Goal: Complete application form

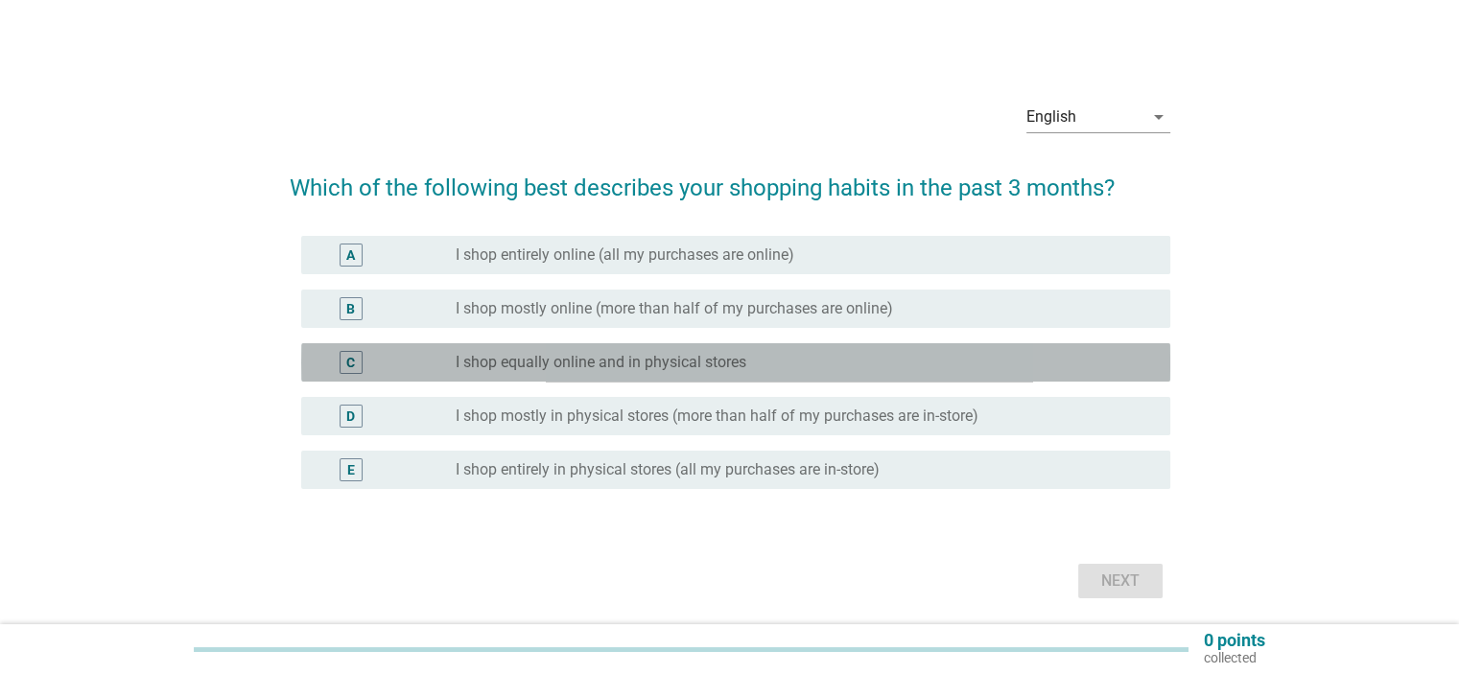
click at [612, 365] on label "I shop equally online and in physical stores" at bounding box center [601, 362] width 291 height 19
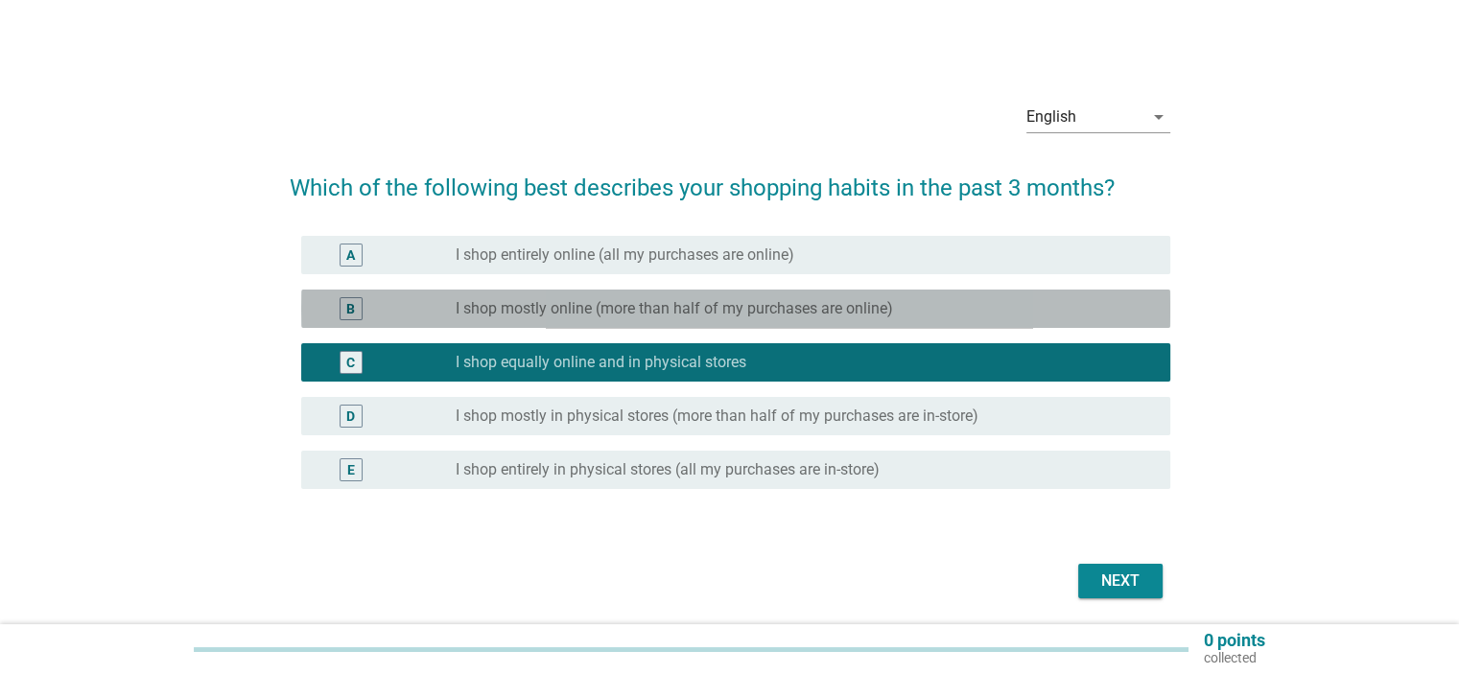
click at [735, 313] on label "I shop mostly online (more than half of my purchases are online)" at bounding box center [675, 308] width 438 height 19
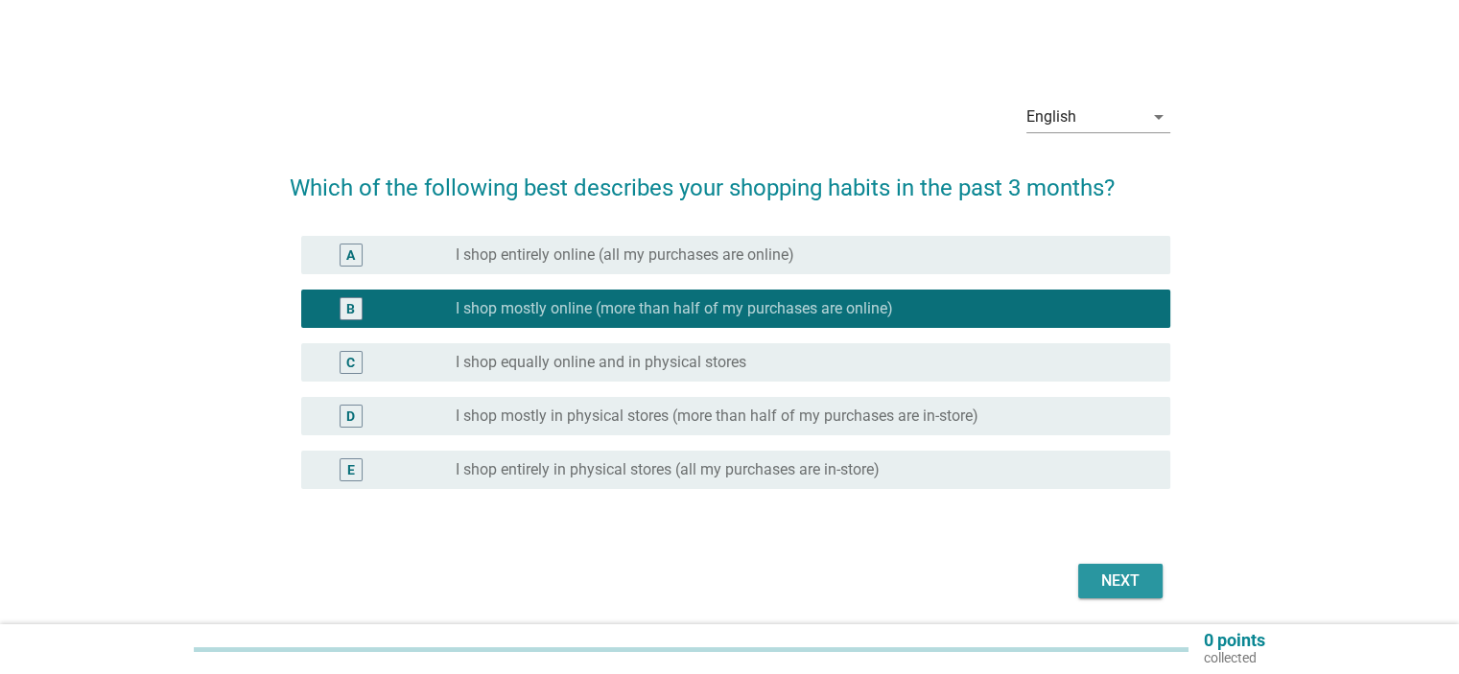
click at [1135, 596] on button "Next" at bounding box center [1120, 581] width 84 height 35
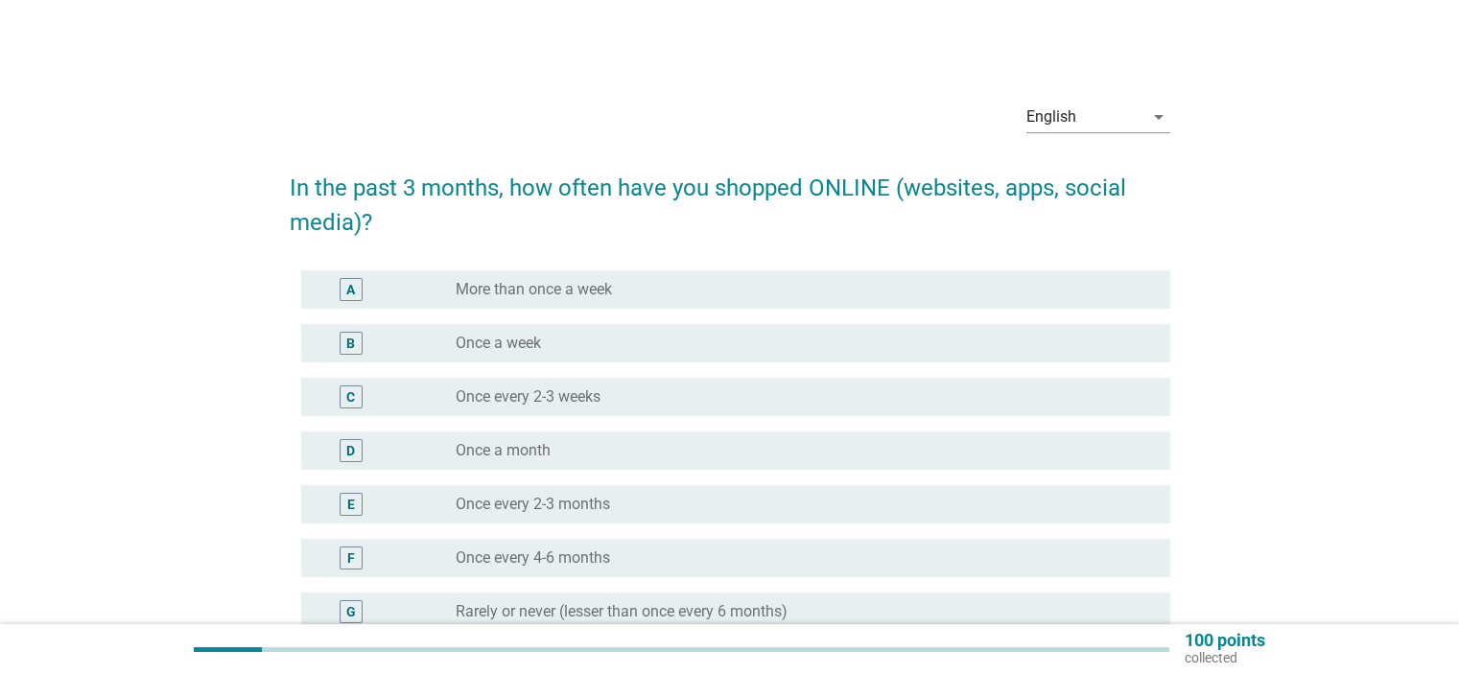
click at [622, 280] on div "radio_button_unchecked More than once a week" at bounding box center [797, 289] width 683 height 19
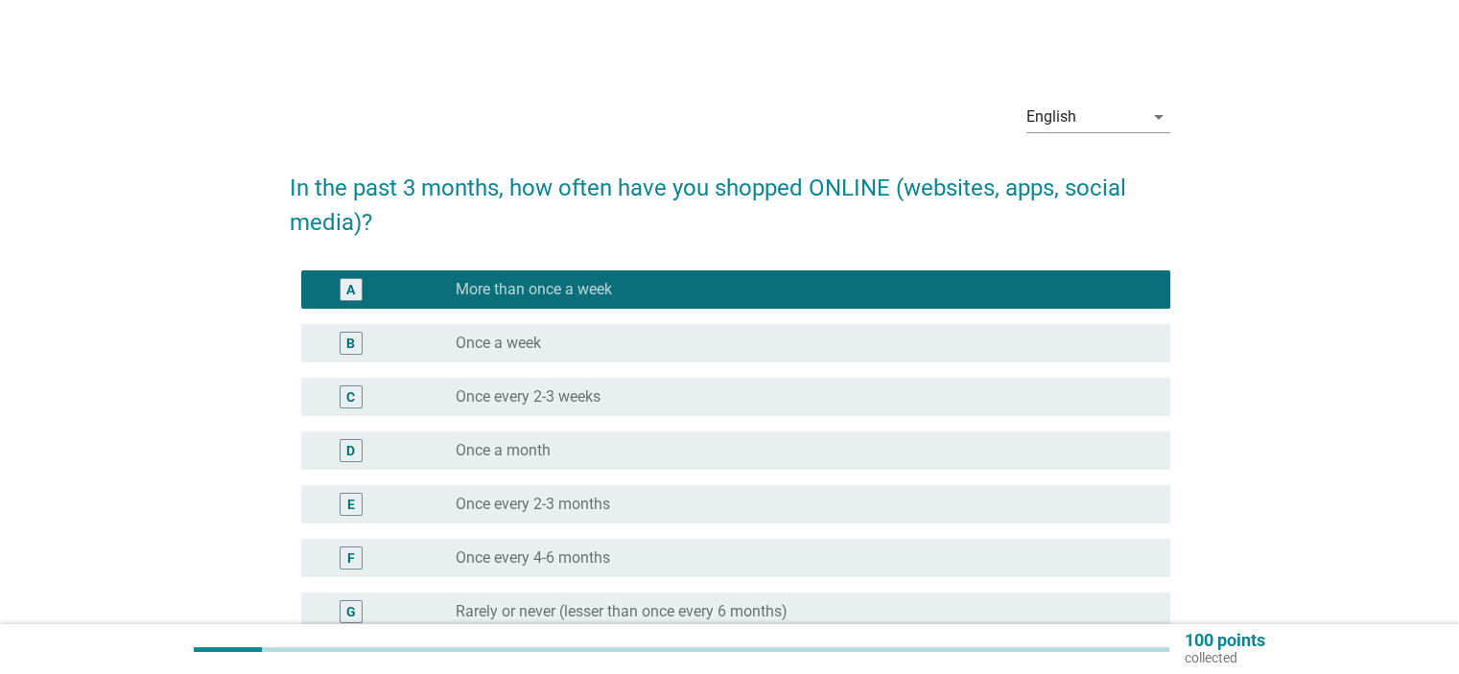
scroll to position [192, 0]
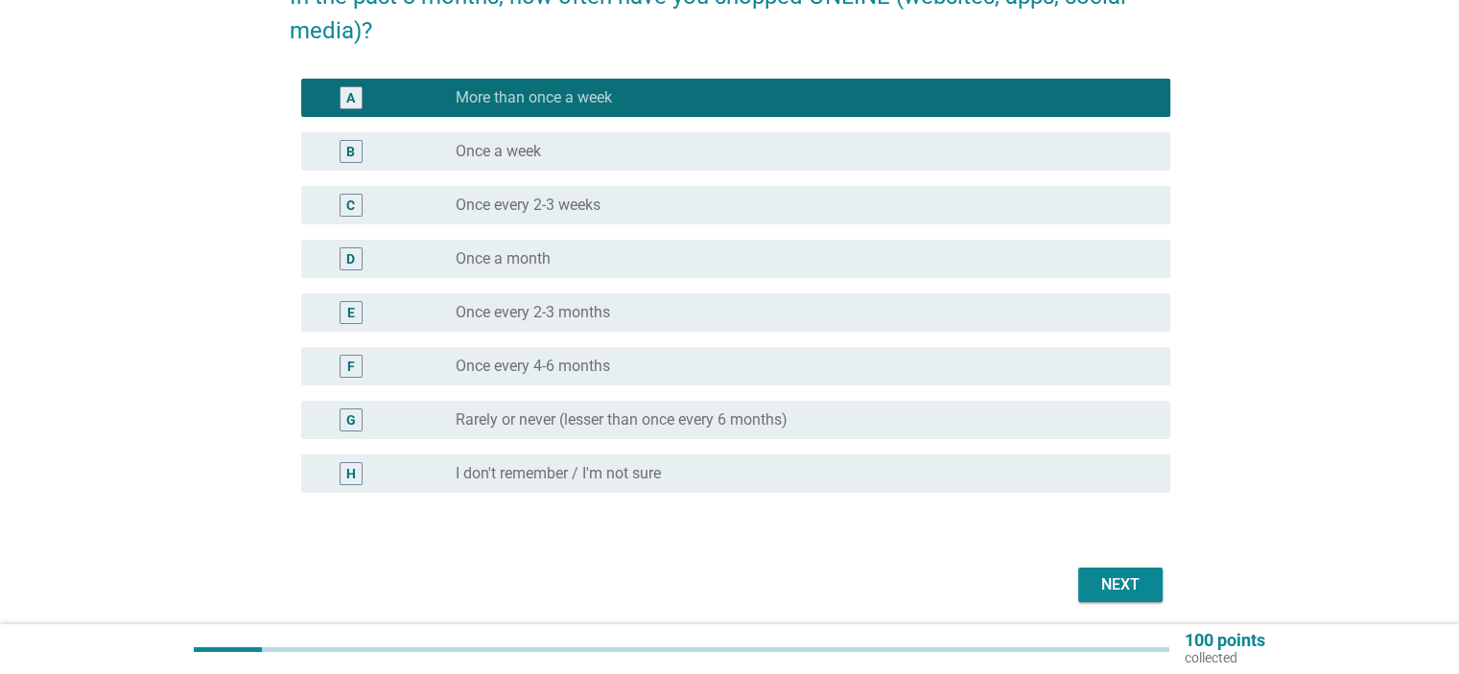
click at [1134, 563] on div "Next" at bounding box center [730, 585] width 881 height 46
click at [1136, 577] on div "Next" at bounding box center [1121, 585] width 54 height 23
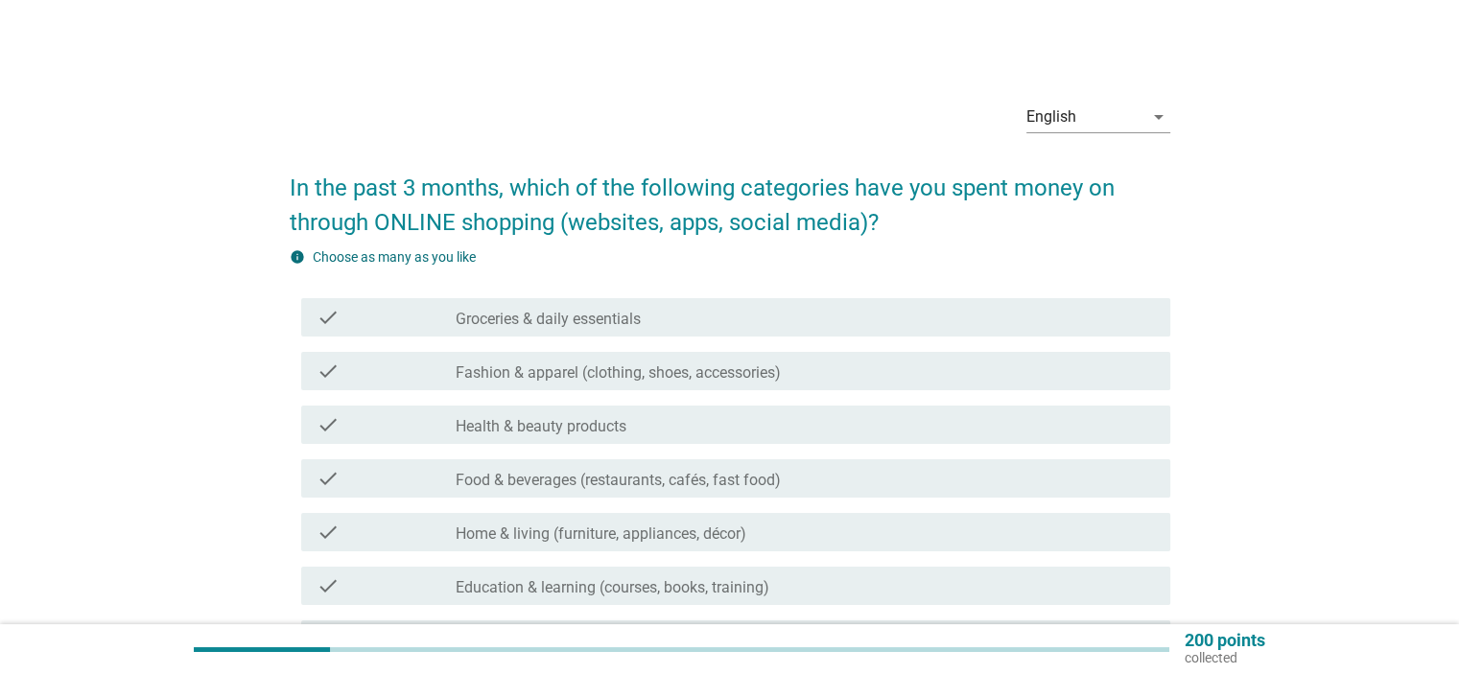
click at [518, 321] on label "Groceries & daily essentials" at bounding box center [548, 319] width 185 height 19
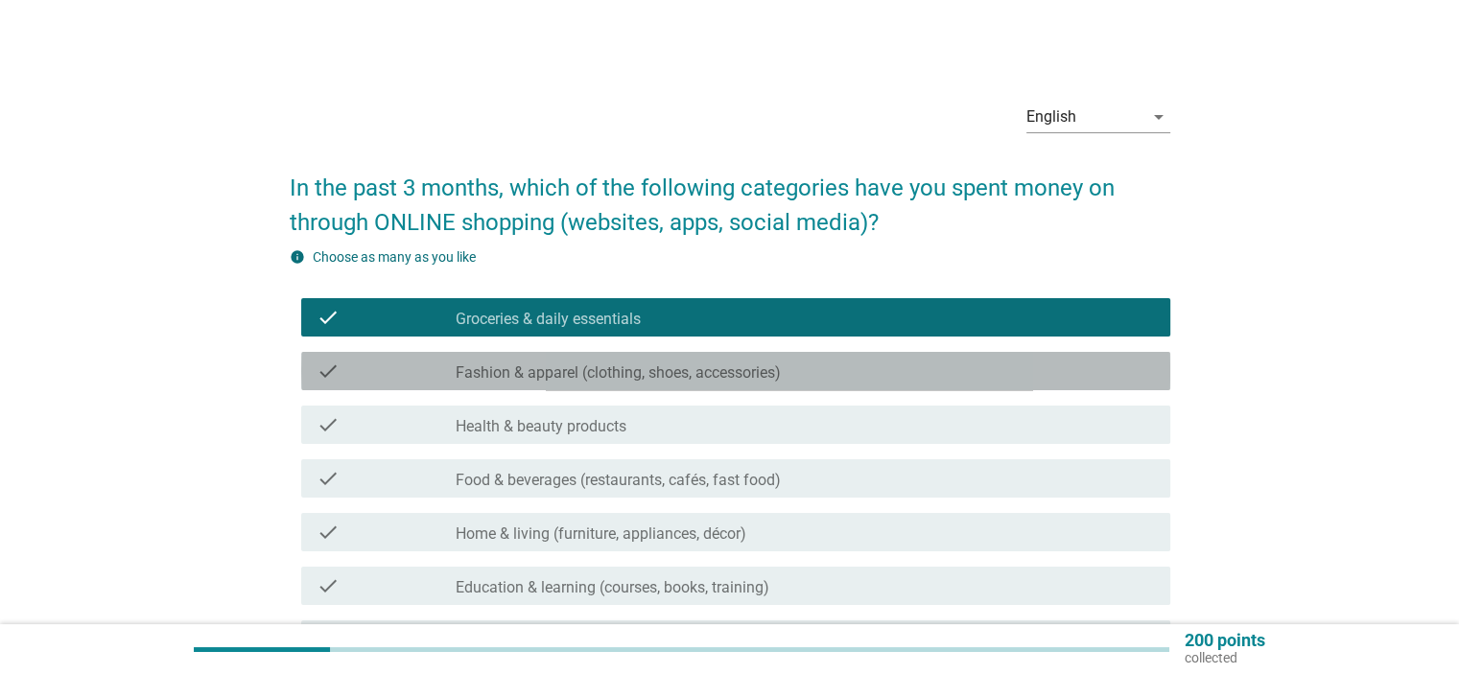
click at [614, 367] on label "Fashion & apparel (clothing, shoes, accessories)" at bounding box center [618, 373] width 325 height 19
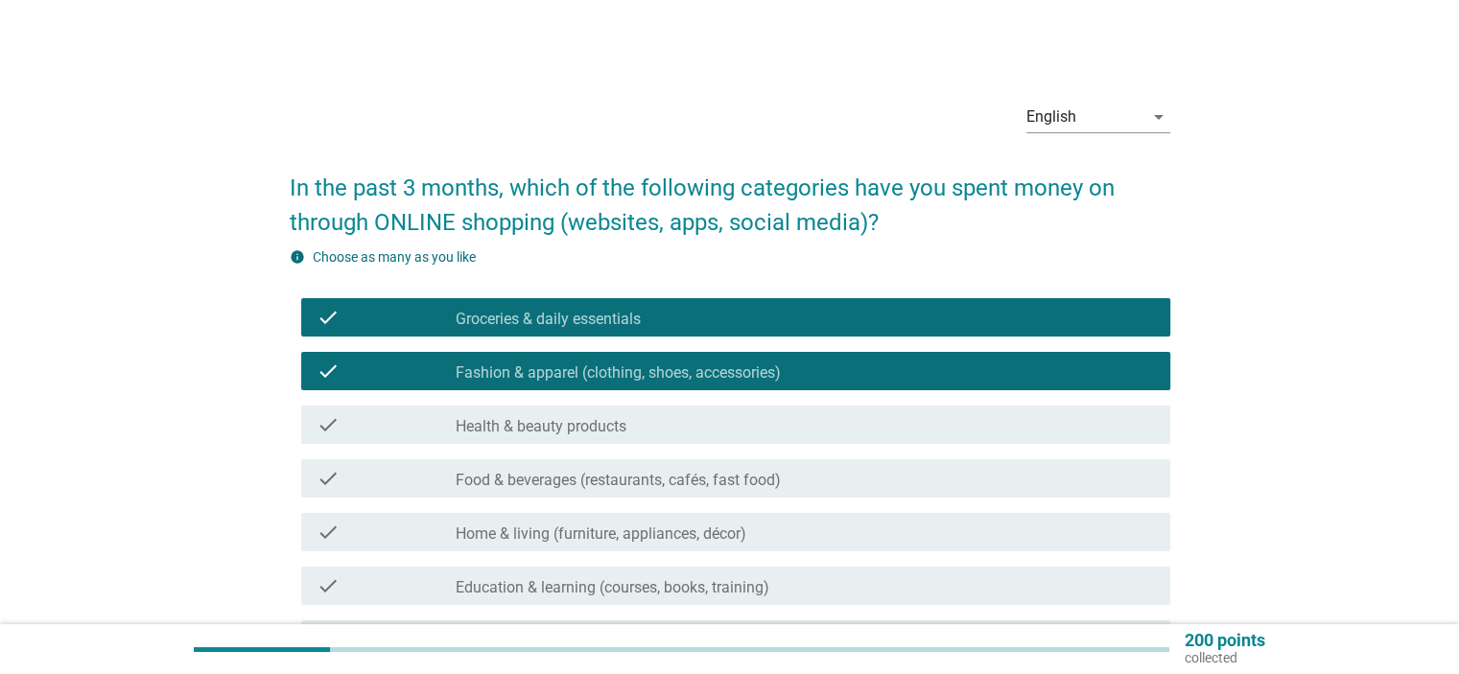
click at [580, 414] on div "check_box_outline_blank Health & beauty products" at bounding box center [805, 425] width 698 height 23
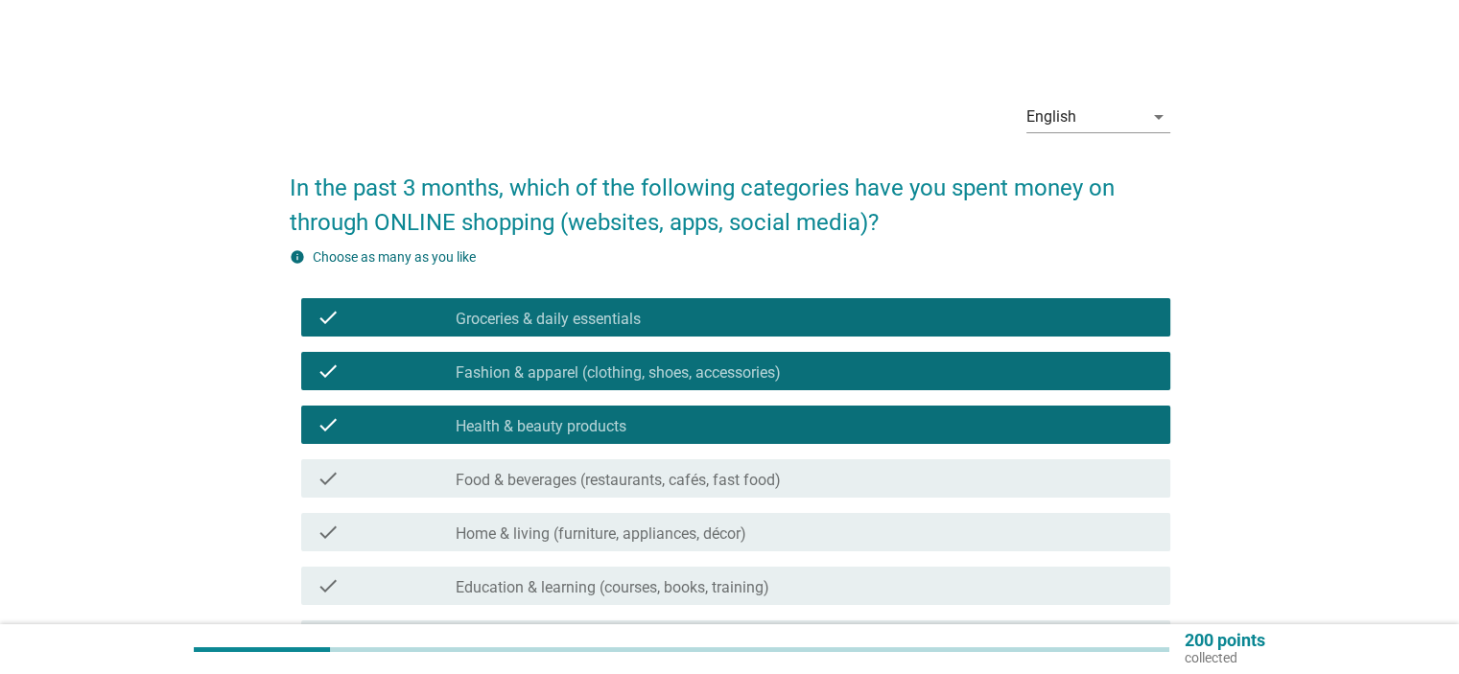
click at [652, 472] on label "Food & beverages (restaurants, cafés, fast food)" at bounding box center [618, 480] width 325 height 19
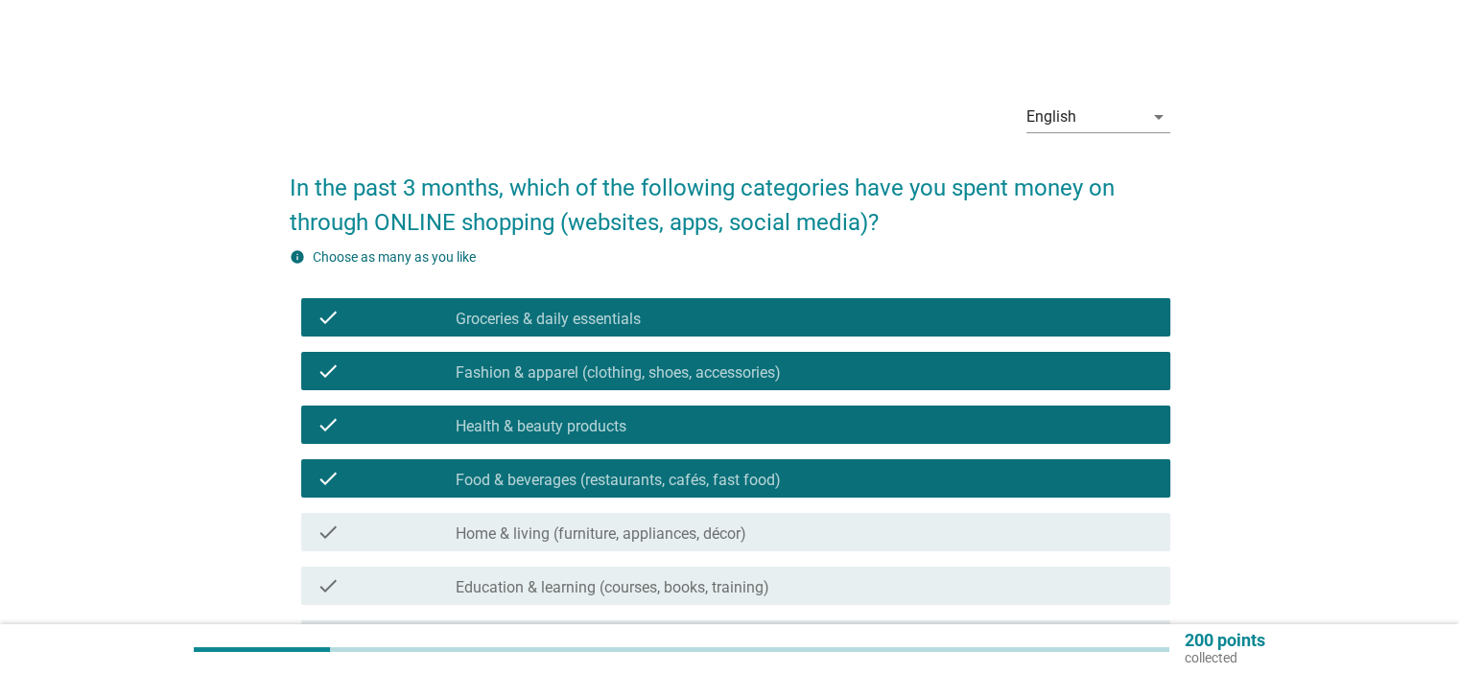
click at [668, 533] on label "Home & living (furniture, appliances, décor)" at bounding box center [601, 534] width 291 height 19
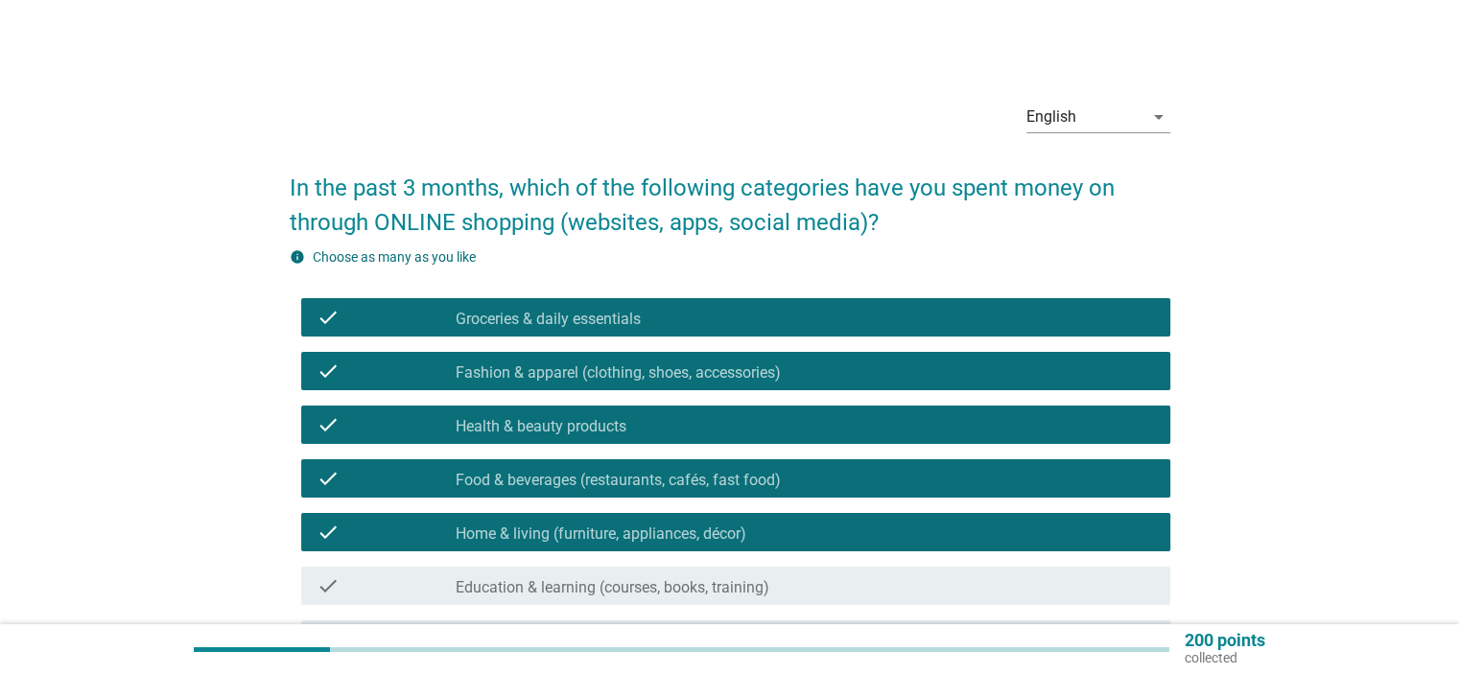
click at [706, 589] on label "Education & learning (courses, books, training)" at bounding box center [613, 588] width 314 height 19
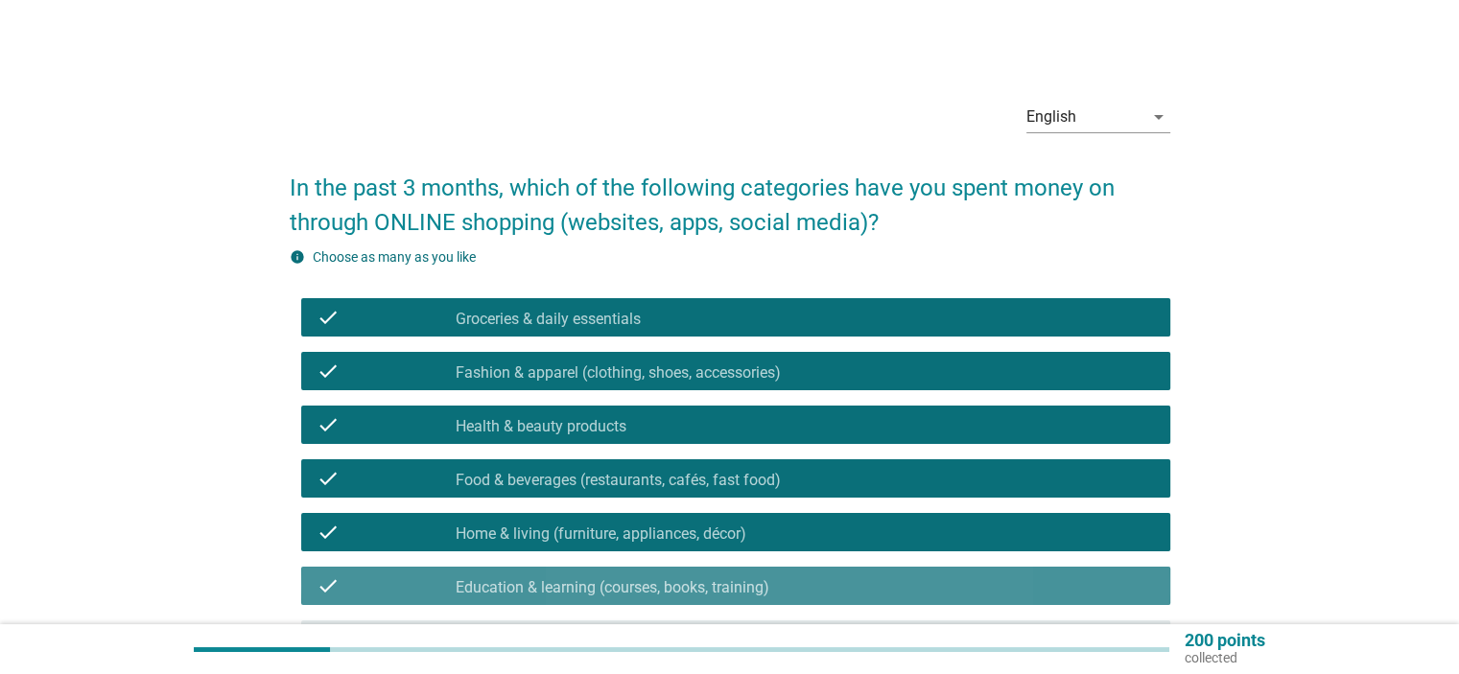
scroll to position [192, 0]
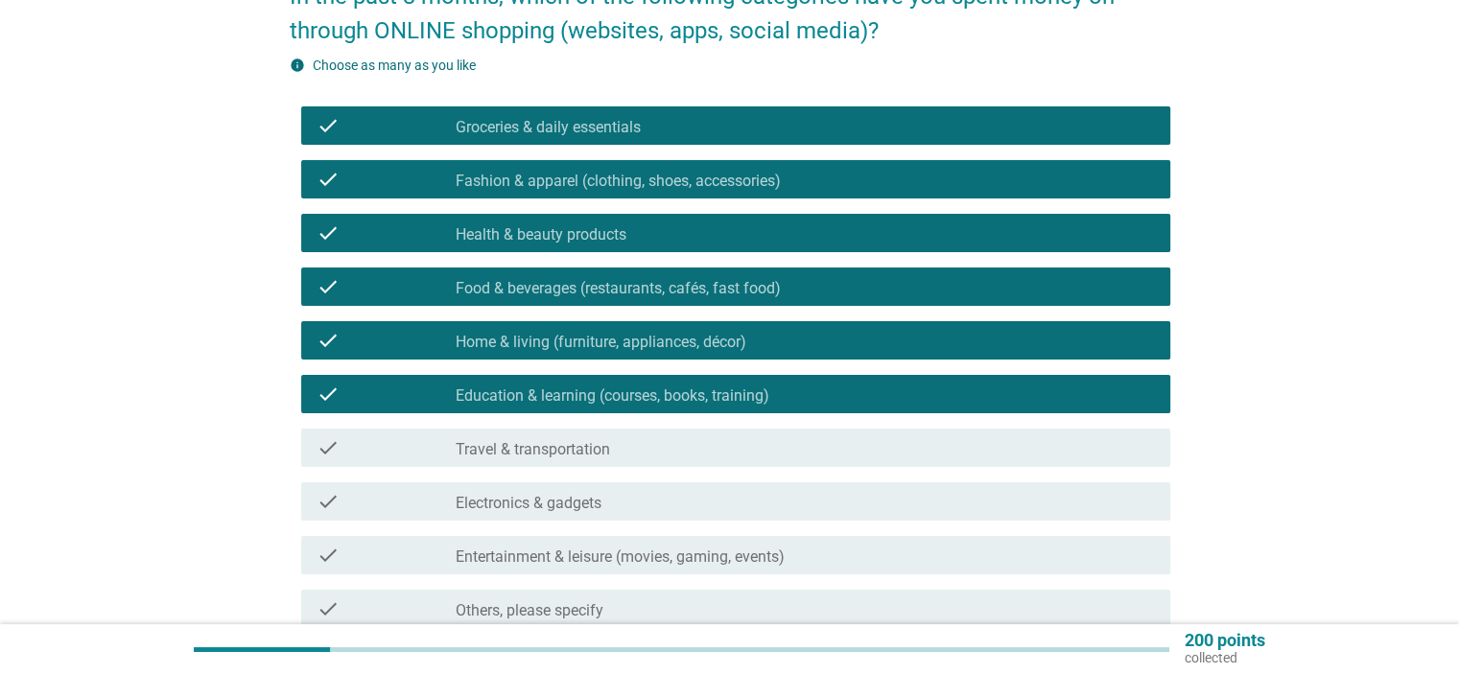
click at [635, 498] on div "check_box_outline_blank Electronics & gadgets" at bounding box center [805, 501] width 698 height 23
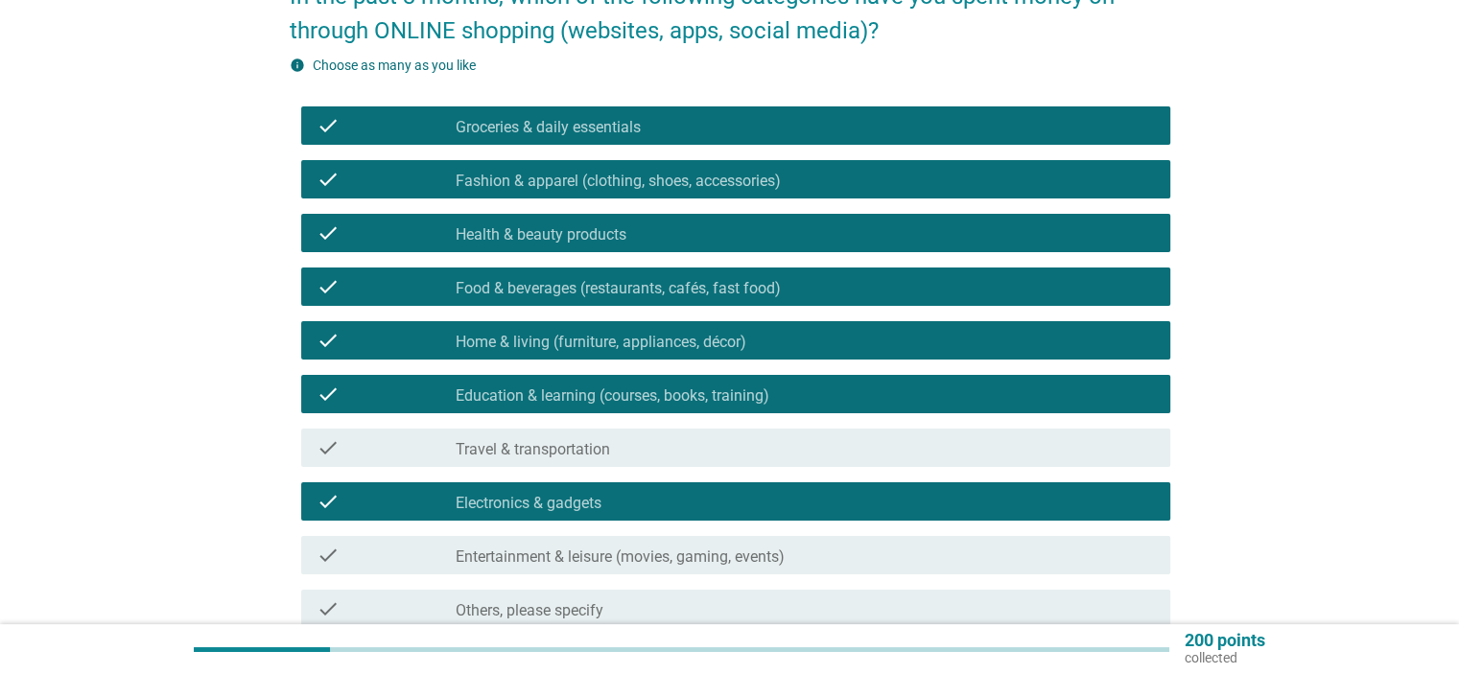
click at [638, 549] on label "Entertainment & leisure (movies, gaming, events)" at bounding box center [620, 557] width 329 height 19
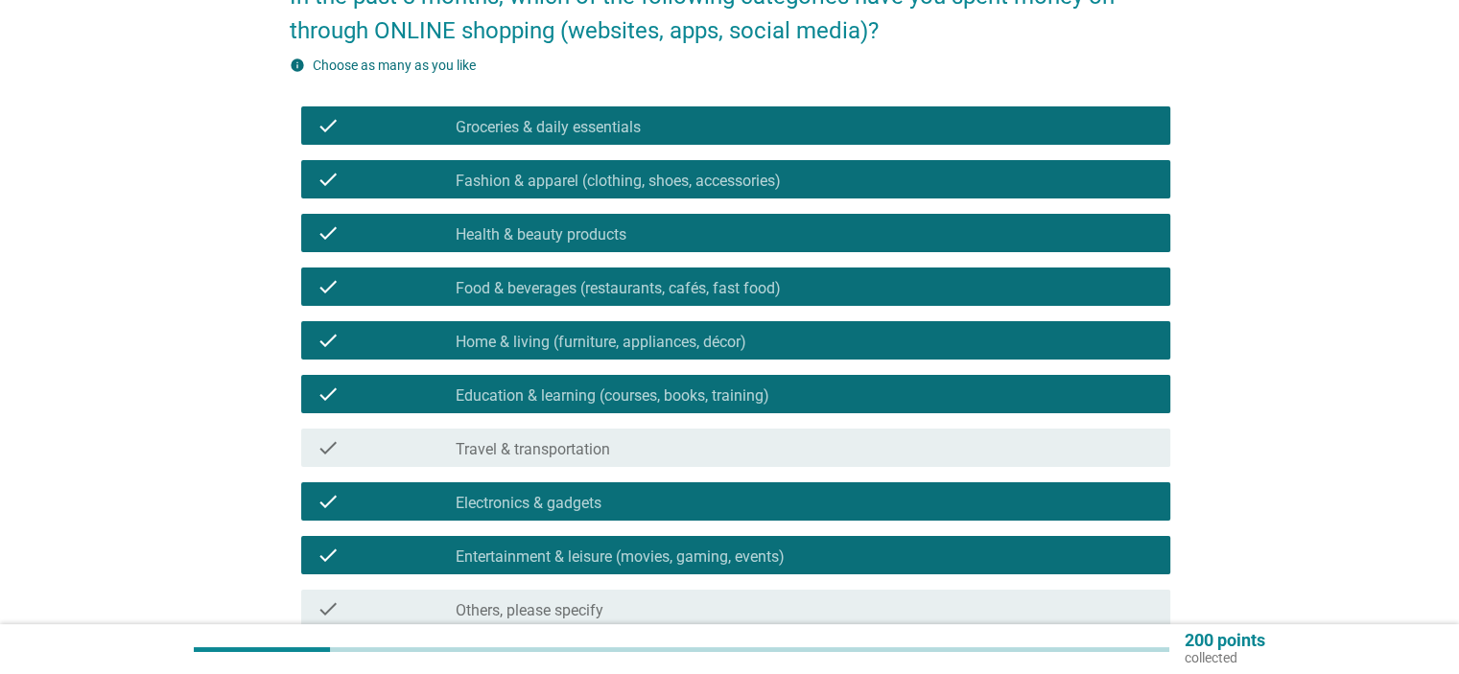
scroll to position [373, 0]
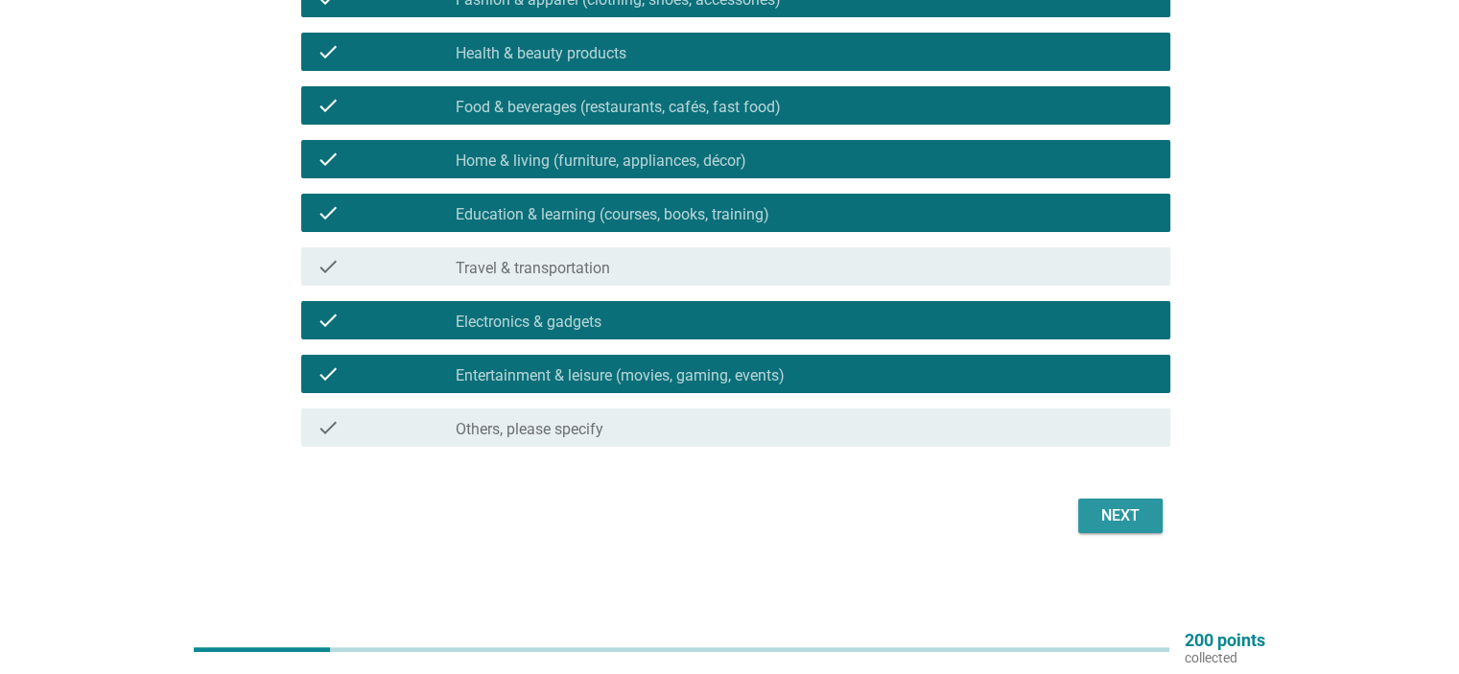
drag, startPoint x: 1084, startPoint y: 521, endPoint x: 1074, endPoint y: 531, distance: 14.3
click at [1084, 521] on button "Next" at bounding box center [1120, 516] width 84 height 35
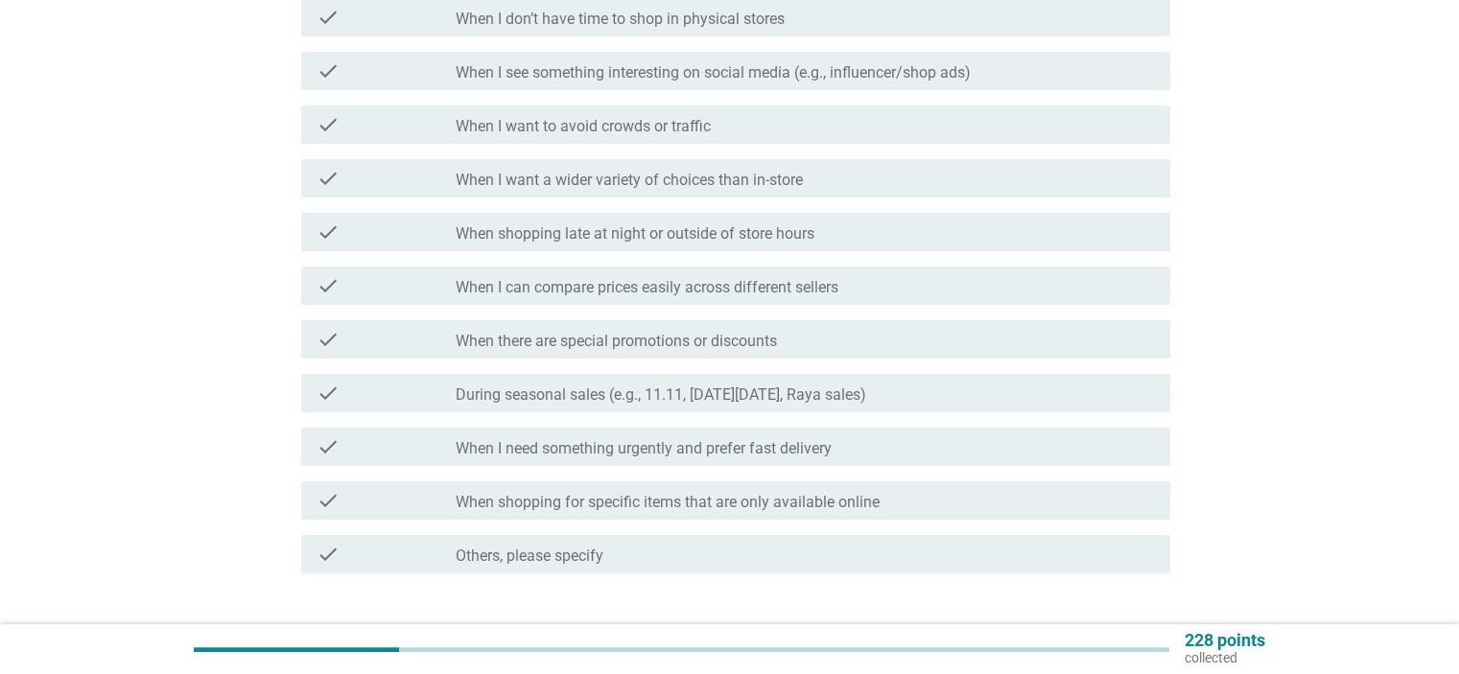
scroll to position [0, 0]
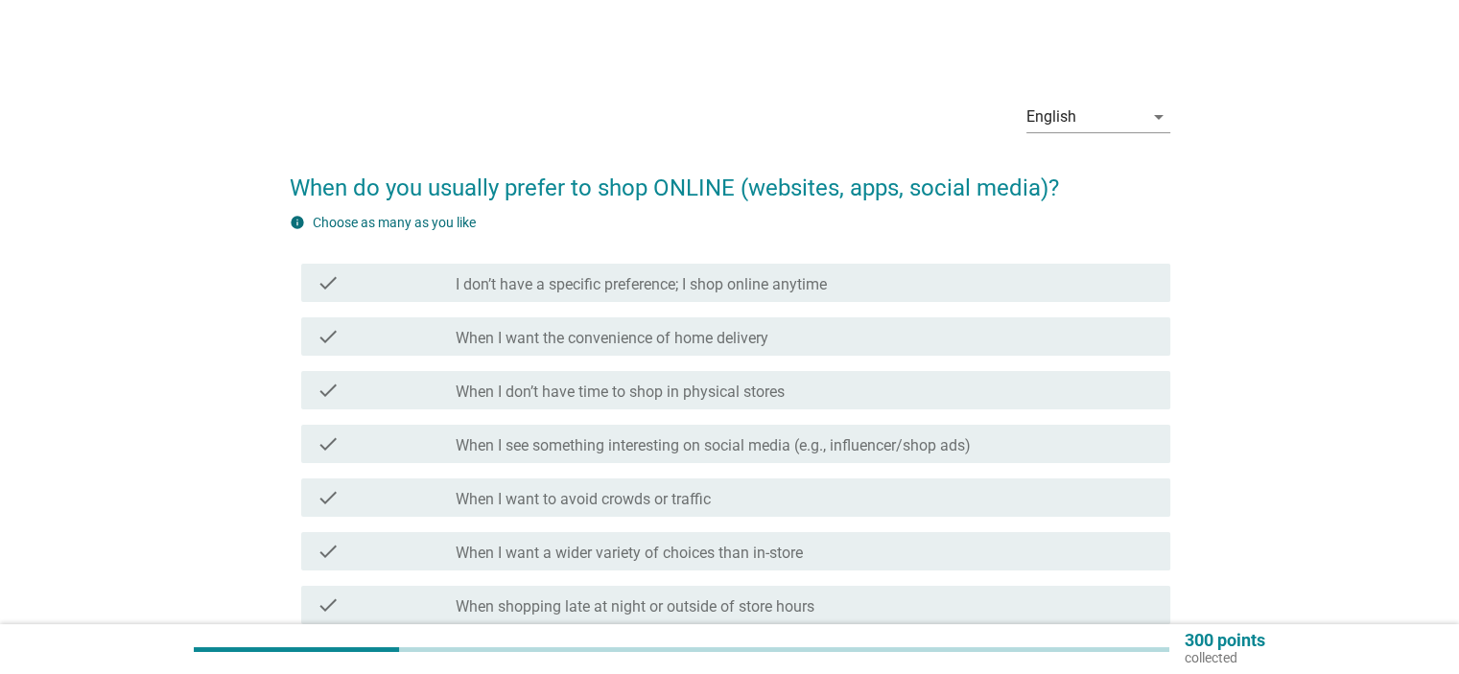
click at [668, 284] on label "I don’t have a specific preference; I shop online anytime" at bounding box center [641, 284] width 371 height 19
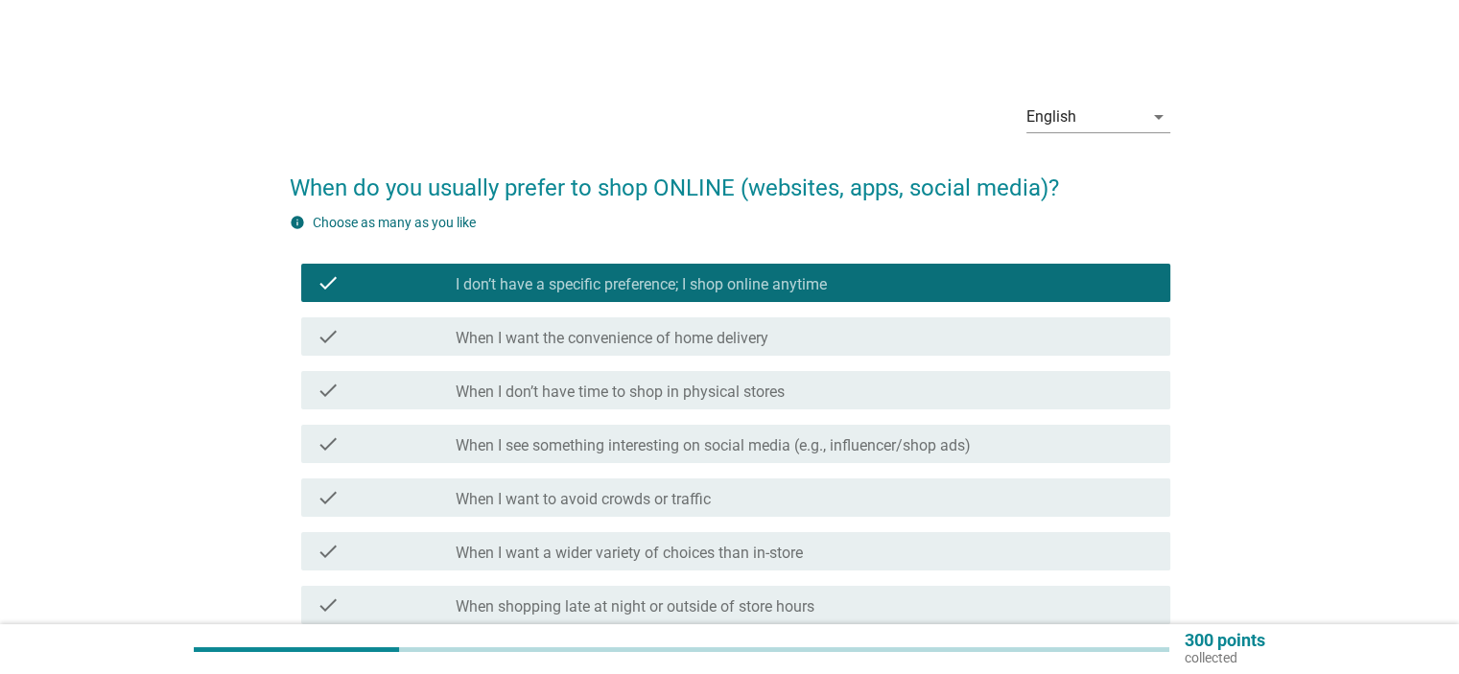
click at [745, 440] on label "When I see something interesting on social media (e.g., influencer/shop ads)" at bounding box center [713, 446] width 515 height 19
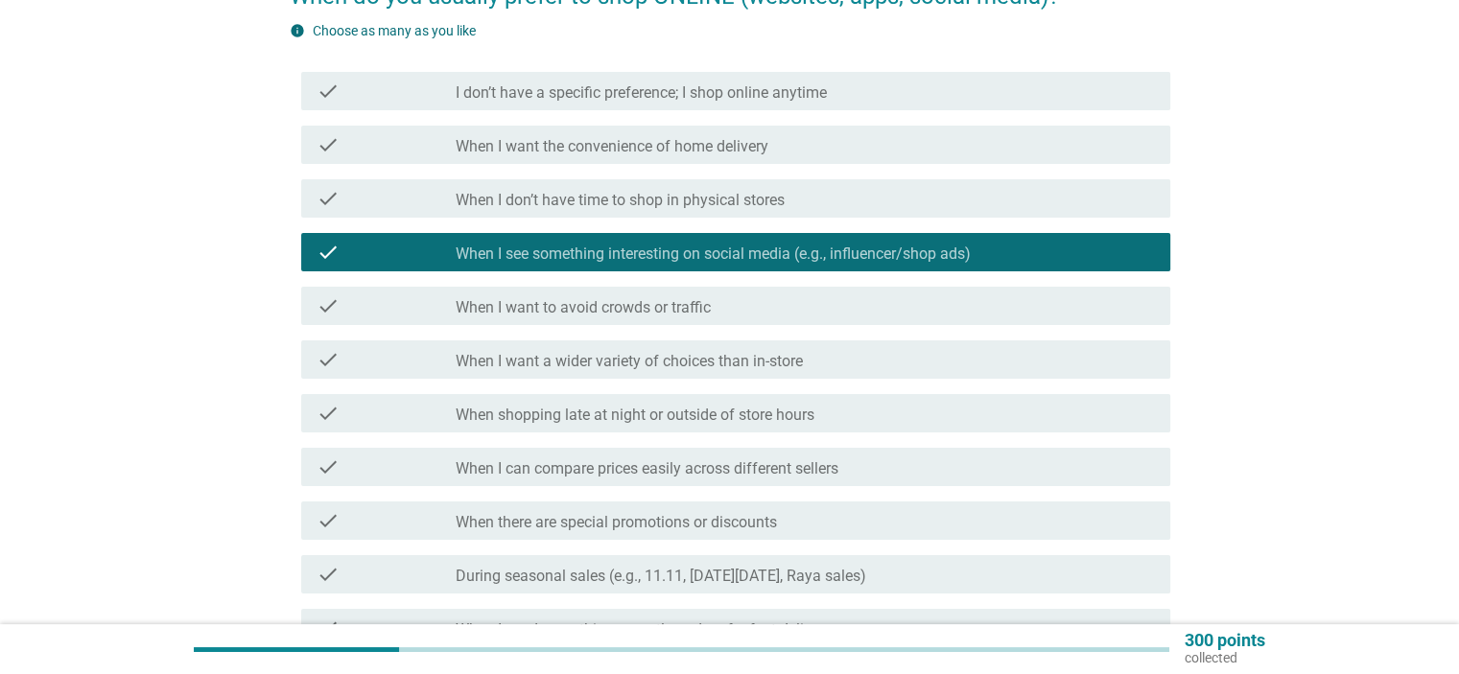
scroll to position [480, 0]
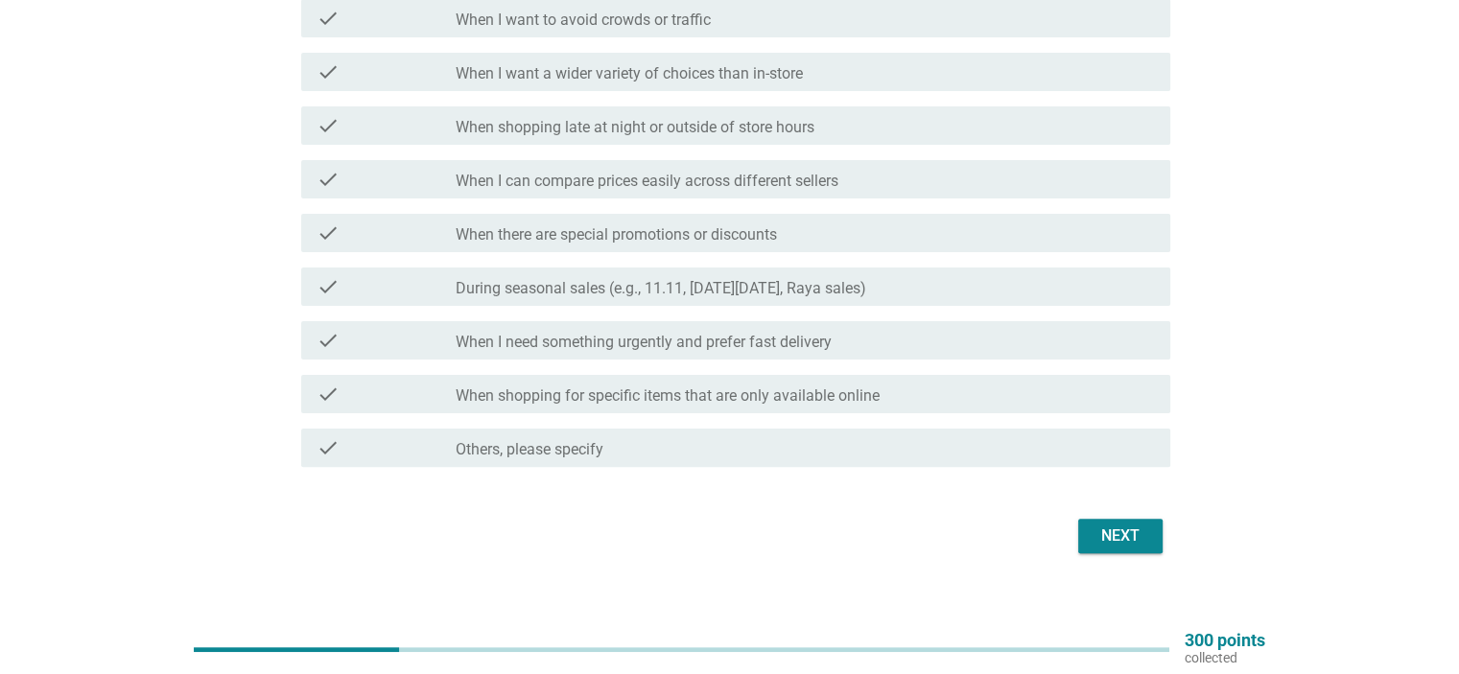
click at [1101, 536] on div "Next" at bounding box center [1121, 536] width 54 height 23
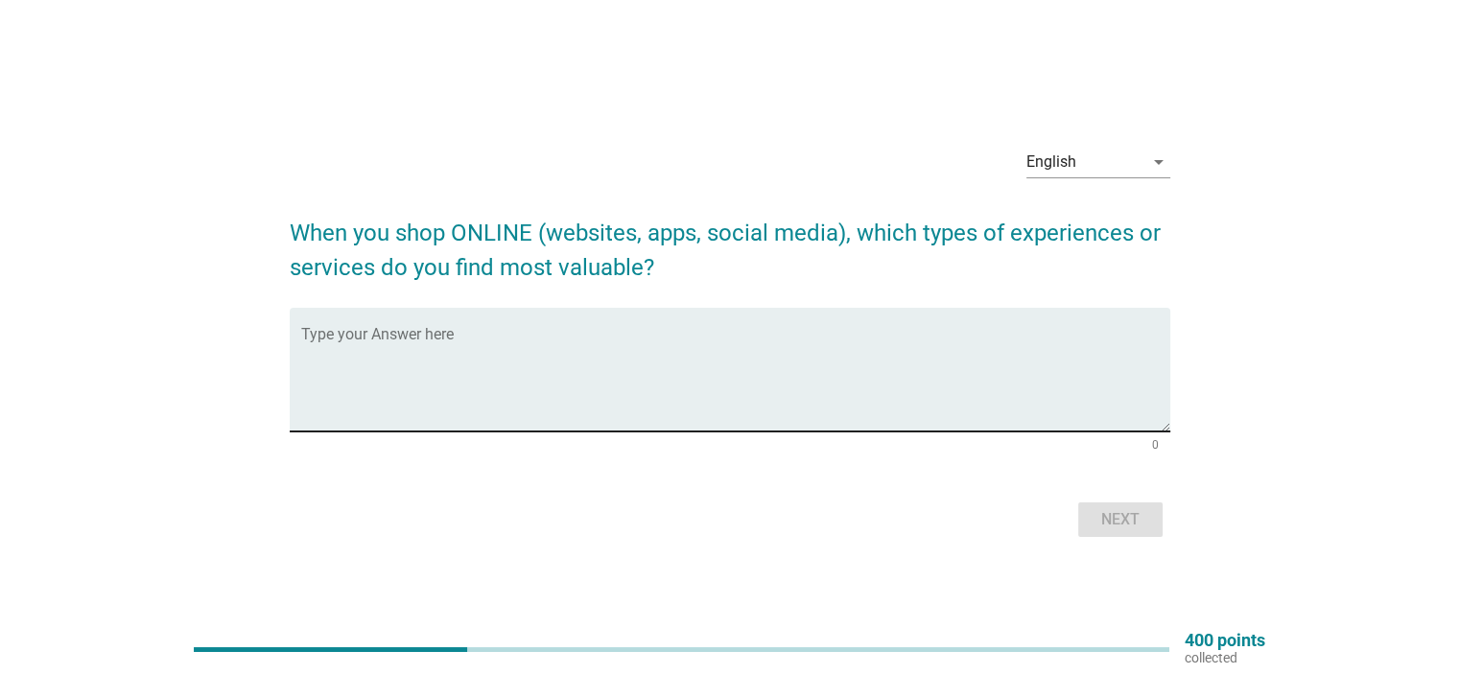
click at [448, 329] on div "Type your Answer here" at bounding box center [735, 370] width 869 height 124
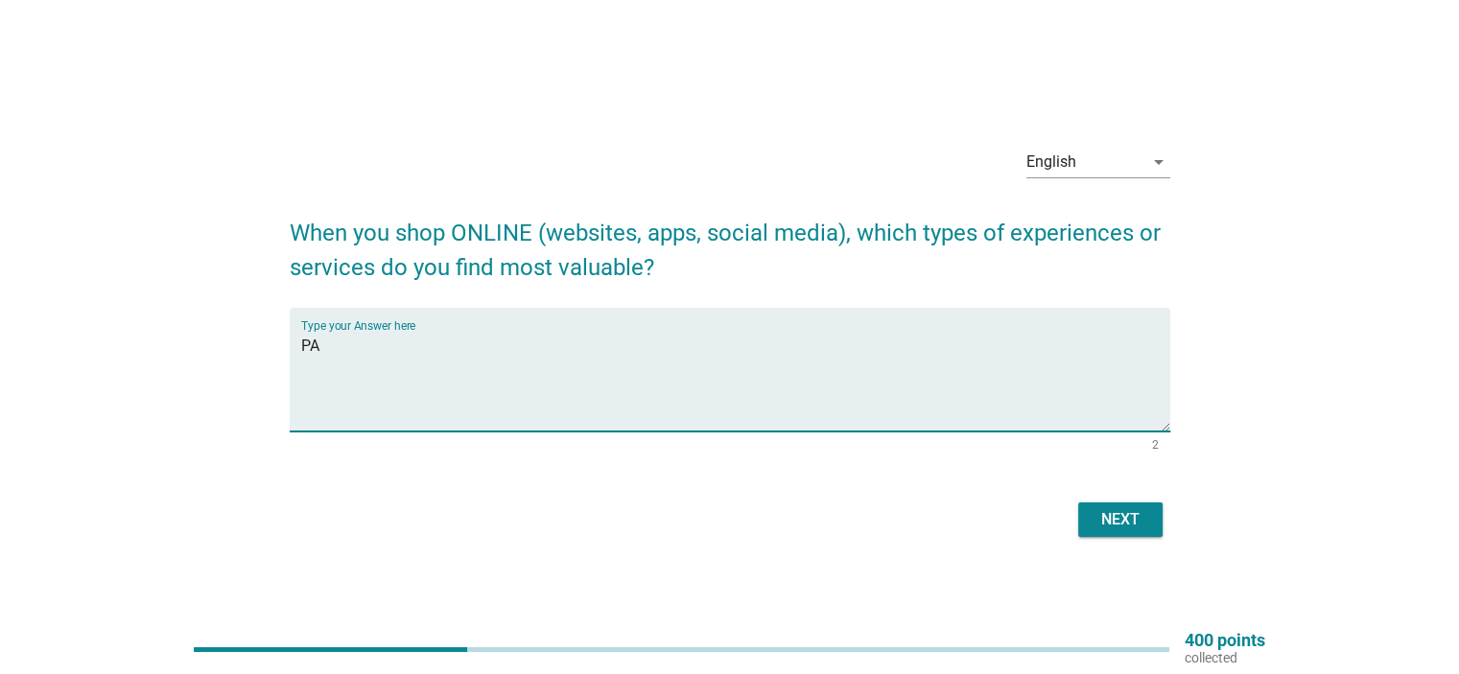
type textarea "P"
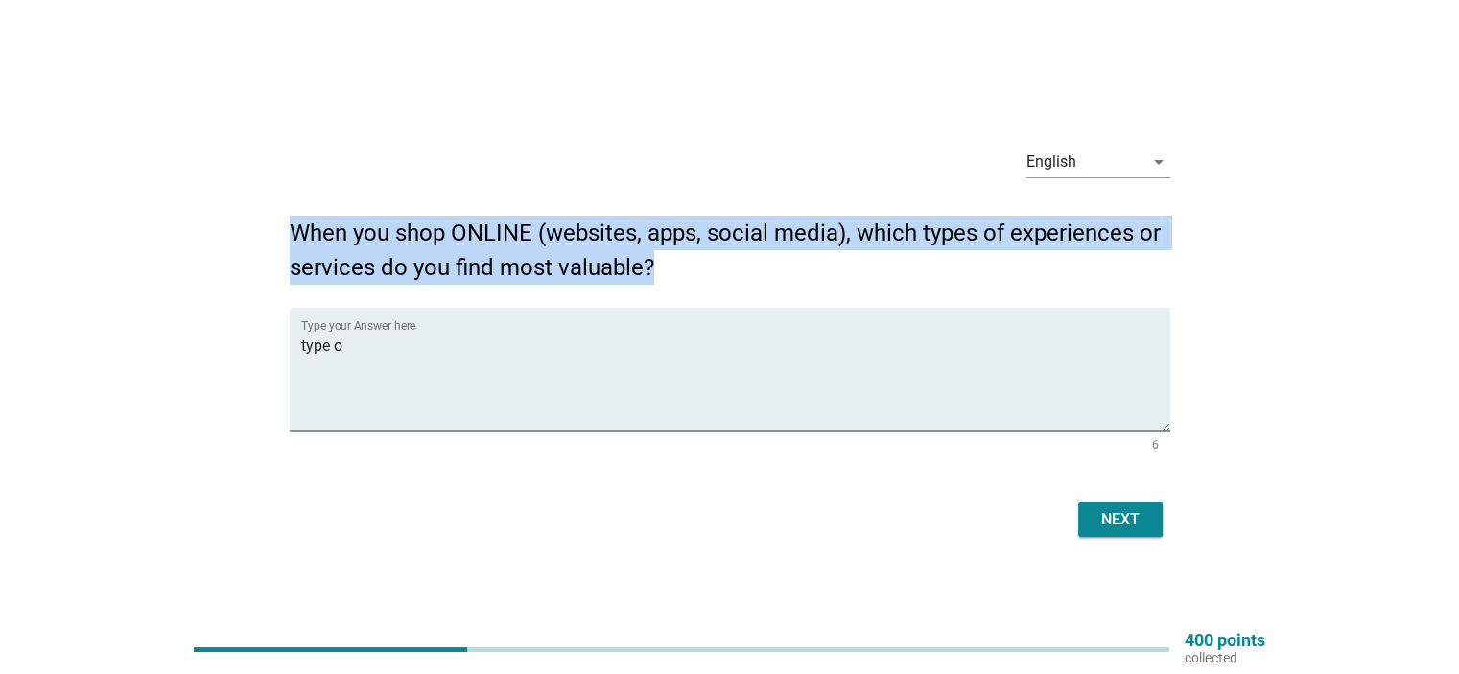
drag, startPoint x: 651, startPoint y: 279, endPoint x: 292, endPoint y: 212, distance: 365.1
click at [292, 212] on h2 "When you shop ONLINE (websites, apps, social media), which types of experiences…" at bounding box center [730, 241] width 881 height 88
copy h2 "When you shop ONLINE (websites, apps, social media), which types of experiences…"
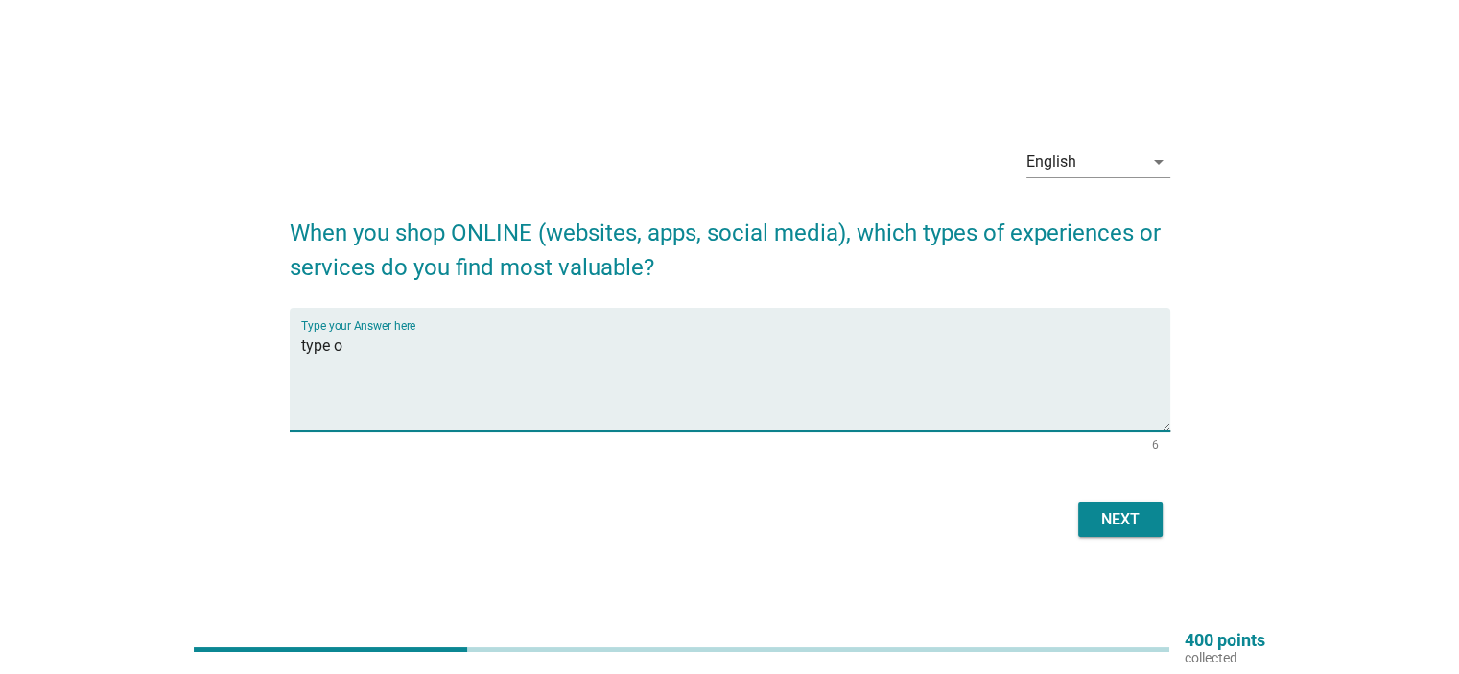
drag, startPoint x: 345, startPoint y: 356, endPoint x: 292, endPoint y: 356, distance: 53.7
click at [292, 356] on div "Type your Answer here type o" at bounding box center [730, 370] width 881 height 124
paste textarea "Fast and Transparent Shipping"
drag, startPoint x: 307, startPoint y: 351, endPoint x: 295, endPoint y: 351, distance: 12.5
click at [295, 351] on div "Type your Answer here Fast and Transparent Shipping" at bounding box center [730, 370] width 881 height 124
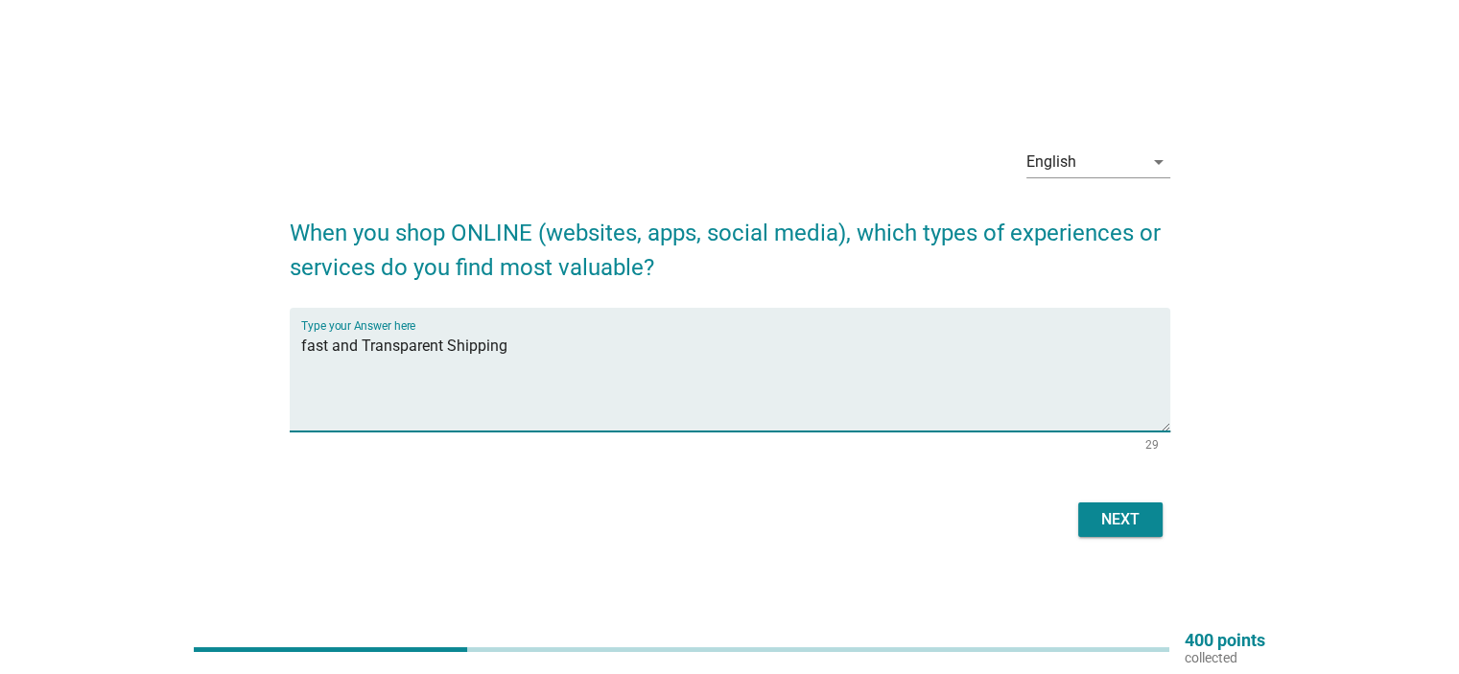
click at [361, 346] on textarea "fast and Transparent Shipping" at bounding box center [735, 381] width 869 height 101
drag, startPoint x: 442, startPoint y: 343, endPoint x: 528, endPoint y: 345, distance: 85.4
click at [528, 345] on textarea "fast and transparent Shipping" at bounding box center [735, 381] width 869 height 101
type textarea "fast and transparent delivery"
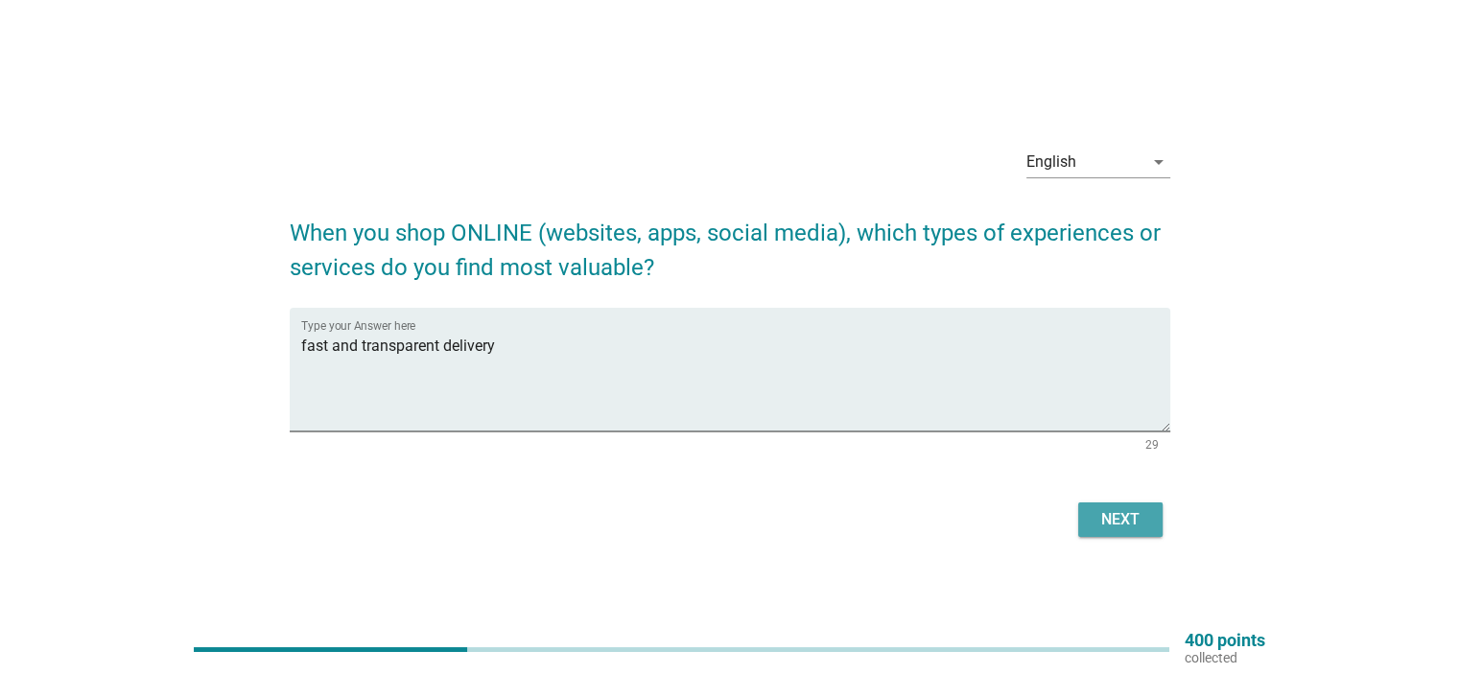
click at [1126, 519] on div "Next" at bounding box center [1121, 520] width 54 height 23
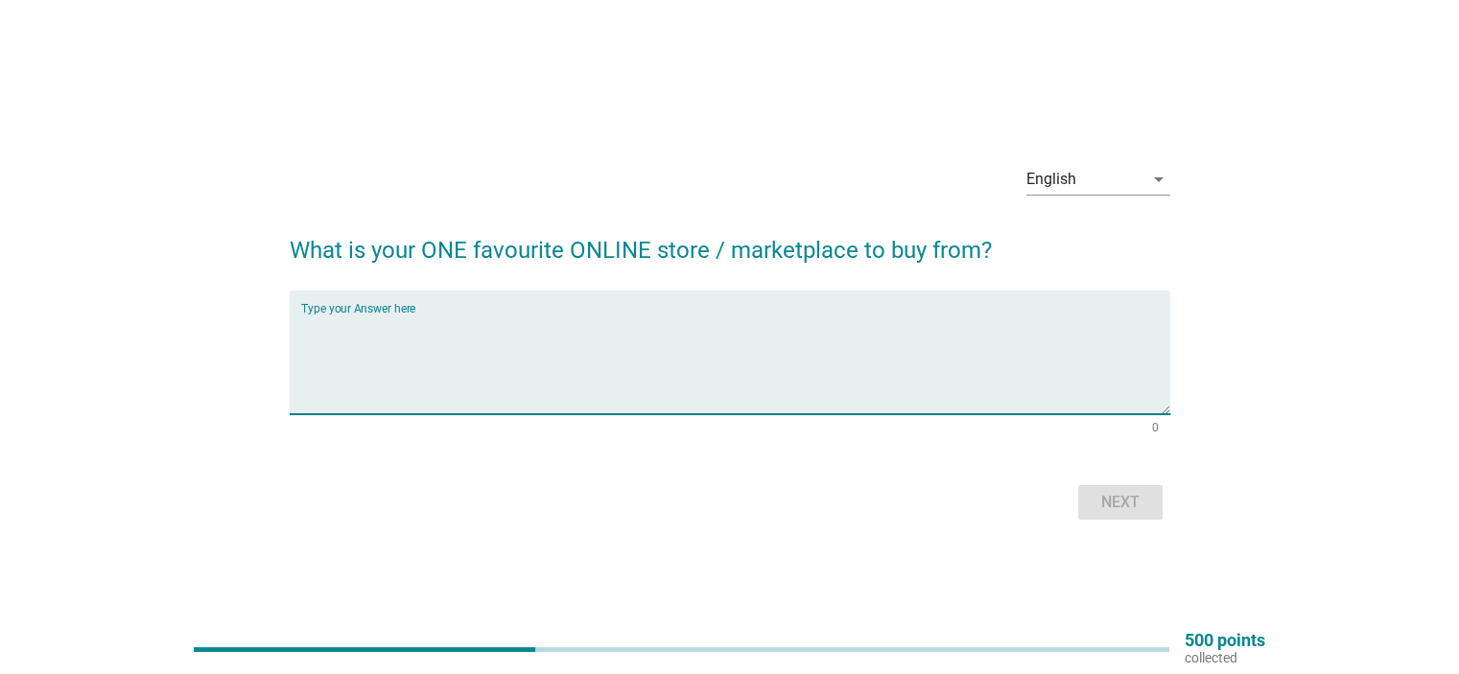
click at [400, 329] on textarea "Type your Answer here" at bounding box center [735, 364] width 869 height 101
click at [535, 333] on textarea "Shoppe" at bounding box center [735, 364] width 869 height 101
drag, startPoint x: 330, startPoint y: 333, endPoint x: 352, endPoint y: 341, distance: 23.4
click at [352, 342] on textarea "Shoppe" at bounding box center [735, 364] width 869 height 101
type textarea "Shopee"
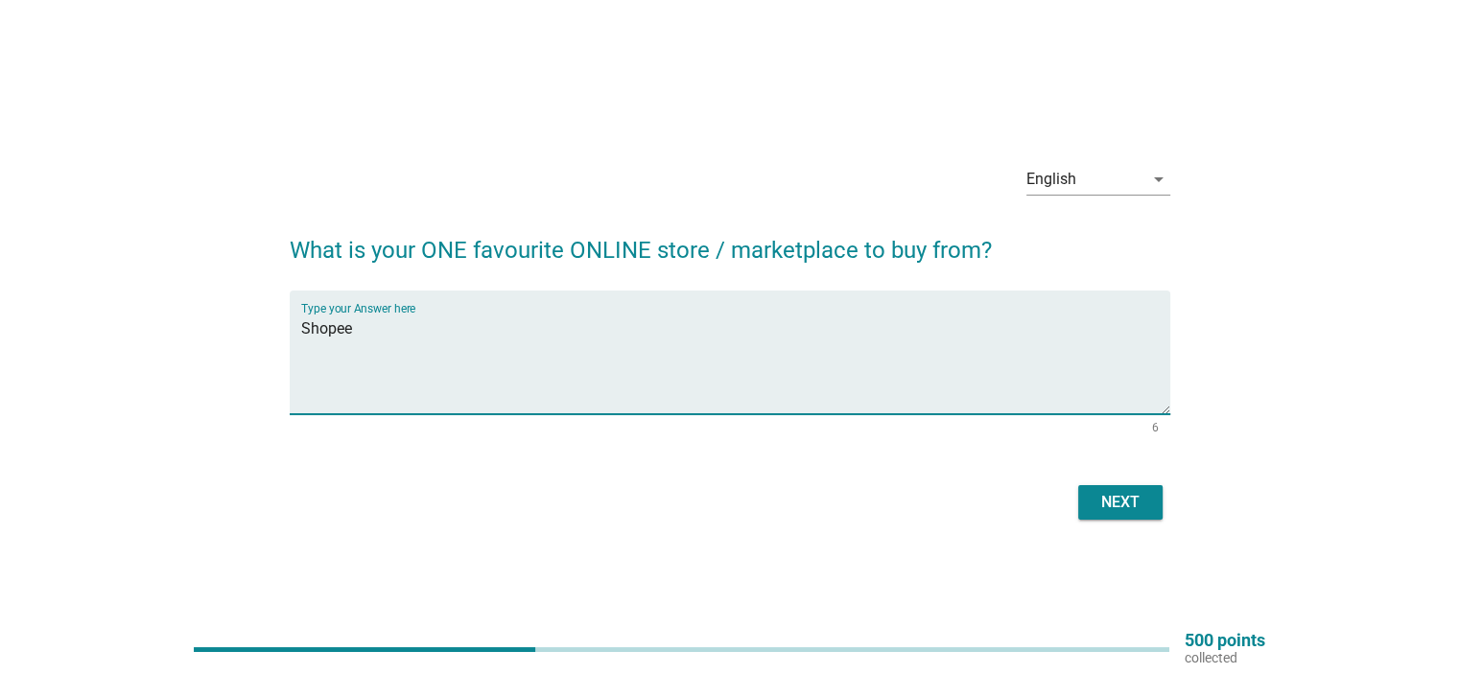
click at [1117, 483] on div "Next" at bounding box center [730, 503] width 881 height 46
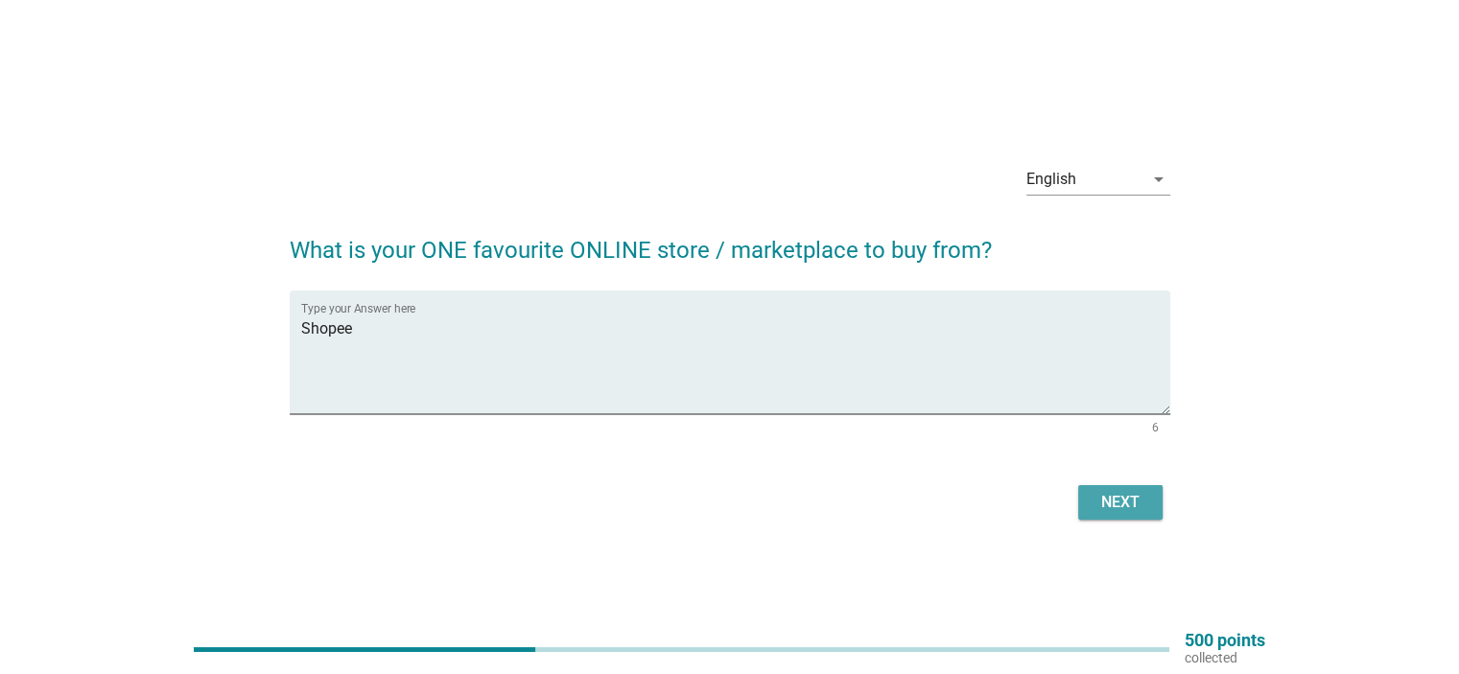
click at [1113, 492] on div "Next" at bounding box center [1121, 502] width 54 height 23
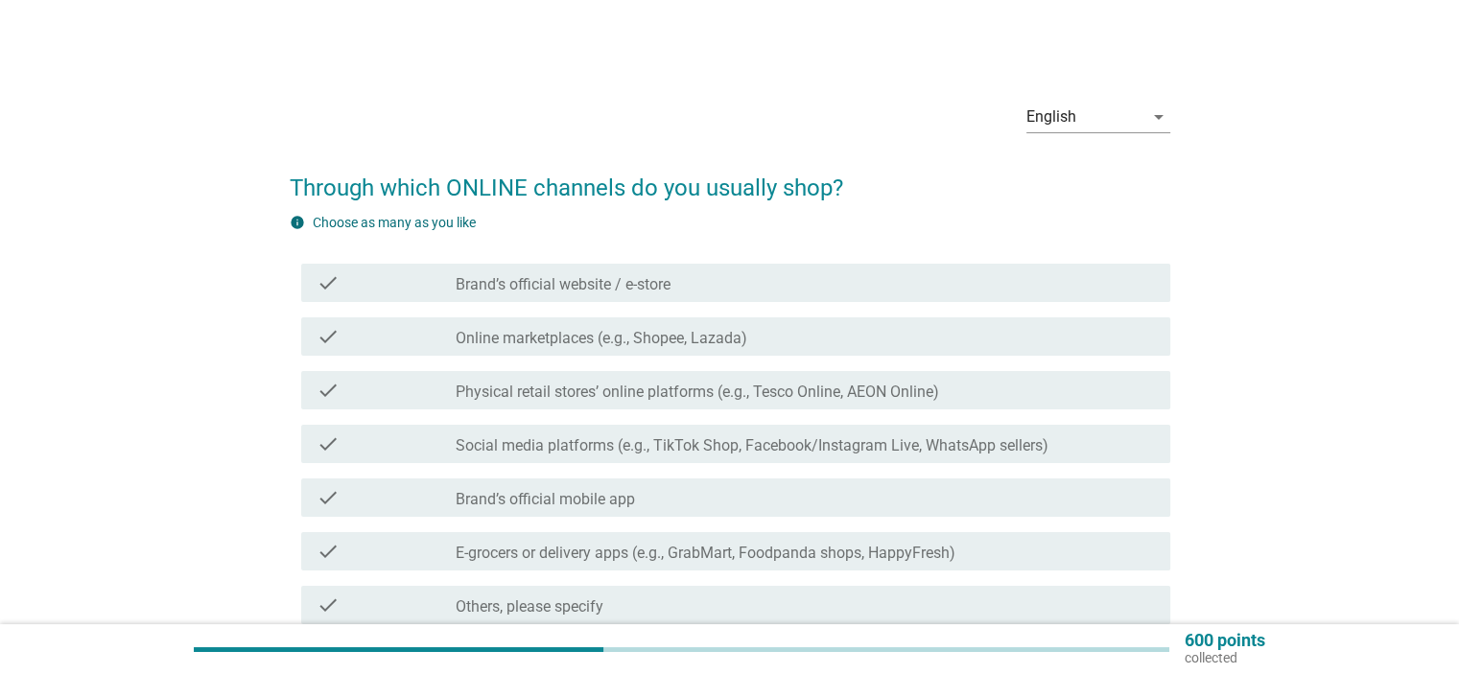
click at [632, 285] on label "Brand’s official website / e-store" at bounding box center [563, 284] width 215 height 19
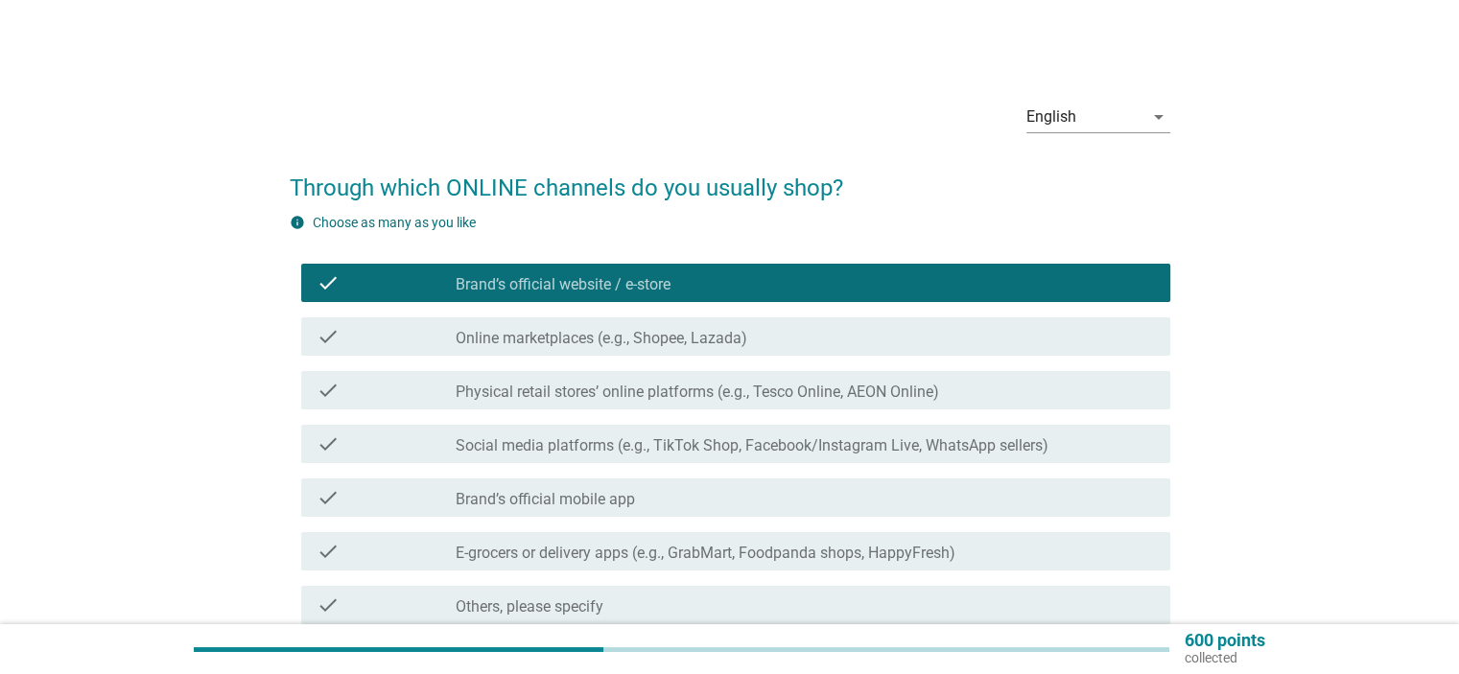
click at [699, 337] on label "Online marketplaces (e.g., Shopee, Lazada)" at bounding box center [602, 338] width 292 height 19
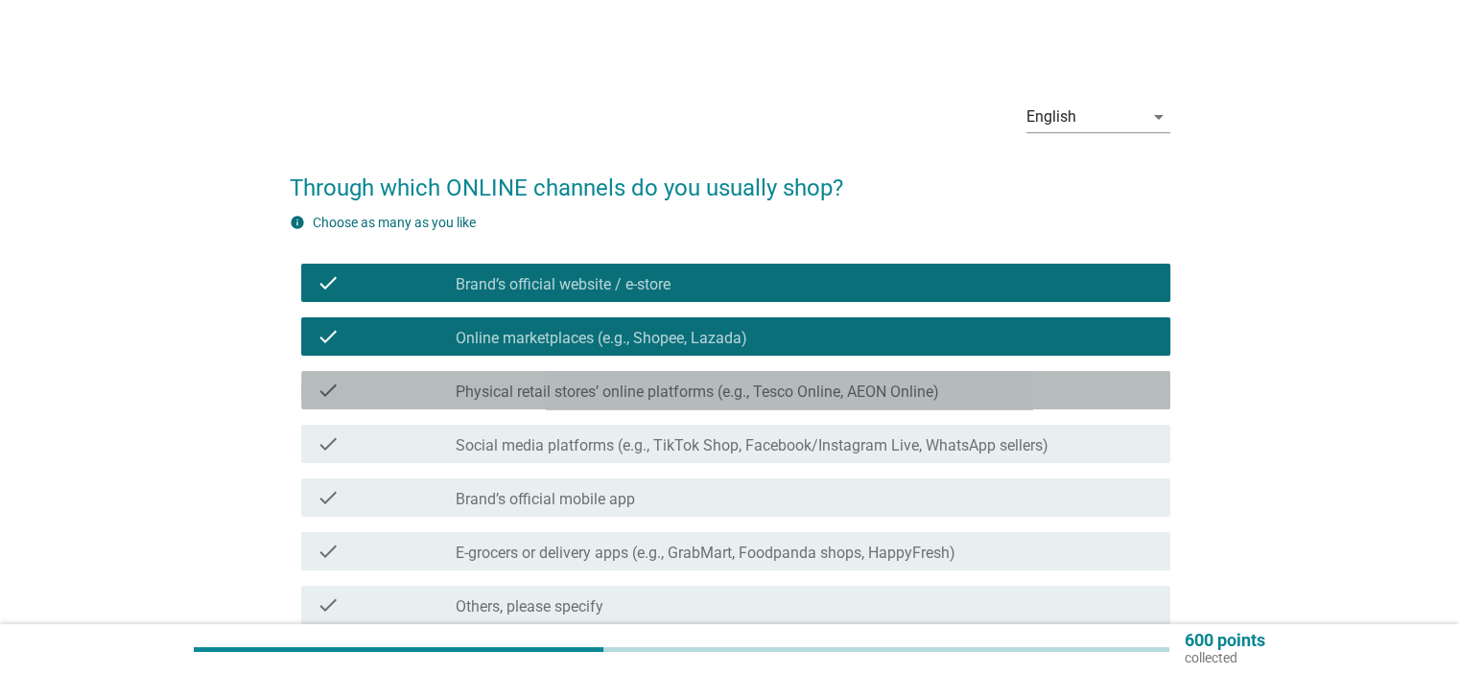
click at [668, 395] on label "Physical retail stores’ online platforms (e.g., Tesco Online, AEON Online)" at bounding box center [698, 392] width 484 height 19
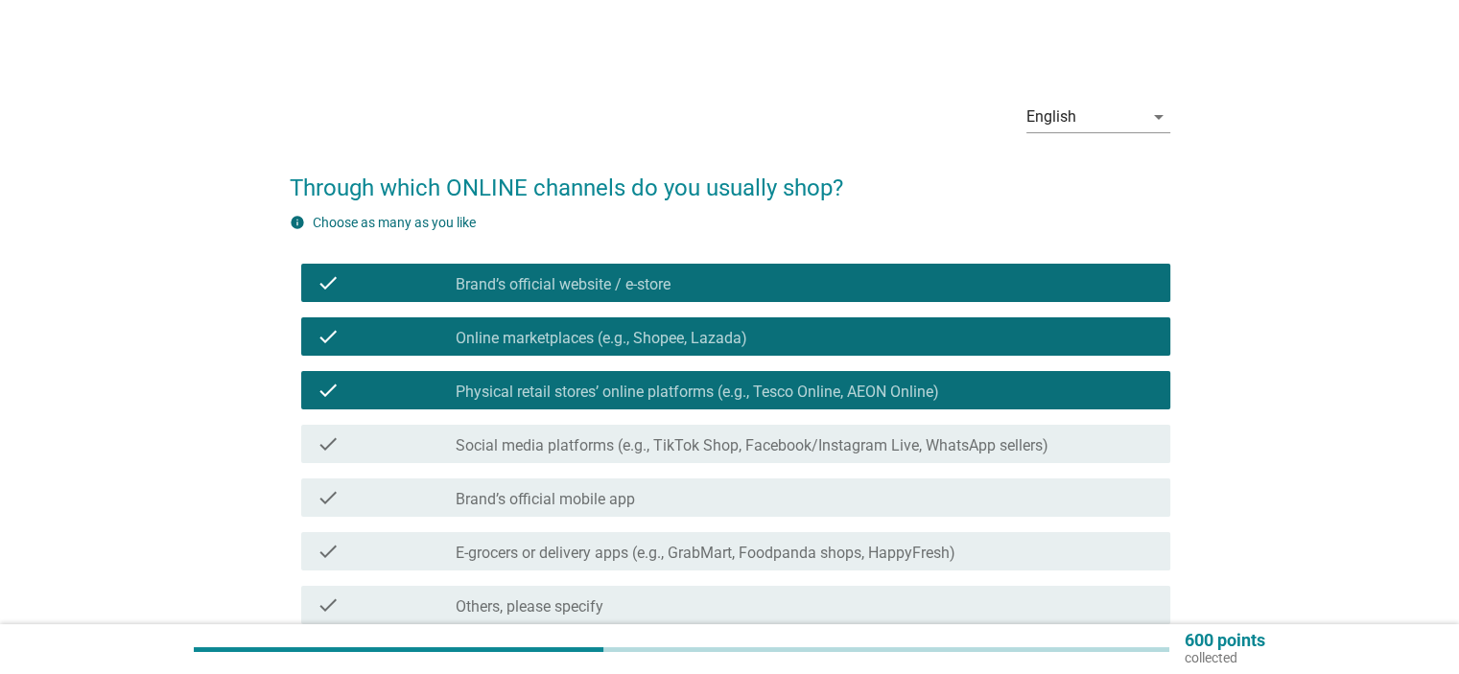
click at [645, 457] on div "check check_box_outline_blank Social media platforms (e.g., TikTok Shop, Facebo…" at bounding box center [735, 444] width 869 height 38
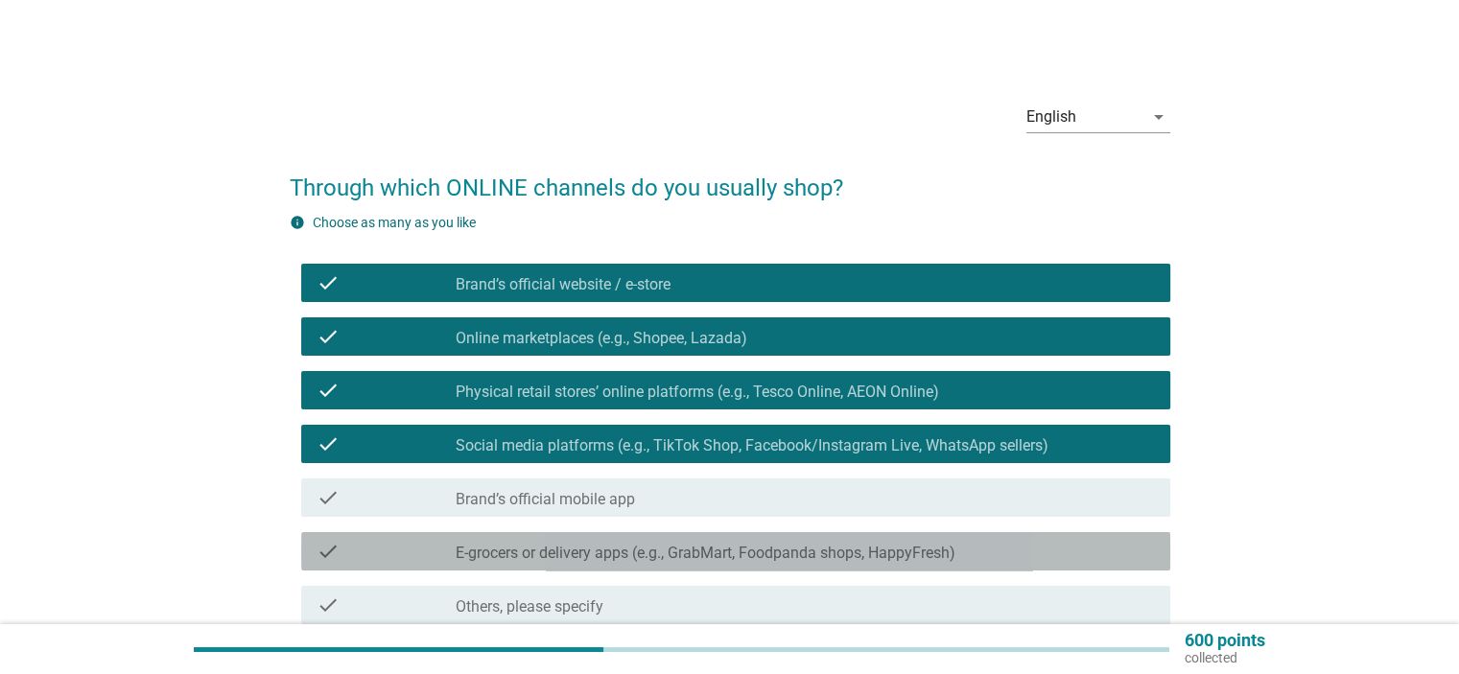
click at [671, 557] on label "E-grocers or delivery apps (e.g., GrabMart, Foodpanda shops, HappyFresh)" at bounding box center [706, 553] width 500 height 19
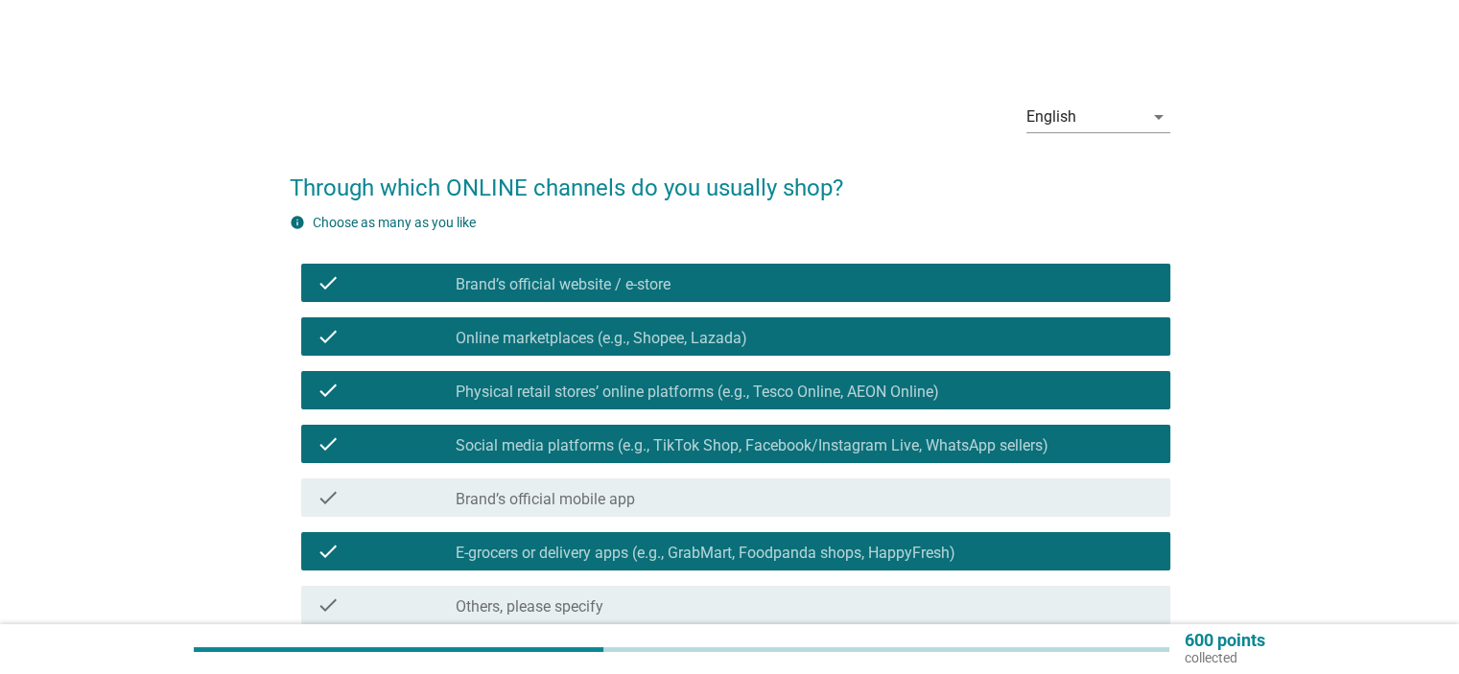
scroll to position [177, 0]
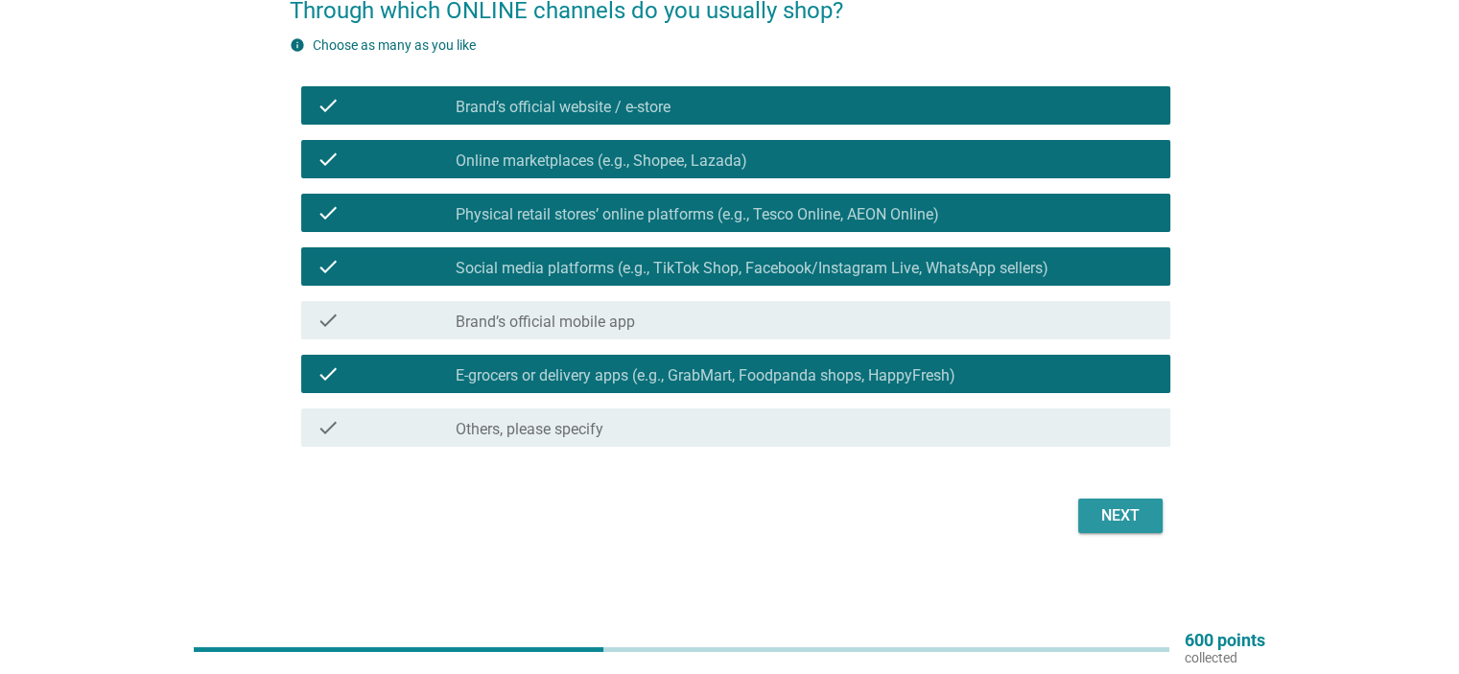
click at [1086, 525] on button "Next" at bounding box center [1120, 516] width 84 height 35
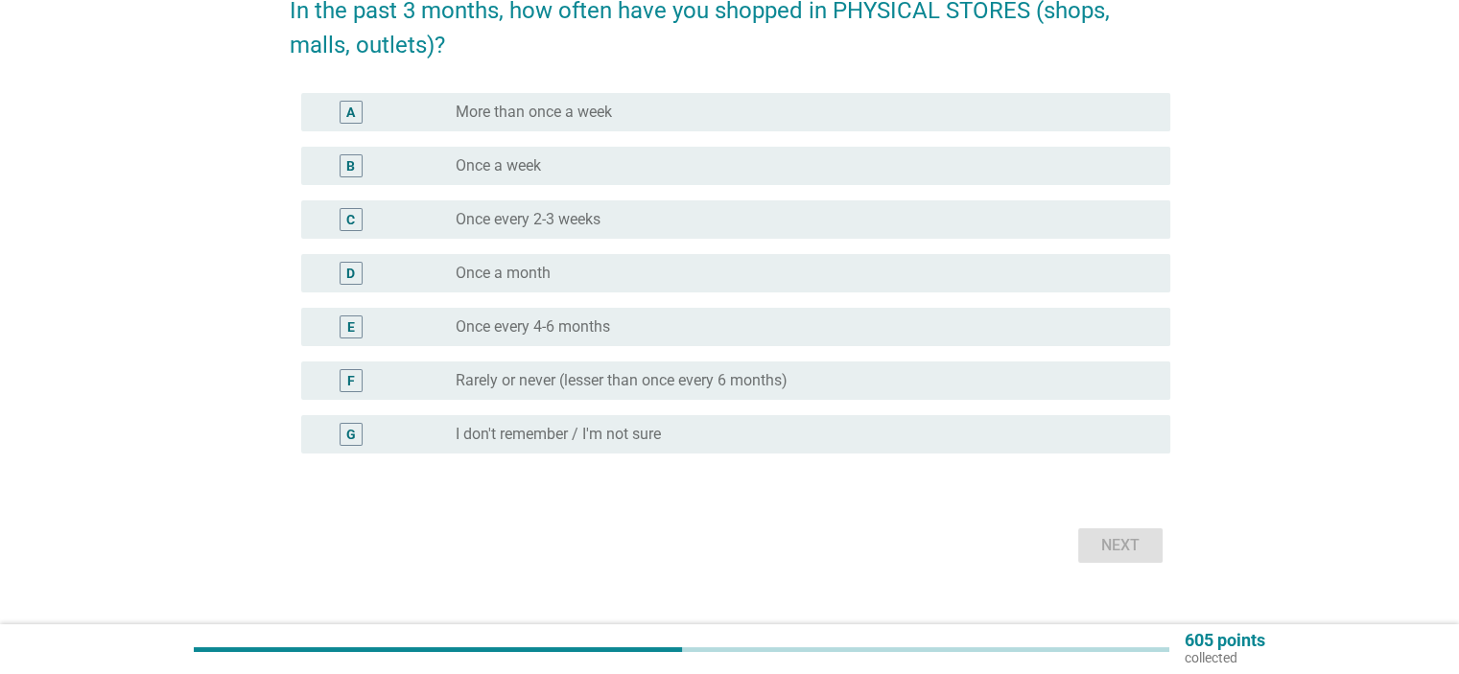
scroll to position [0, 0]
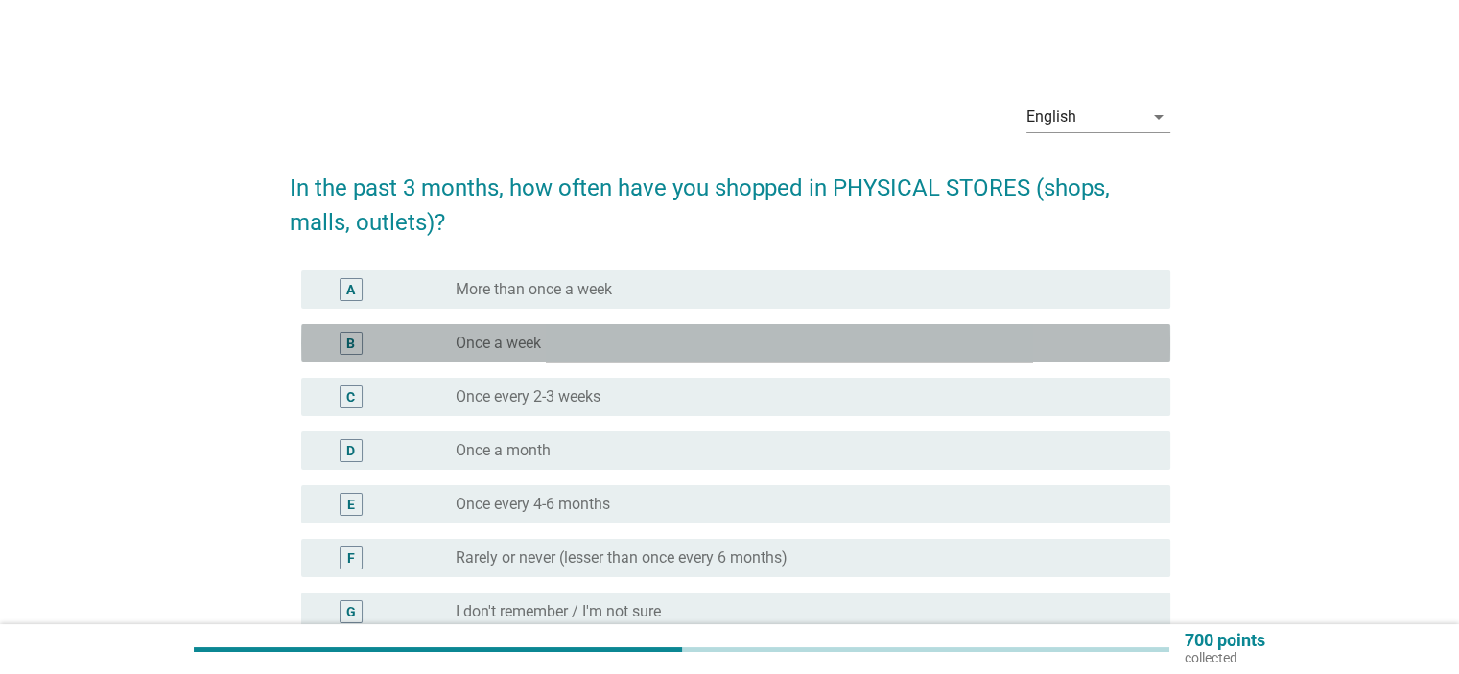
click at [574, 346] on div "radio_button_unchecked Once a week" at bounding box center [797, 343] width 683 height 19
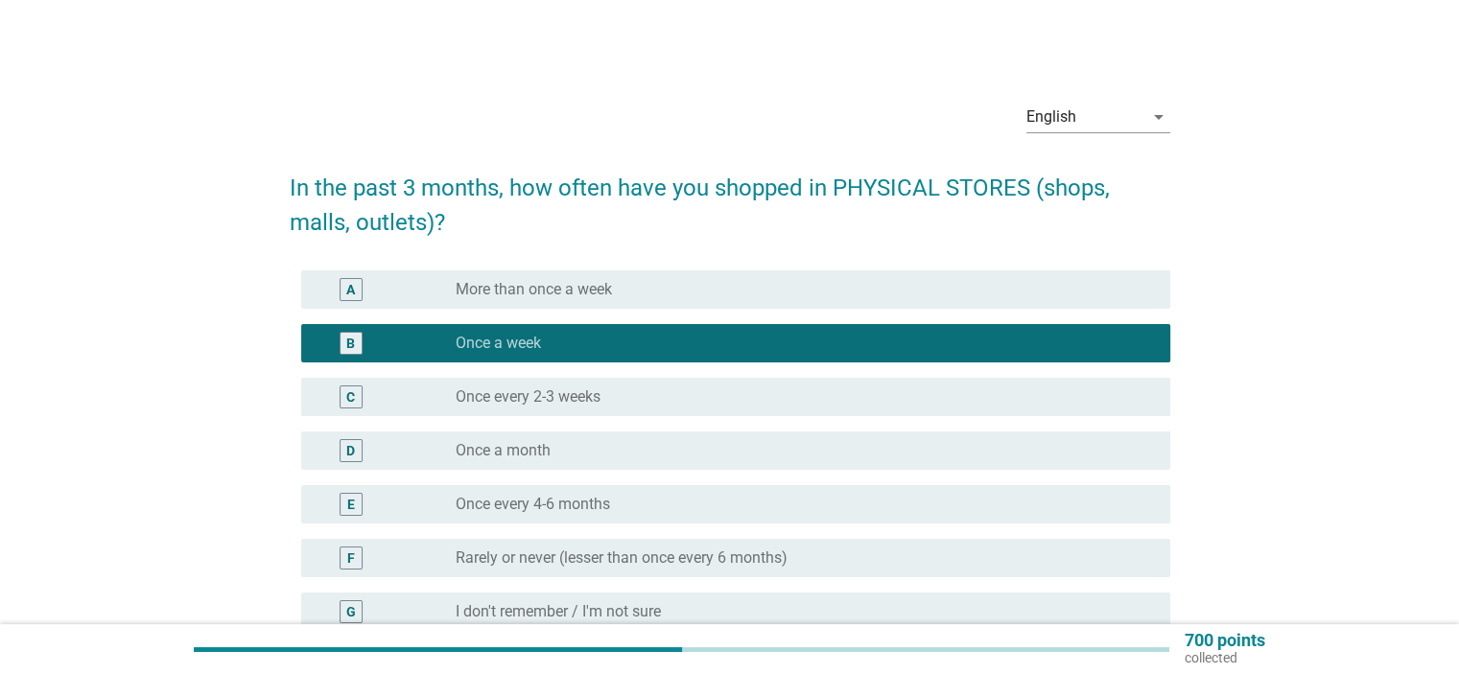
scroll to position [207, 0]
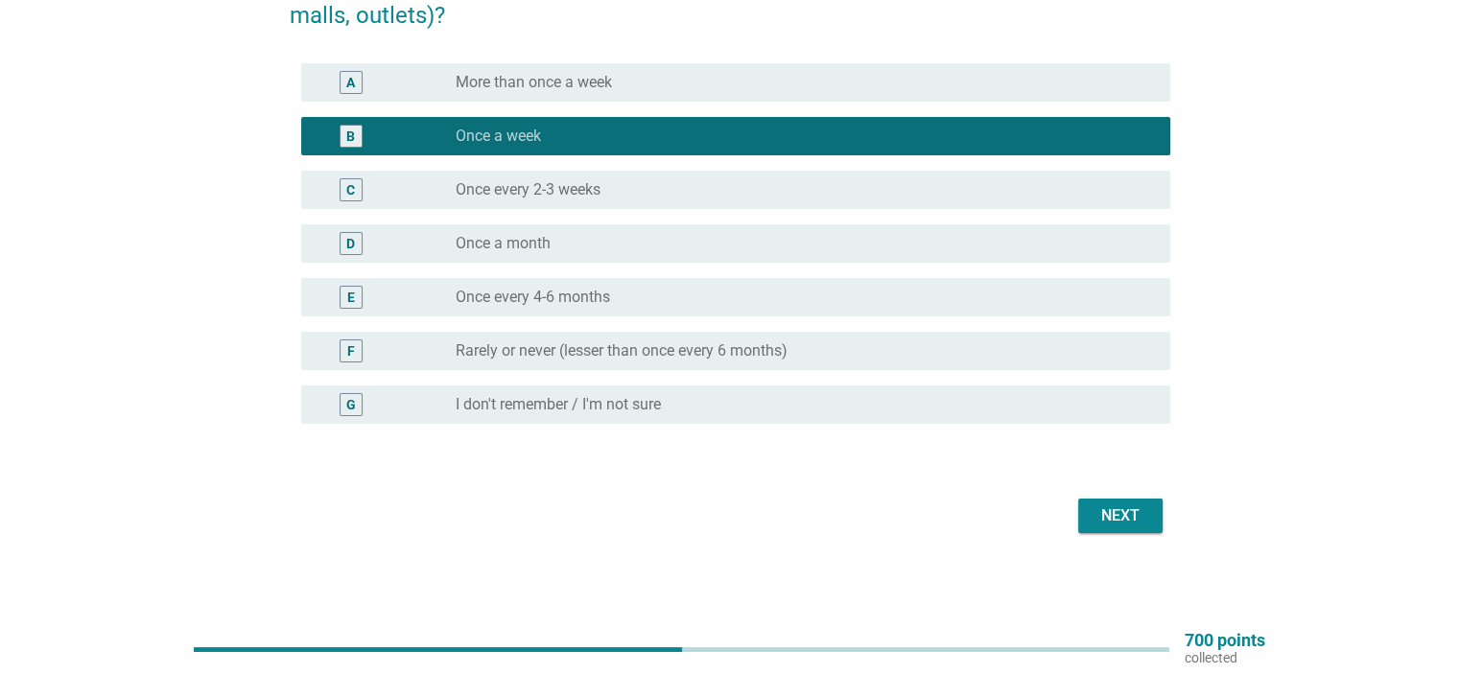
click at [1137, 511] on div "Next" at bounding box center [1121, 516] width 54 height 23
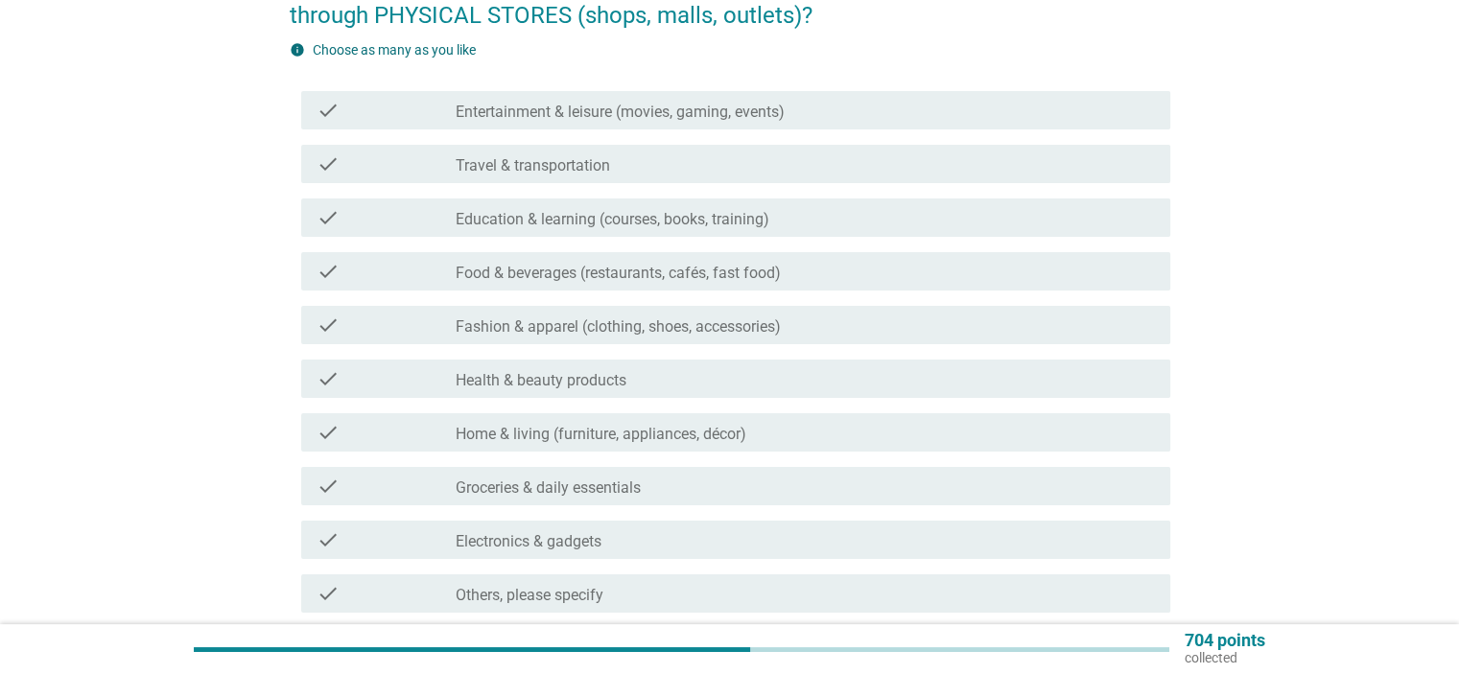
scroll to position [0, 0]
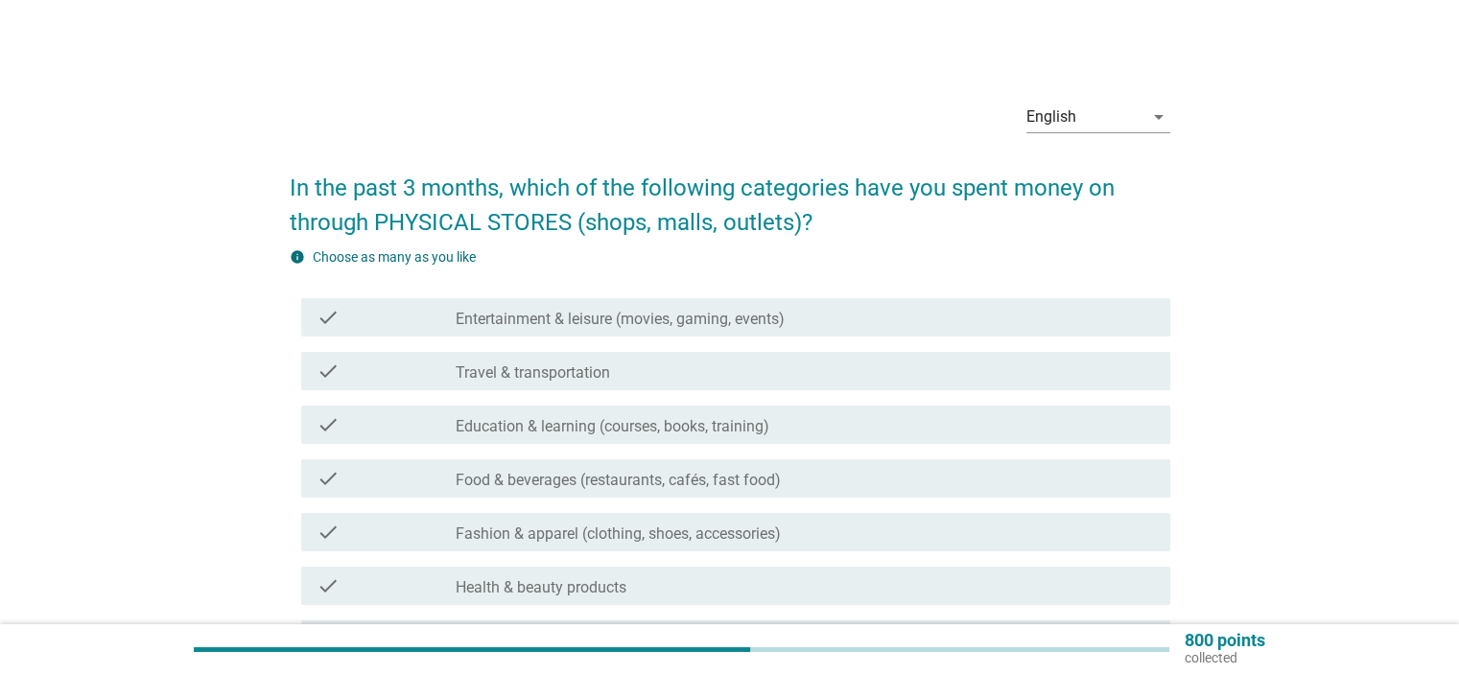
click at [609, 321] on label "Entertainment & leisure (movies, gaming, events)" at bounding box center [620, 319] width 329 height 19
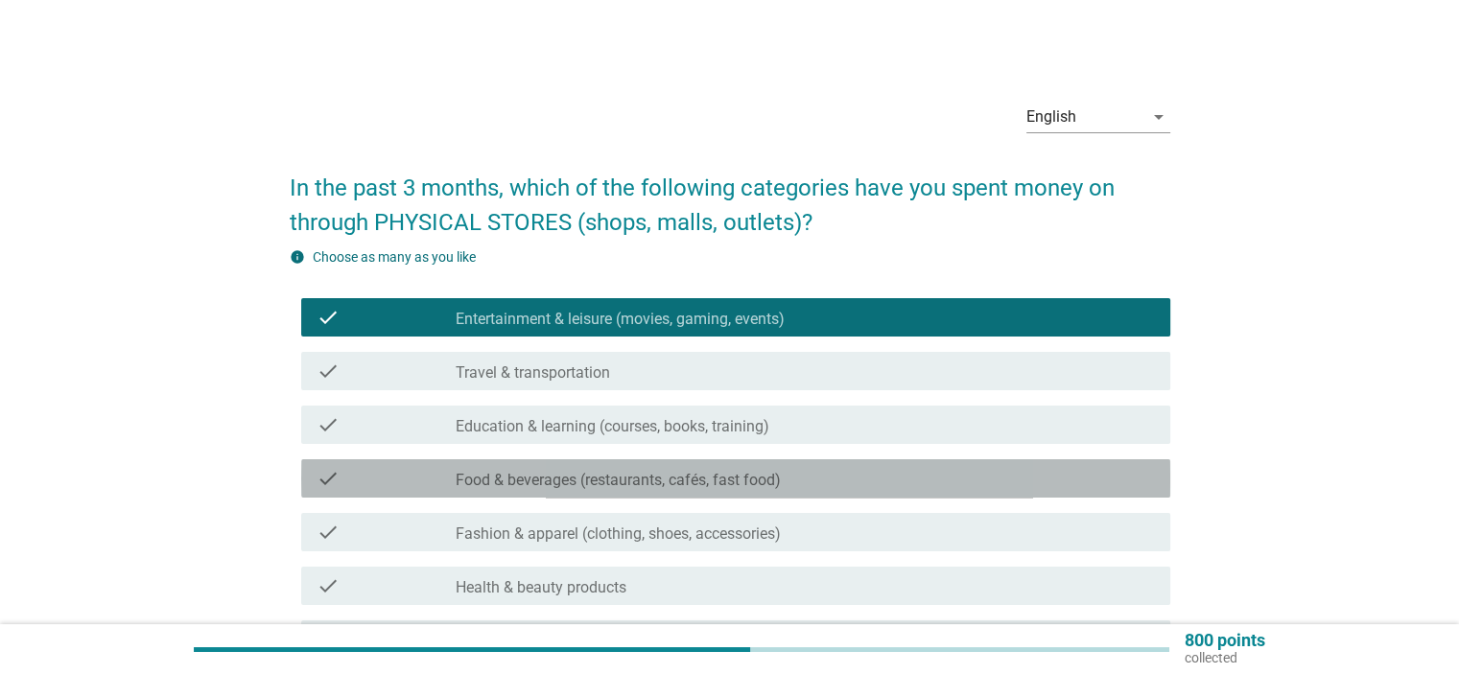
click at [702, 483] on label "Food & beverages (restaurants, cafés, fast food)" at bounding box center [618, 480] width 325 height 19
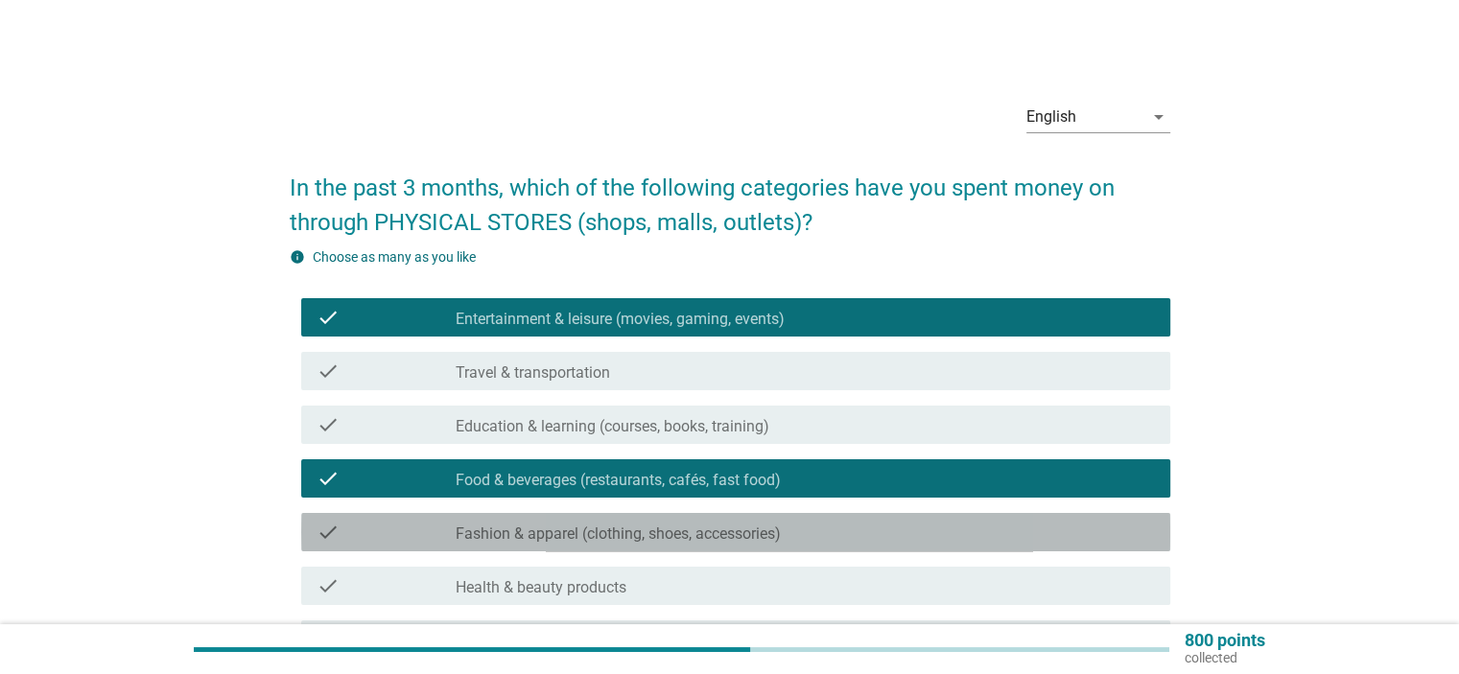
click at [587, 534] on label "Fashion & apparel (clothing, shoes, accessories)" at bounding box center [618, 534] width 325 height 19
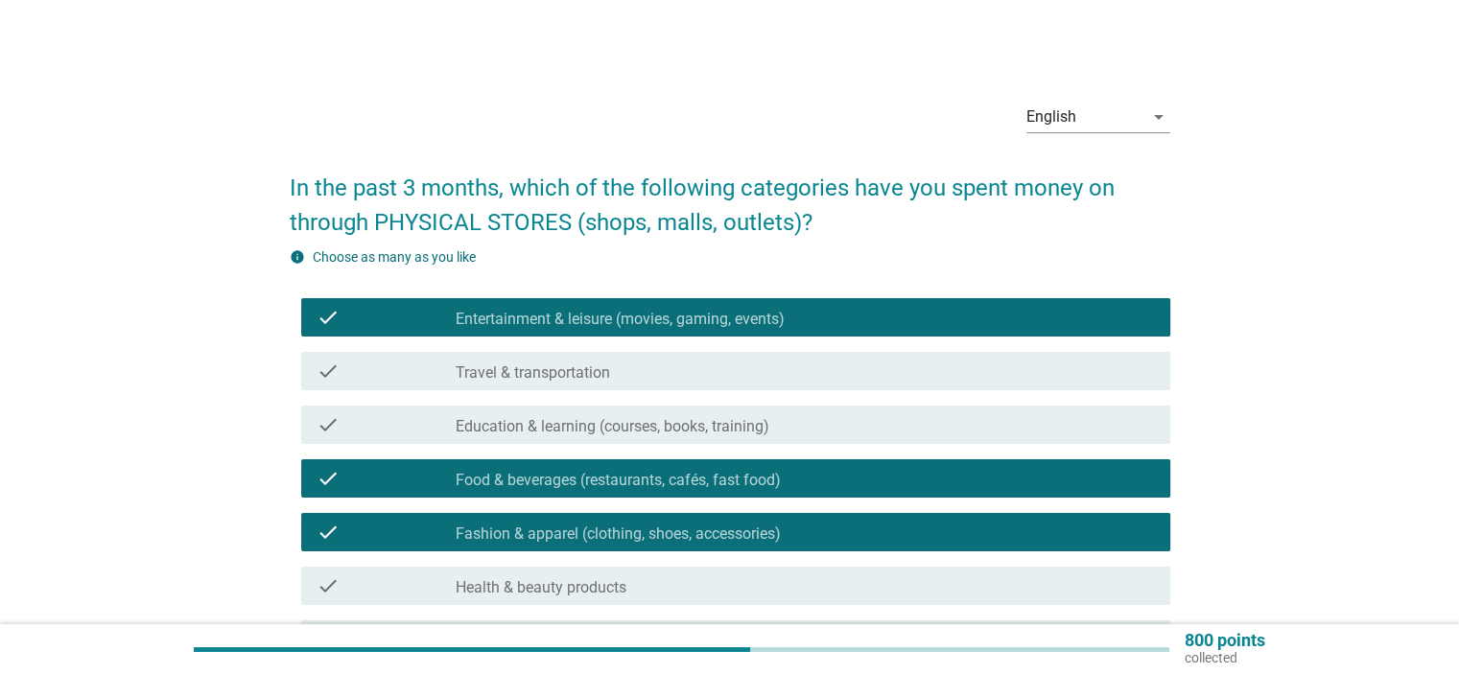
click at [593, 594] on label "Health & beauty products" at bounding box center [541, 588] width 171 height 19
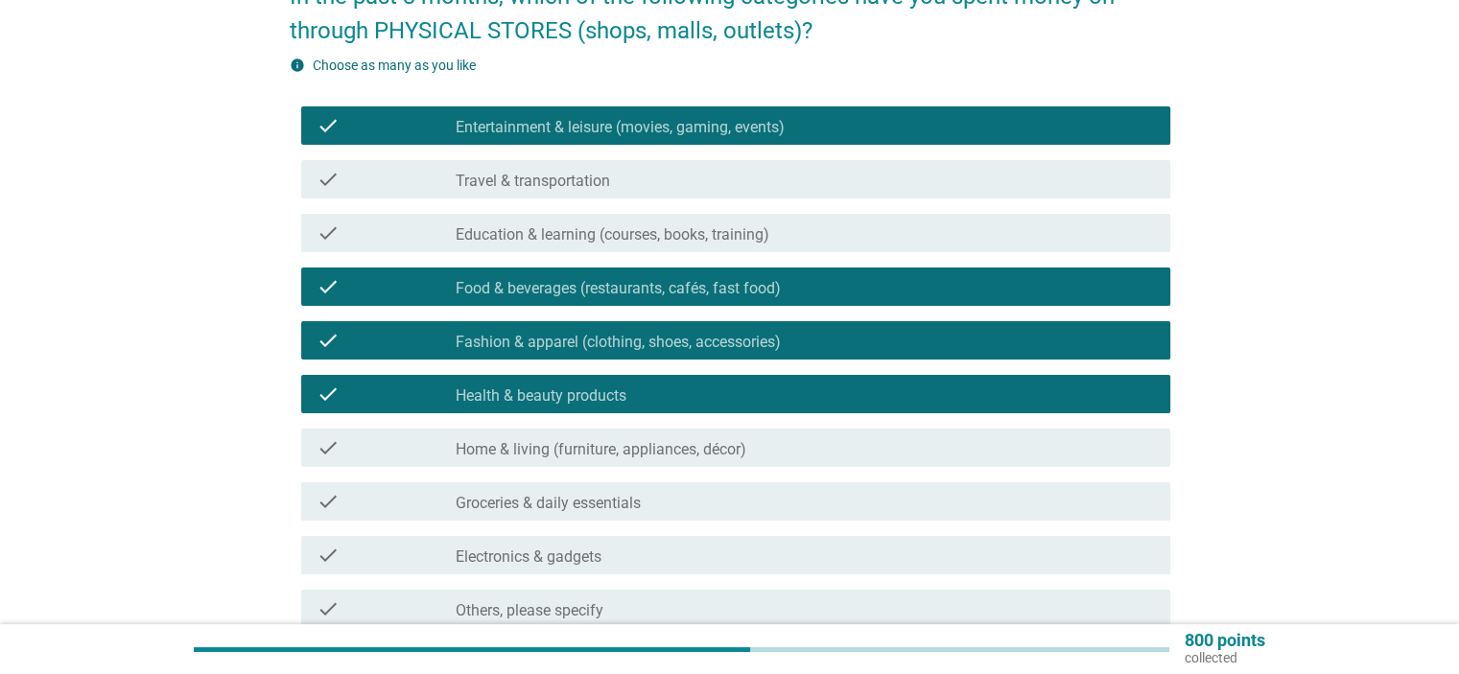
scroll to position [288, 0]
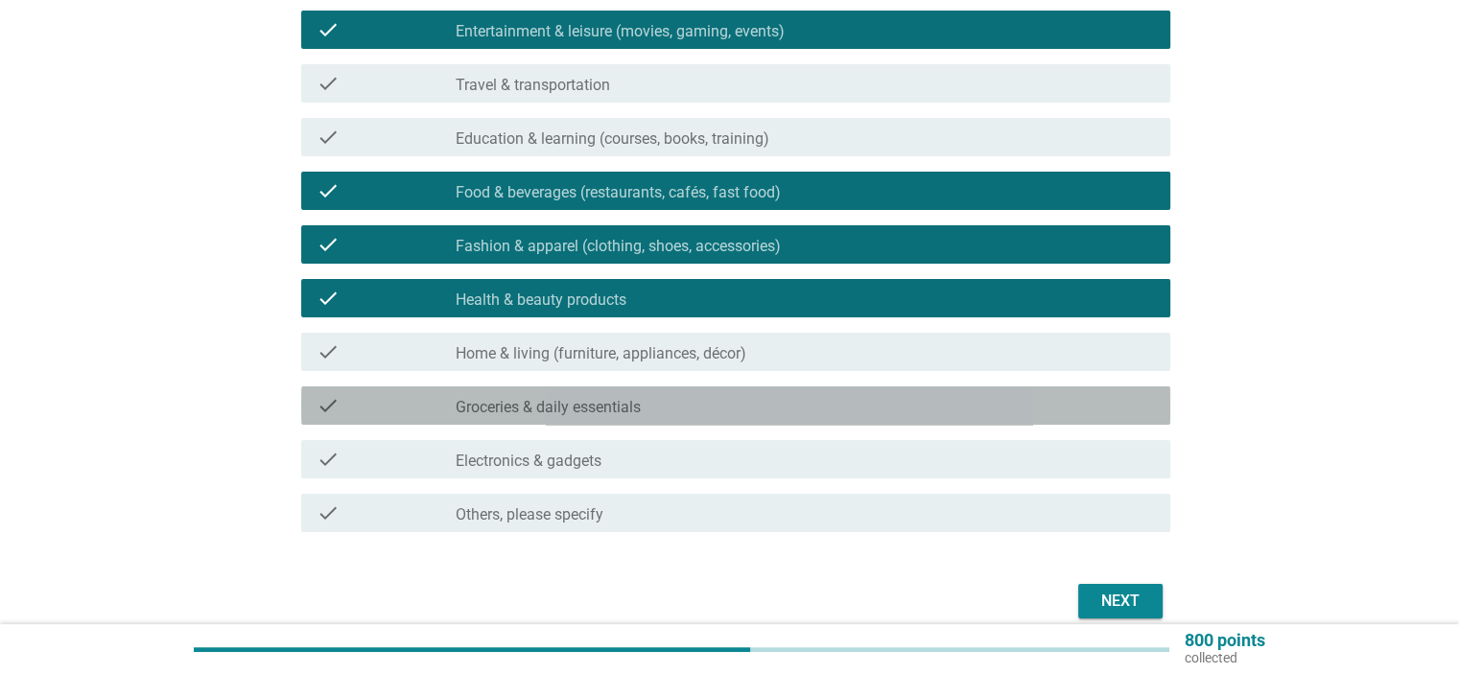
click at [663, 390] on div "check check_box_outline_blank Groceries & daily essentials" at bounding box center [735, 406] width 869 height 38
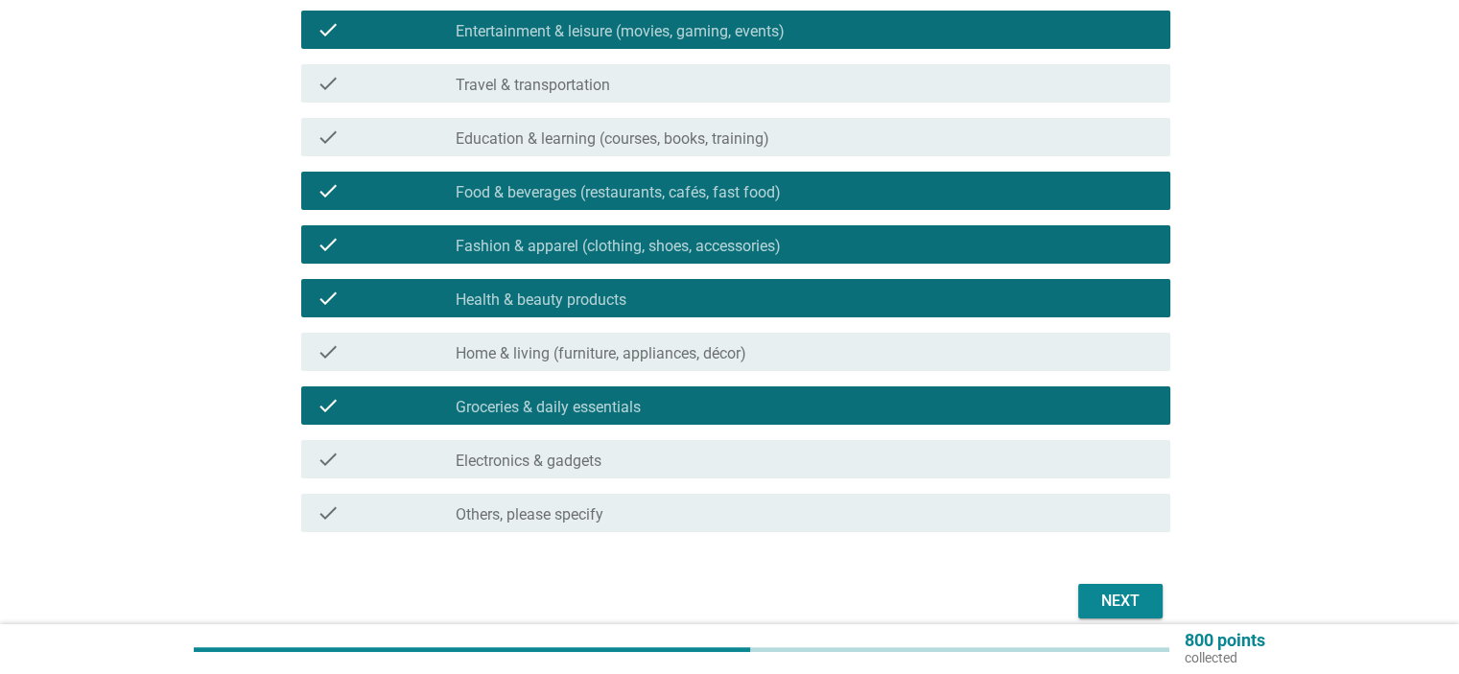
click at [1092, 580] on div "Next" at bounding box center [730, 602] width 881 height 46
click at [1100, 590] on div "Next" at bounding box center [1121, 601] width 54 height 23
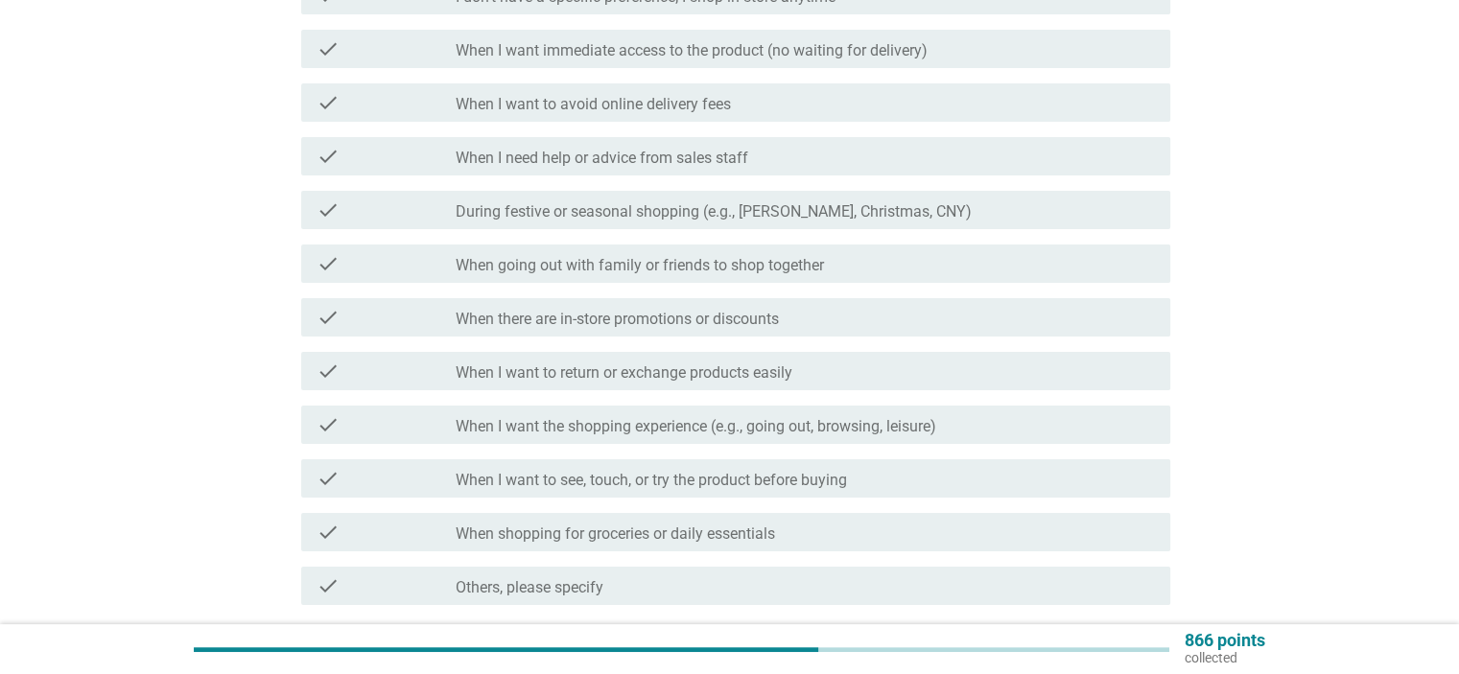
scroll to position [0, 0]
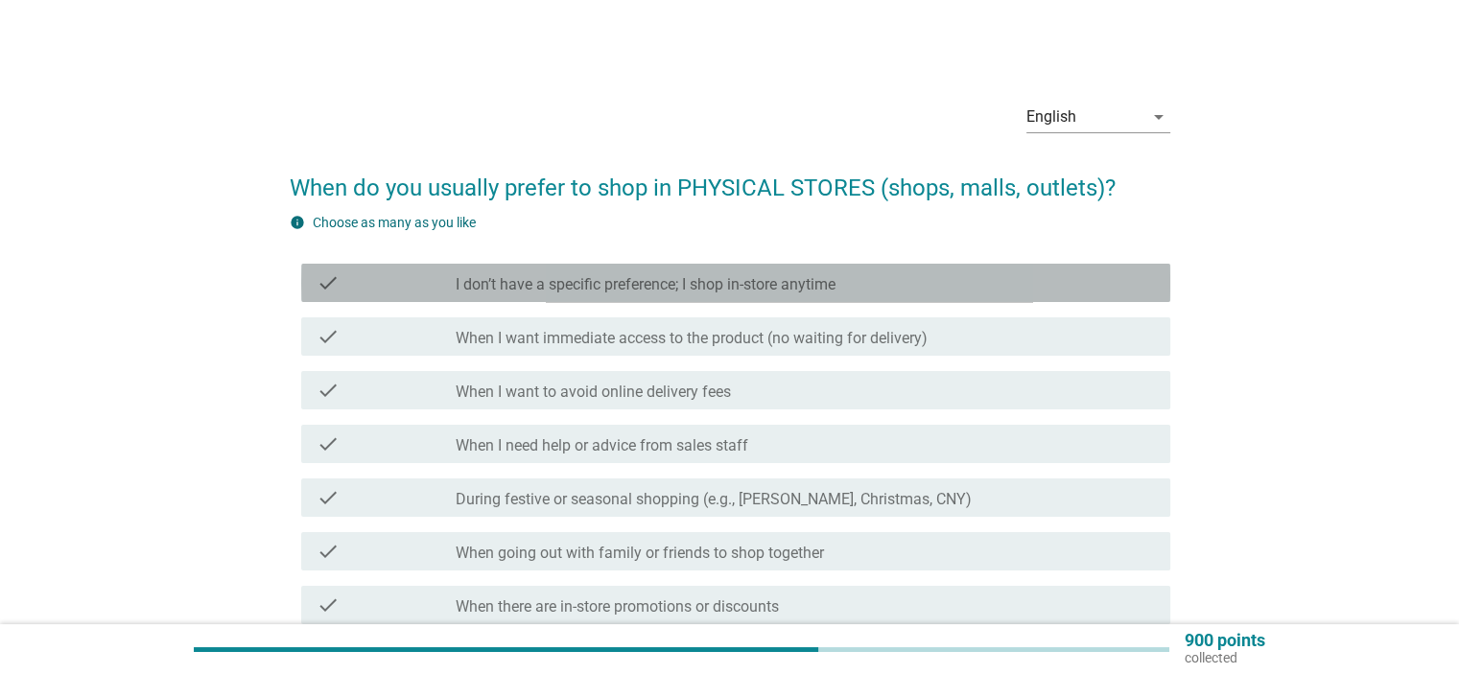
click at [761, 279] on label "I don’t have a specific preference; I shop in-store anytime" at bounding box center [646, 284] width 380 height 19
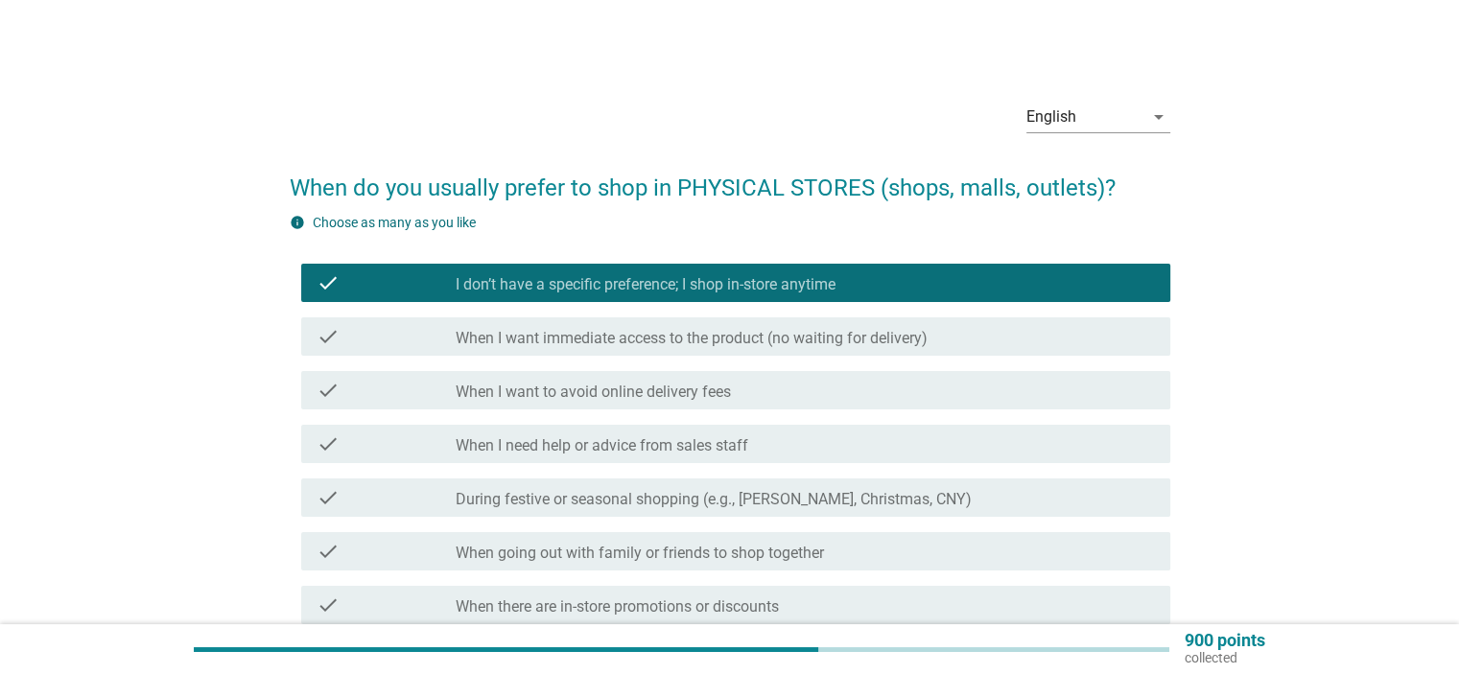
scroll to position [192, 0]
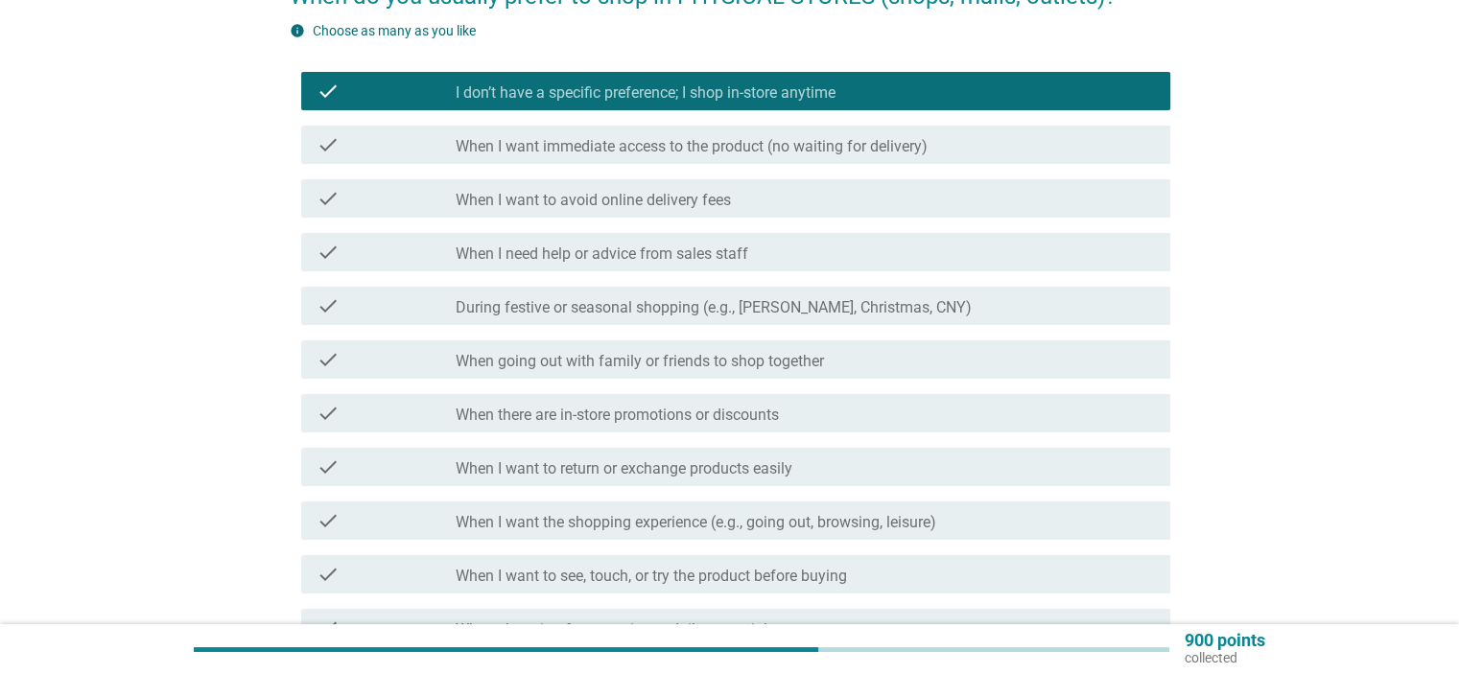
click at [660, 531] on label "When I want the shopping experience (e.g., going out, browsing, leisure)" at bounding box center [696, 522] width 481 height 19
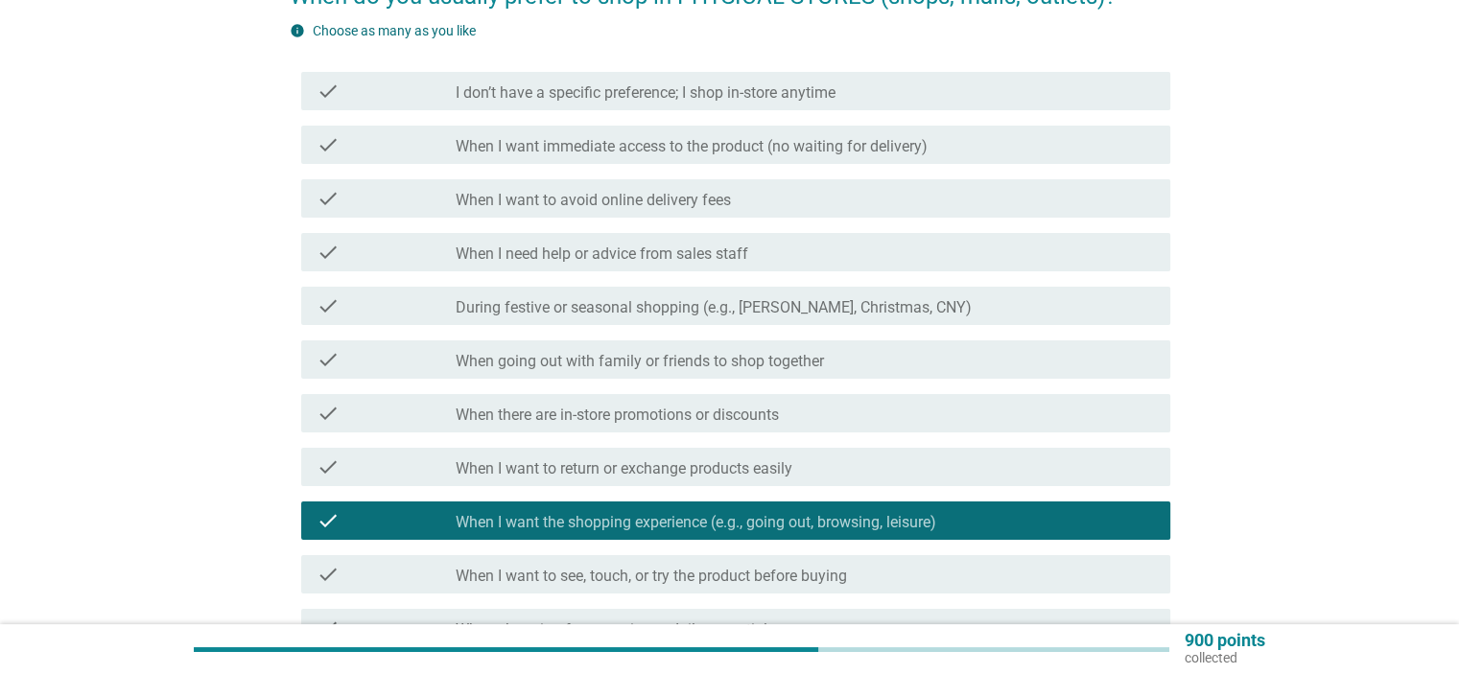
drag, startPoint x: 708, startPoint y: 421, endPoint x: 735, endPoint y: 424, distance: 27.0
click at [708, 420] on label "When there are in-store promotions or discounts" at bounding box center [617, 415] width 323 height 19
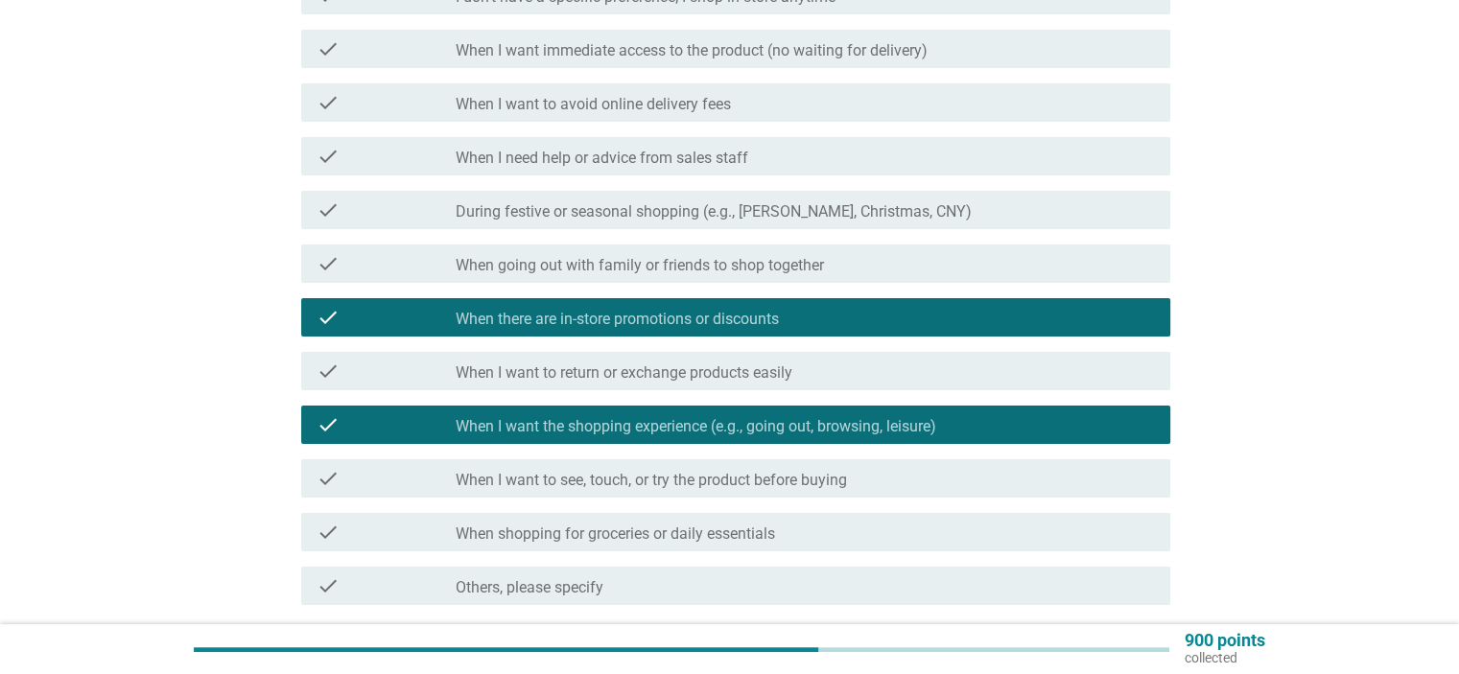
scroll to position [446, 0]
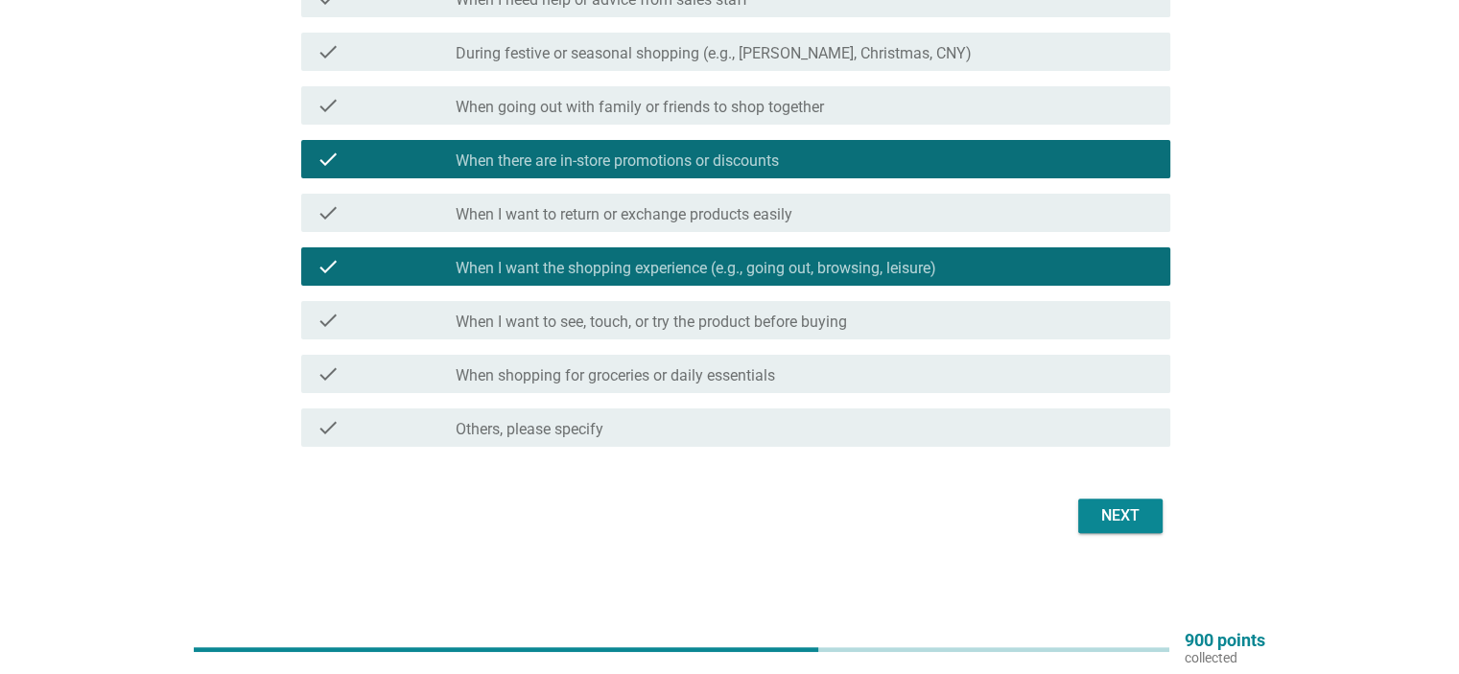
click at [698, 372] on label "When shopping for groceries or daily essentials" at bounding box center [615, 376] width 319 height 19
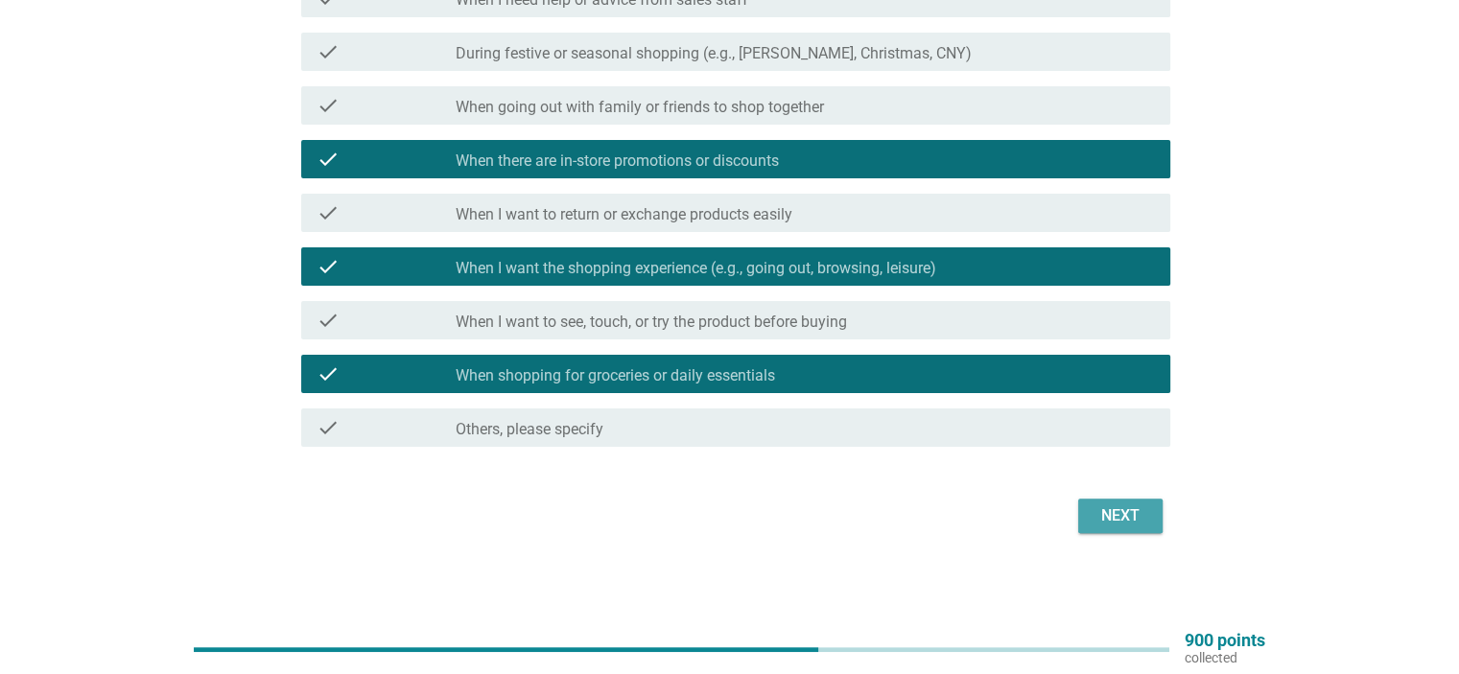
click at [1125, 521] on div "Next" at bounding box center [1121, 516] width 54 height 23
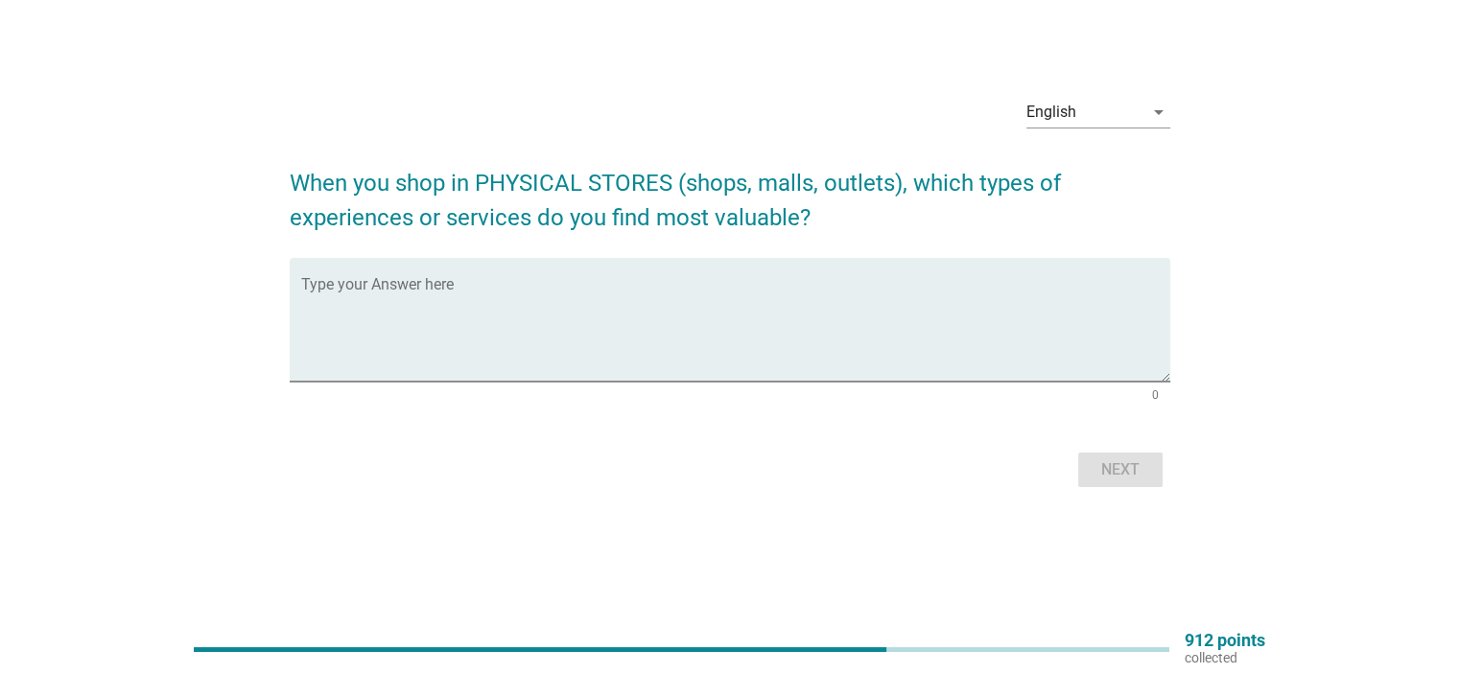
scroll to position [0, 0]
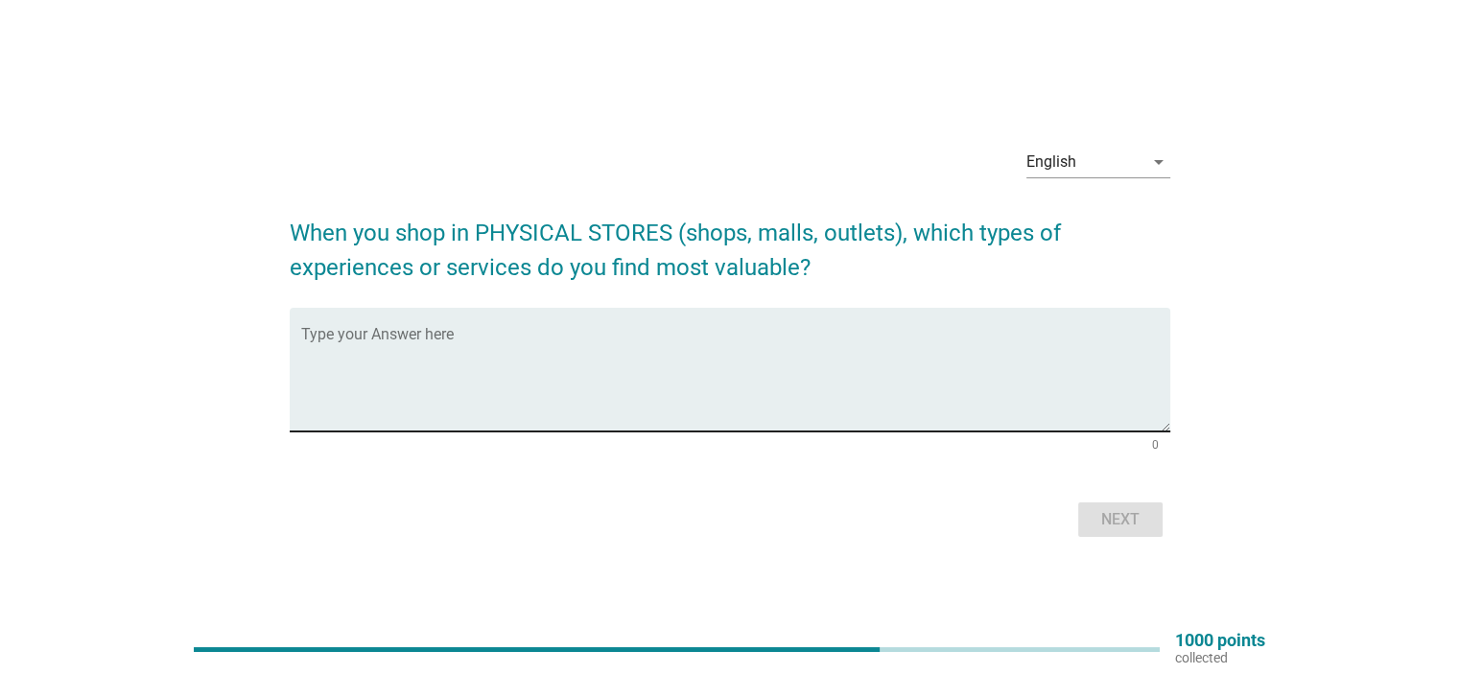
click at [428, 351] on textarea "Type your Answer here" at bounding box center [735, 381] width 869 height 101
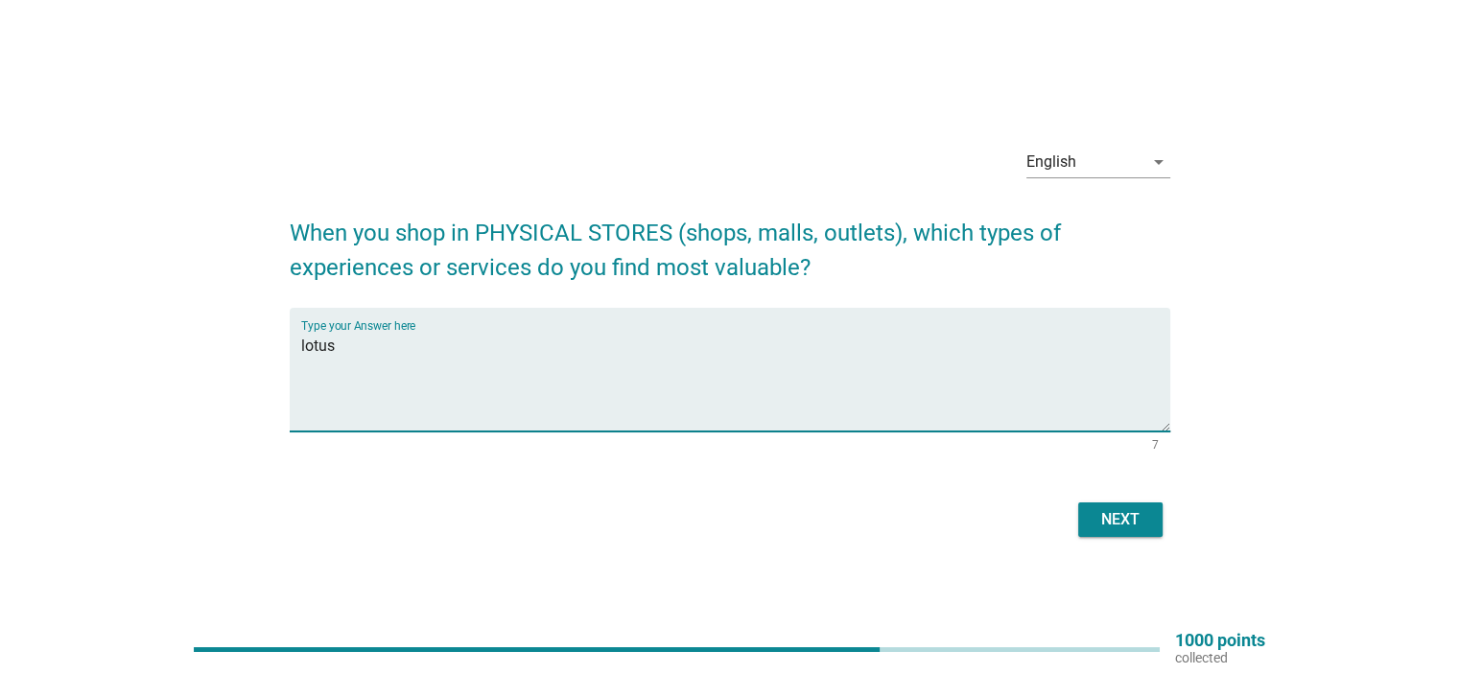
drag, startPoint x: 308, startPoint y: 387, endPoint x: 289, endPoint y: 383, distance: 19.6
click at [290, 383] on div "Type your Answer here lotus" at bounding box center [730, 370] width 881 height 124
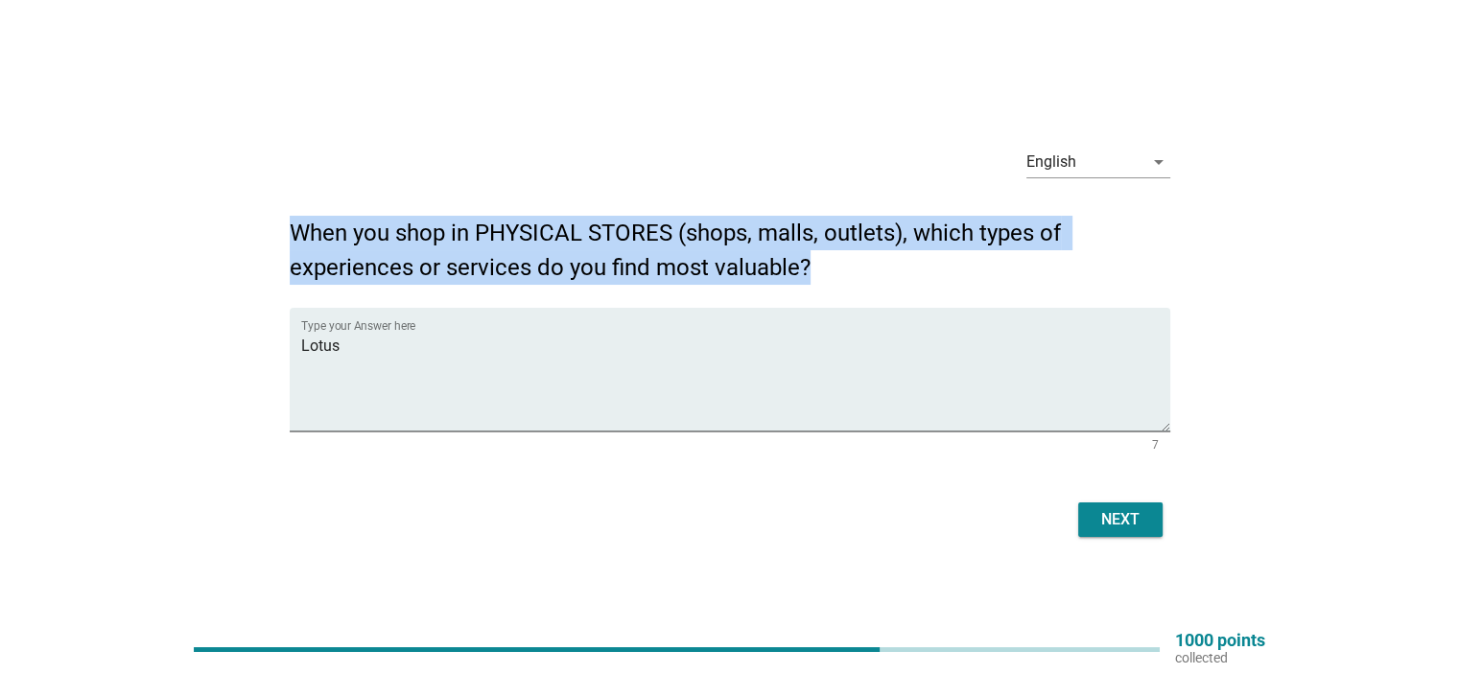
drag, startPoint x: 818, startPoint y: 264, endPoint x: 292, endPoint y: 227, distance: 528.0
click at [292, 227] on h2 "When you shop in PHYSICAL STORES (shops, malls, outlets), which types of experi…" at bounding box center [730, 241] width 881 height 88
copy h2 "When you shop in PHYSICAL STORES (shops, malls, outlets), which types of experi…"
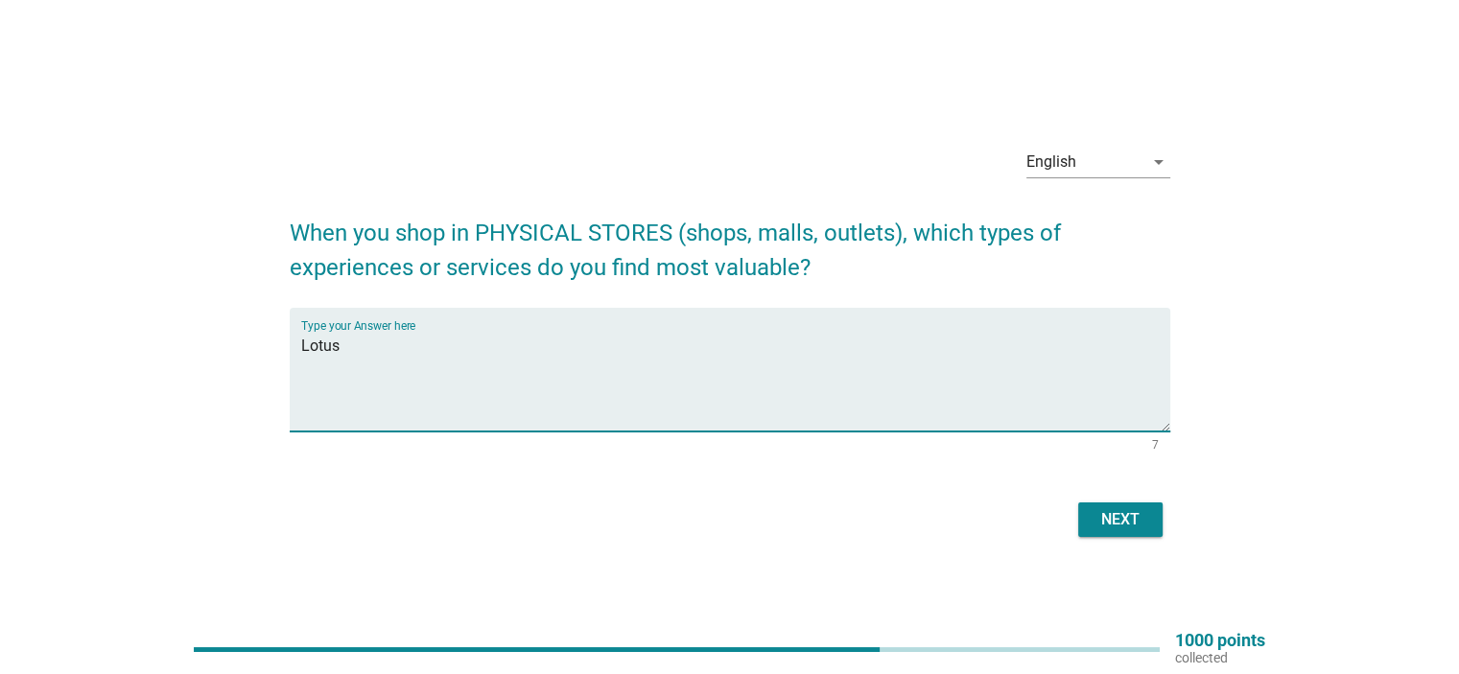
drag, startPoint x: 402, startPoint y: 365, endPoint x: 269, endPoint y: 365, distance: 133.4
click at [269, 365] on div "English arrow_drop_down When you shop in PHYSICAL STORES (shops, malls, outlets…" at bounding box center [729, 337] width 1367 height 442
drag, startPoint x: 339, startPoint y: 384, endPoint x: 294, endPoint y: 372, distance: 46.5
click at [292, 372] on div "Type your Answer here Lotus" at bounding box center [730, 370] width 881 height 124
paste textarea "In-Store Promotions and Discount"
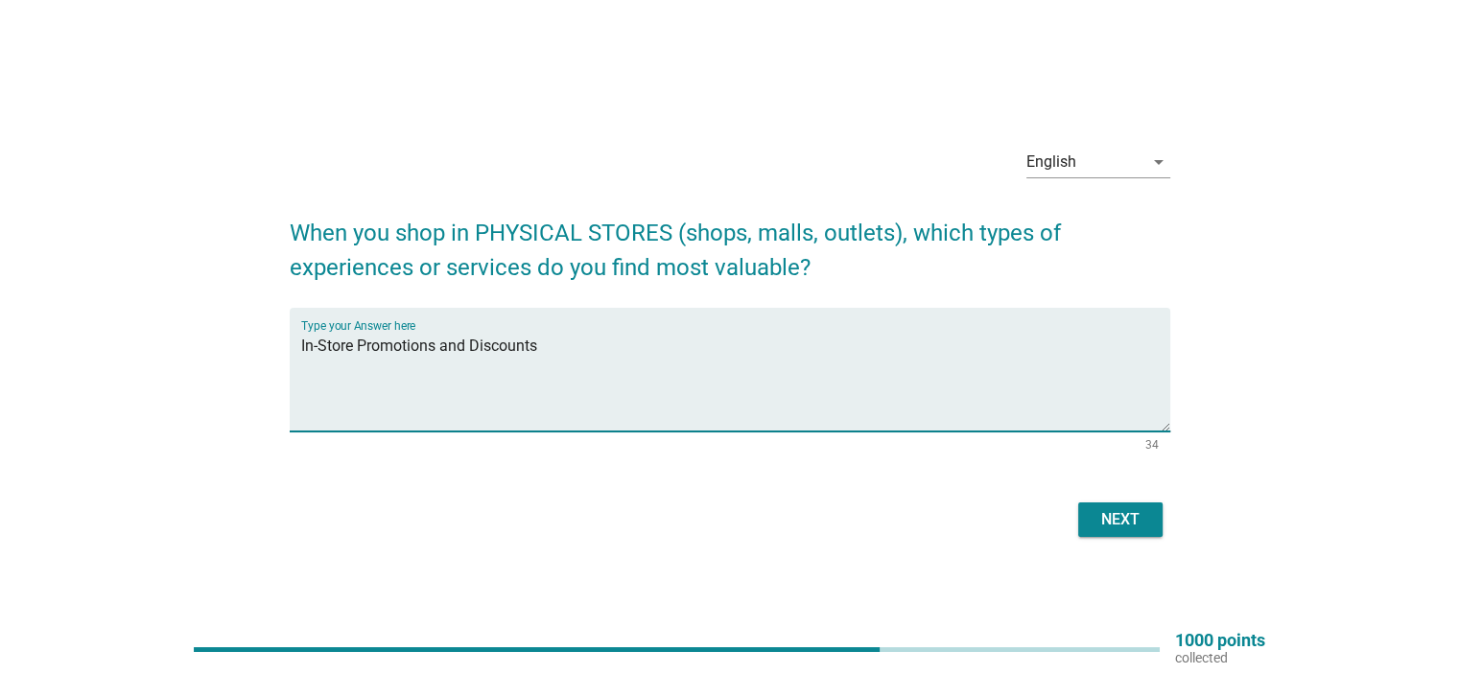
click at [356, 362] on textarea "In-Store Promotions and Discounts" at bounding box center [735, 381] width 869 height 101
click at [356, 362] on textarea "In-Store promotions and Discounts" at bounding box center [735, 381] width 869 height 101
click at [474, 365] on textarea "In-Store promotions and Discounts" at bounding box center [735, 381] width 869 height 101
drag, startPoint x: 360, startPoint y: 366, endPoint x: 278, endPoint y: 353, distance: 82.5
click at [278, 353] on div "English arrow_drop_down When you shop in PHYSICAL STORES (shops, malls, outlets…" at bounding box center [729, 337] width 911 height 442
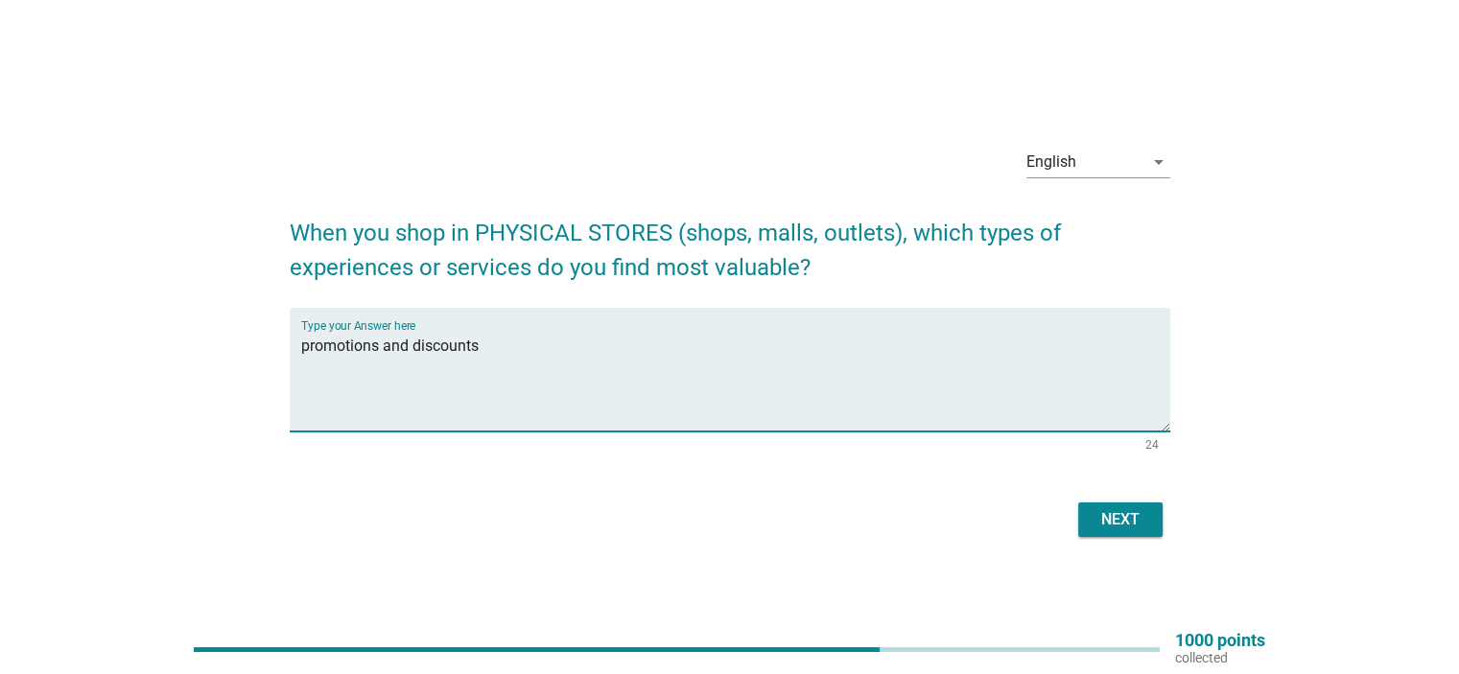
type textarea "promotions and discounts"
click at [1106, 510] on div "Next" at bounding box center [1121, 520] width 54 height 23
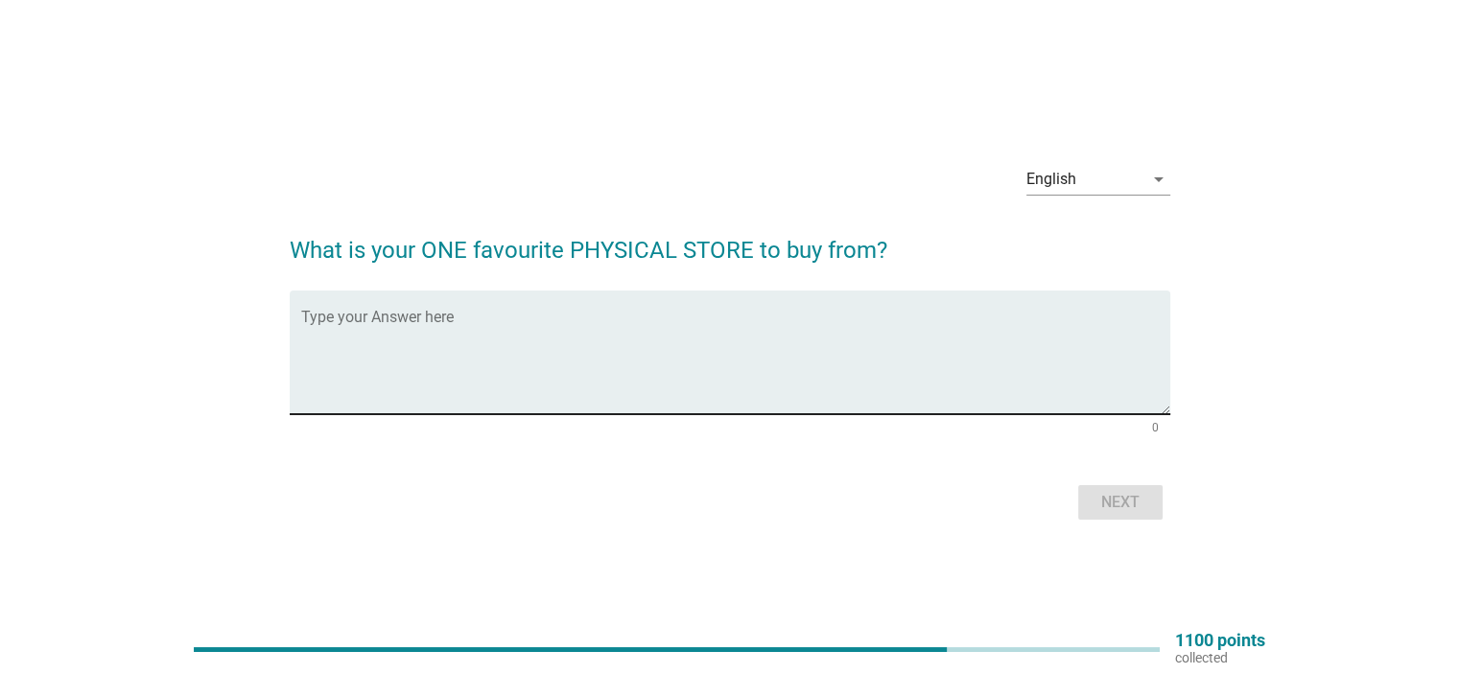
click at [545, 335] on textarea "Type your Answer here" at bounding box center [735, 364] width 869 height 101
type textarea "Lotus"
click at [1113, 497] on div "Next" at bounding box center [1121, 502] width 54 height 23
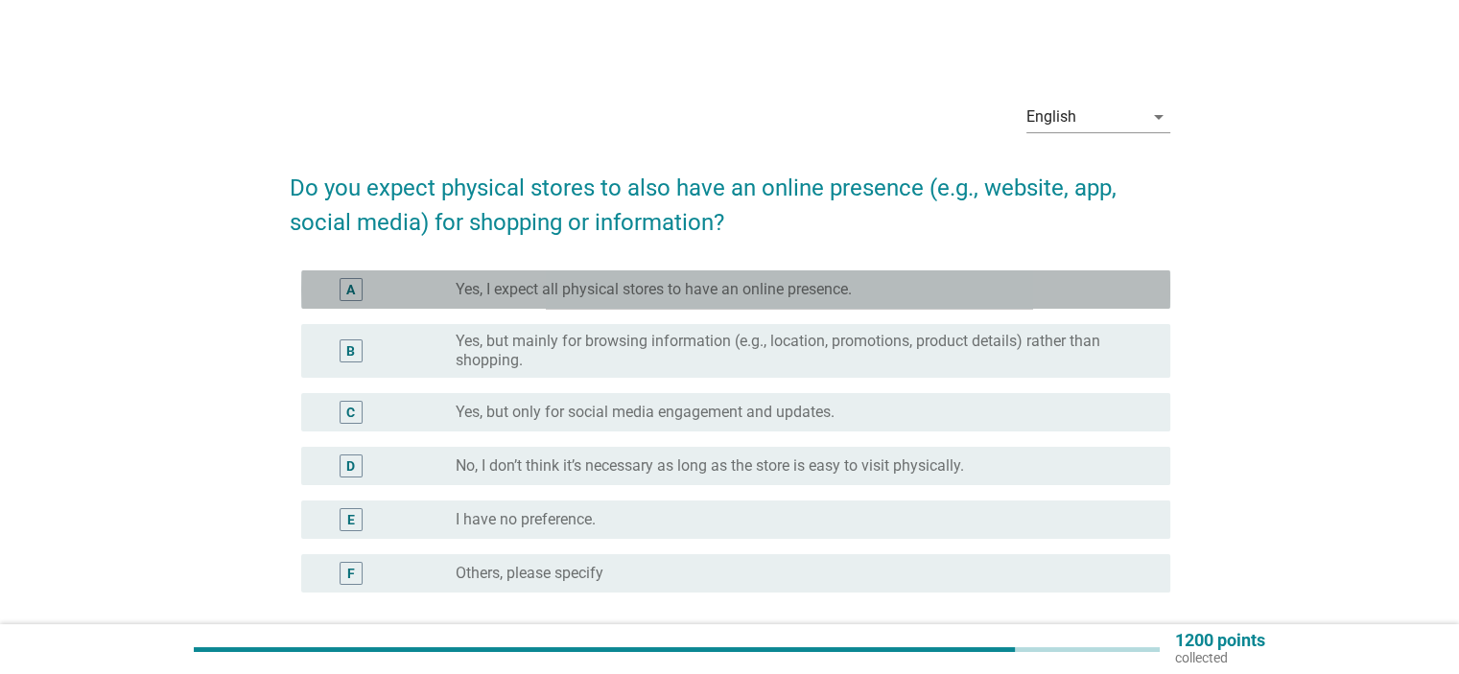
click at [687, 295] on label "Yes, I expect all physical stores to have an online presence." at bounding box center [654, 289] width 396 height 19
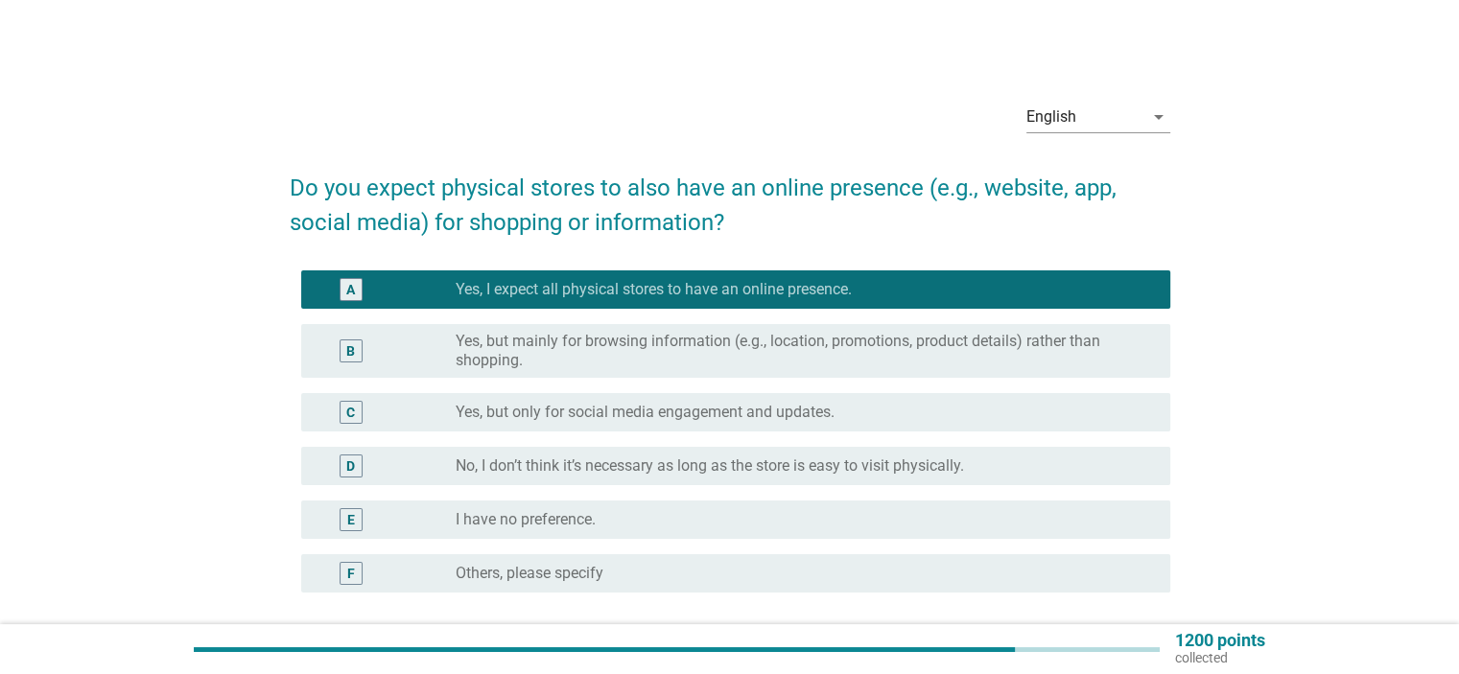
click at [769, 351] on label "Yes, but mainly for browsing information (e.g., location, promotions, product d…" at bounding box center [797, 351] width 683 height 38
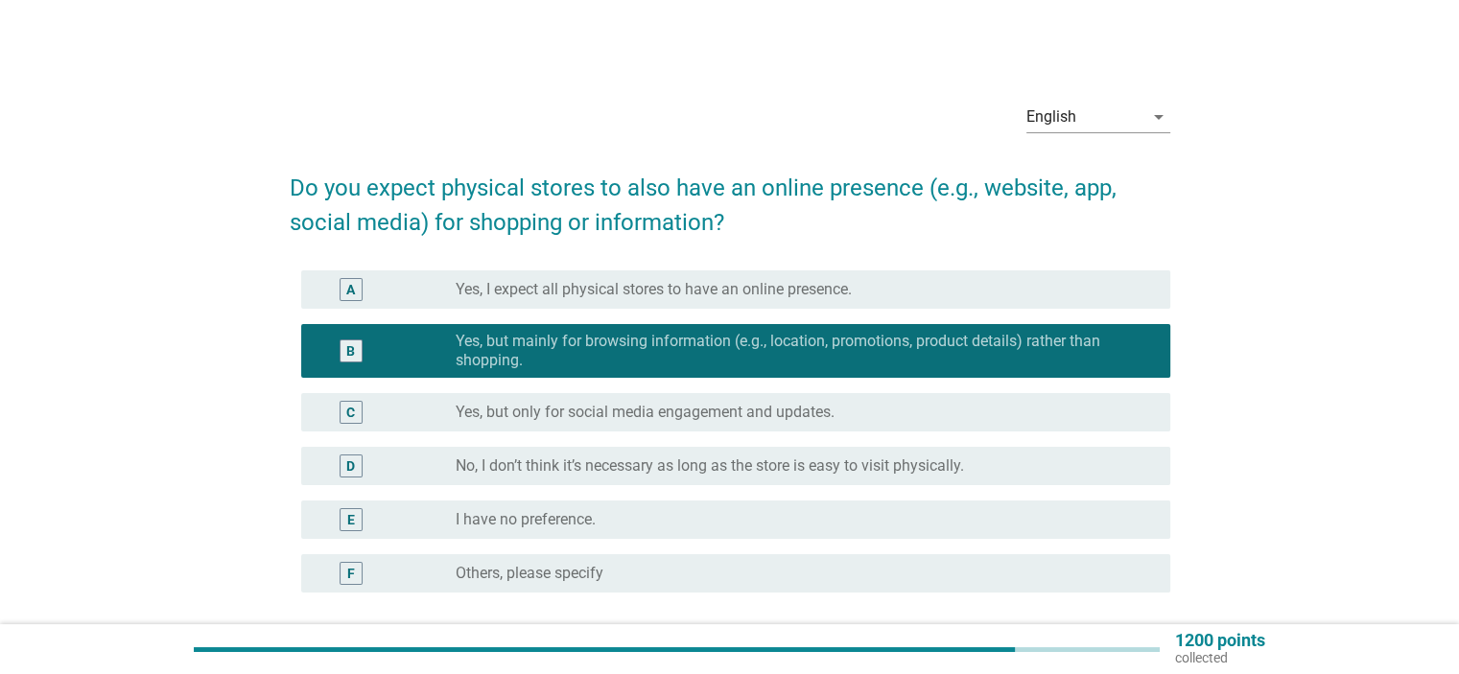
scroll to position [96, 0]
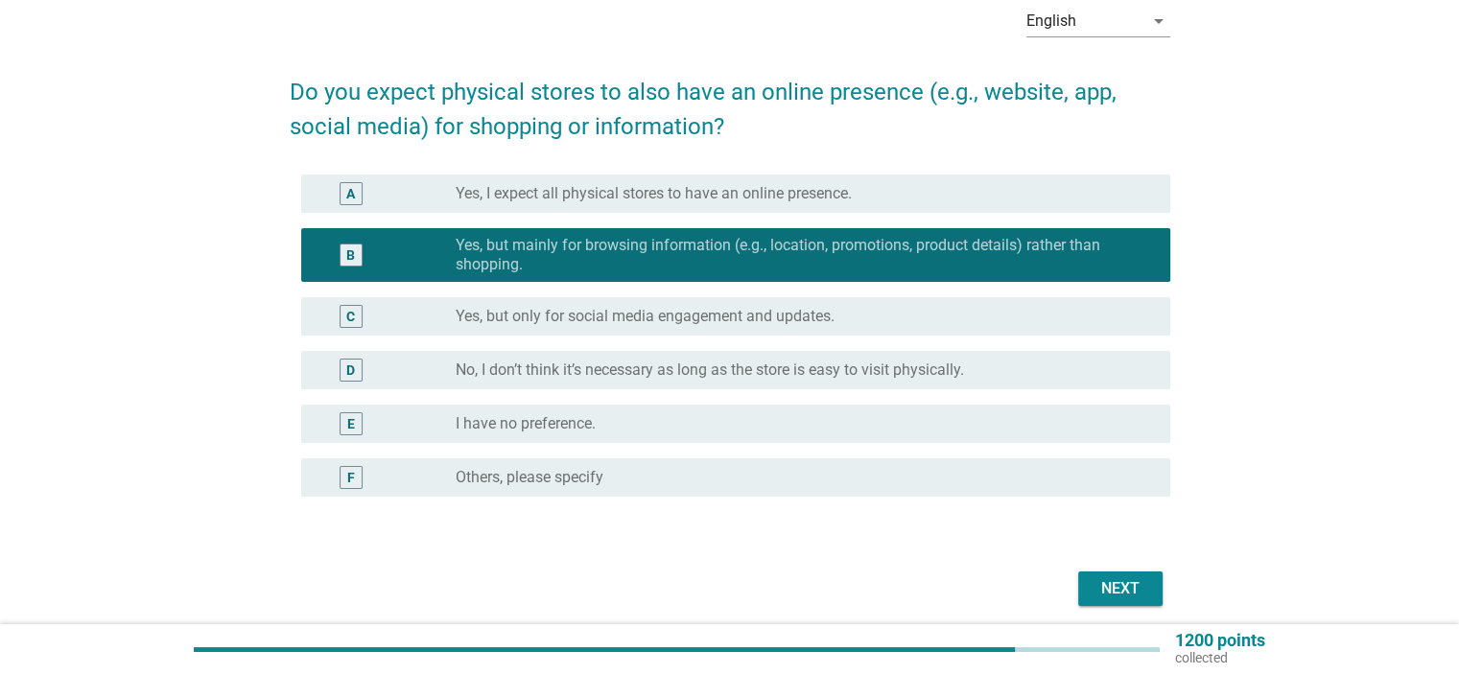
click at [1135, 580] on div "Next" at bounding box center [1121, 589] width 54 height 23
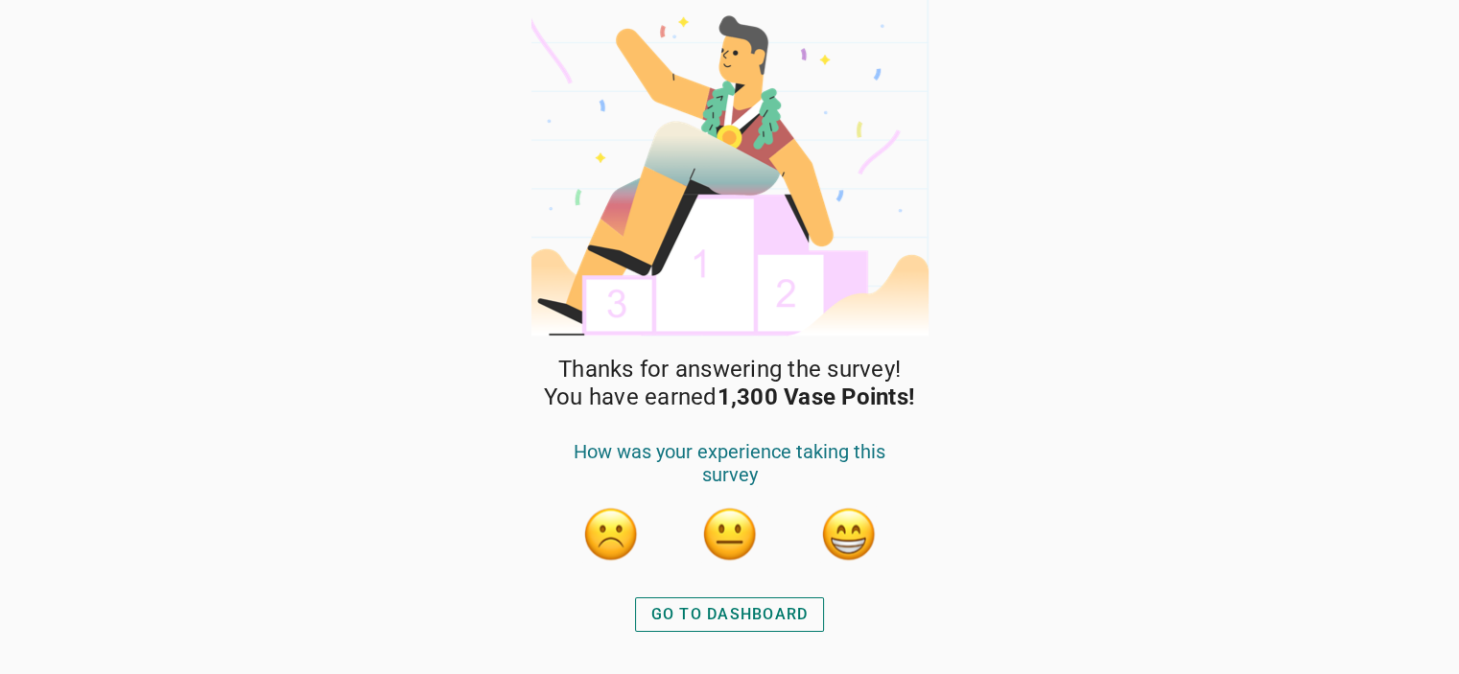
click at [797, 616] on div "GO TO DASHBOARD" at bounding box center [729, 614] width 157 height 23
